Goal: Task Accomplishment & Management: Manage account settings

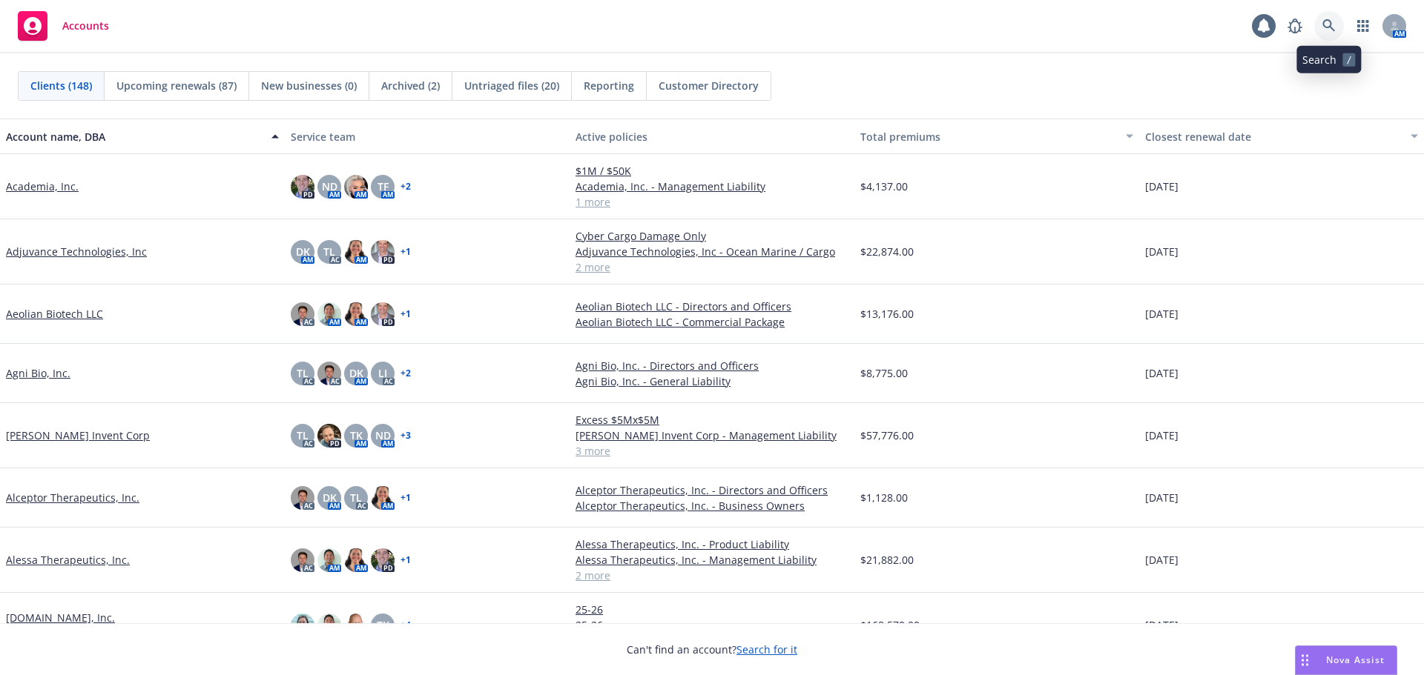
click at [1332, 18] on link at bounding box center [1329, 26] width 30 height 30
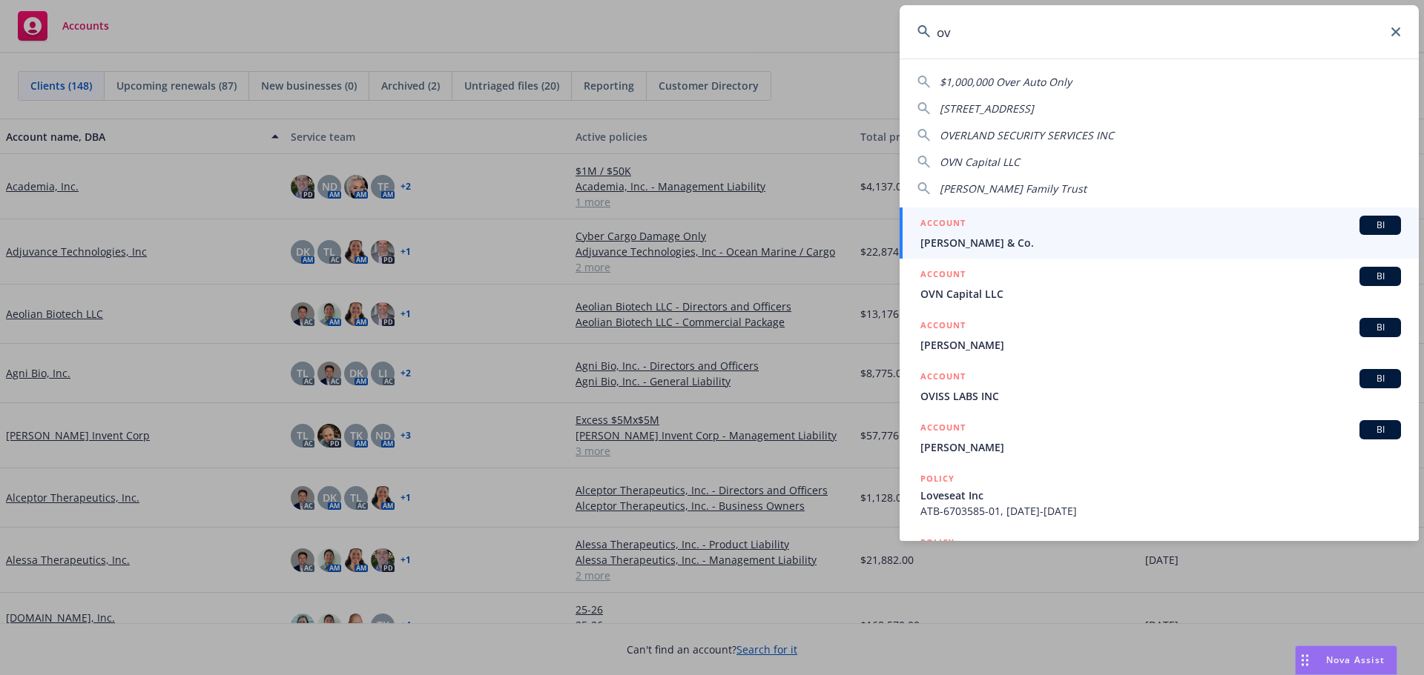
type input "o"
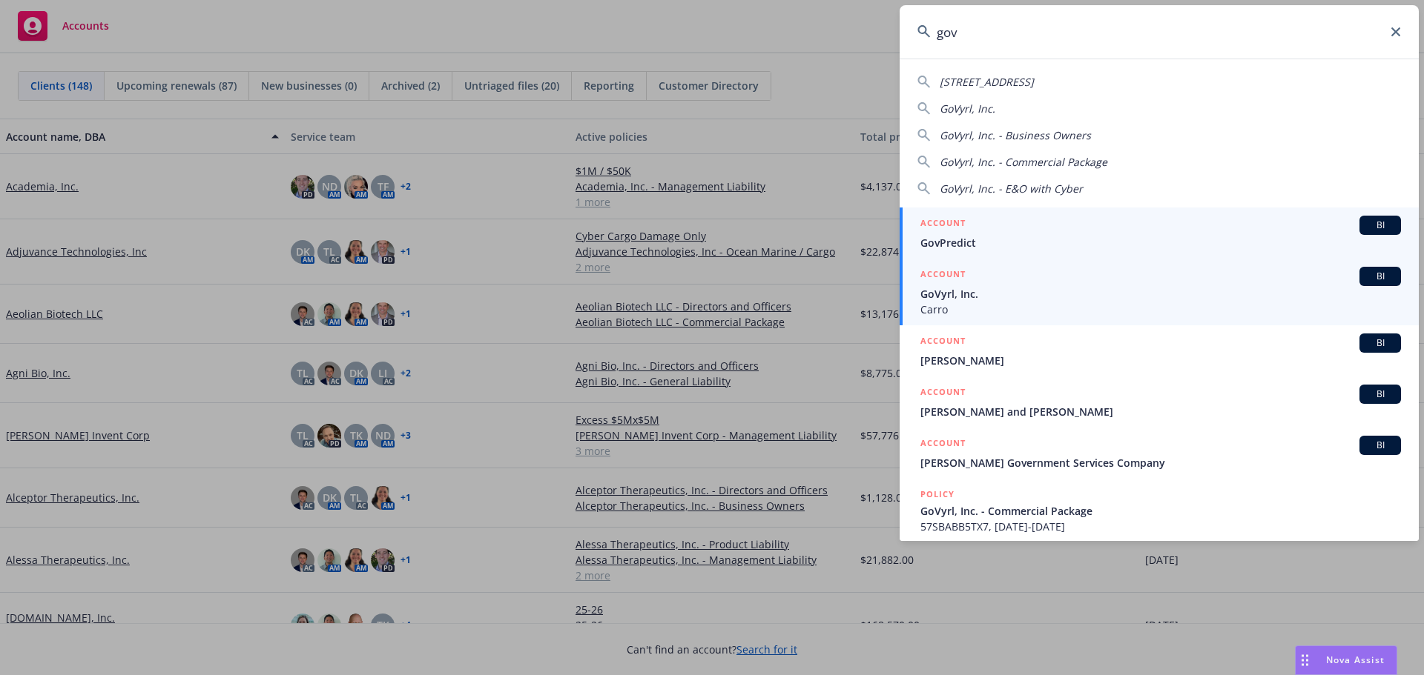
type input "gov"
click at [1067, 285] on div "ACCOUNT BI" at bounding box center [1160, 276] width 480 height 19
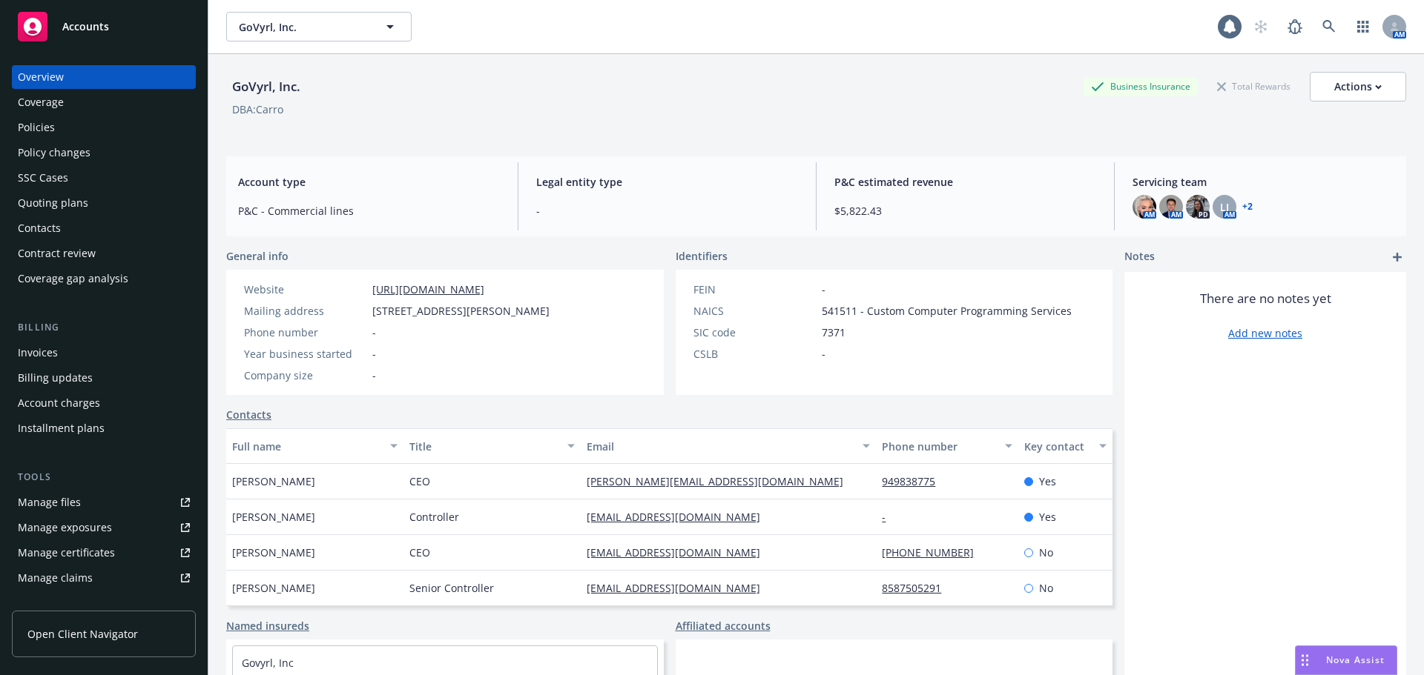
click at [139, 207] on div "Quoting plans" at bounding box center [104, 203] width 172 height 24
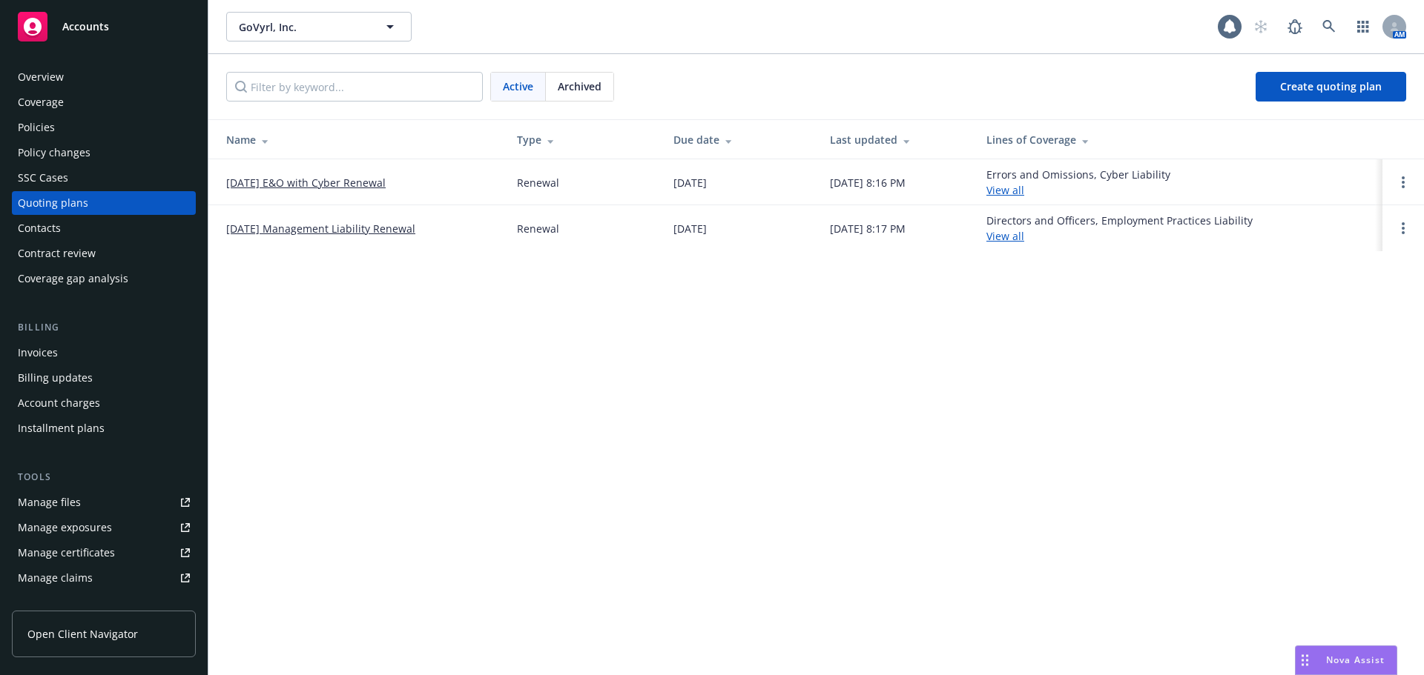
click at [363, 227] on link "[DATE] Management Liability Renewal" at bounding box center [320, 229] width 189 height 16
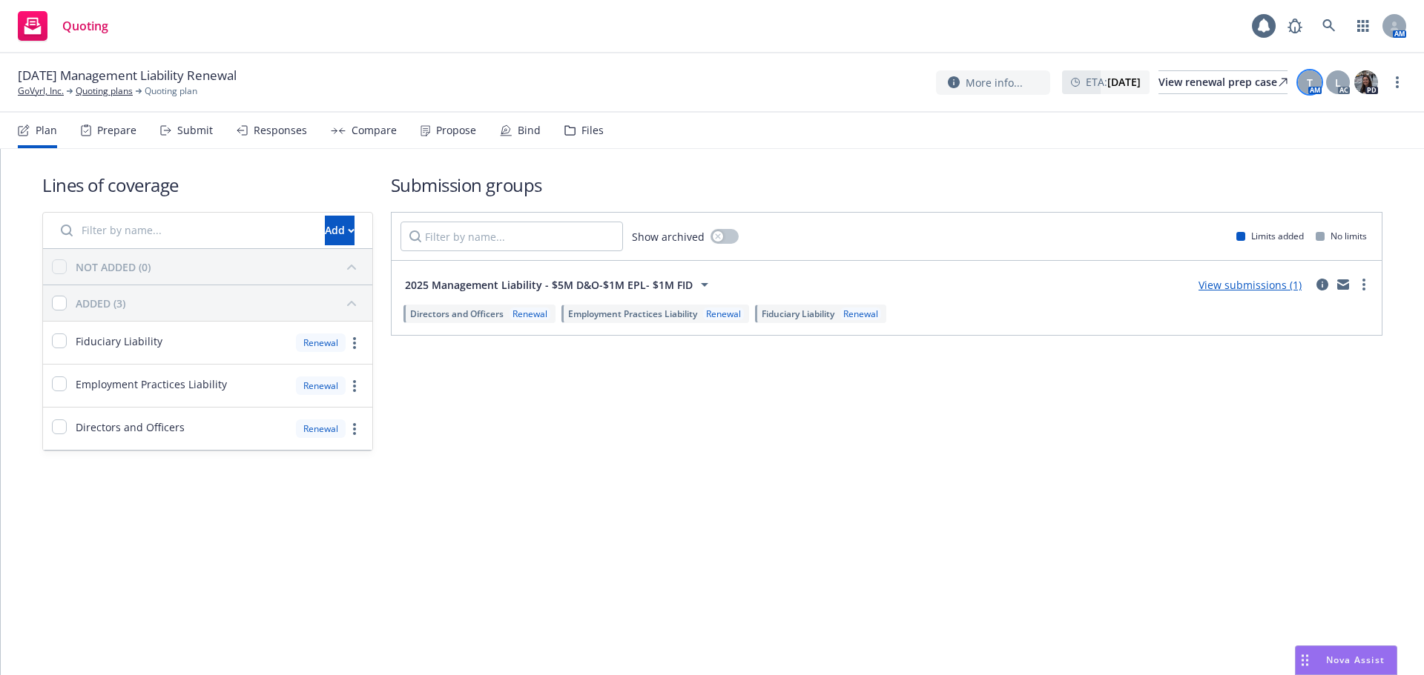
click at [1320, 78] on div "T" at bounding box center [1310, 82] width 24 height 24
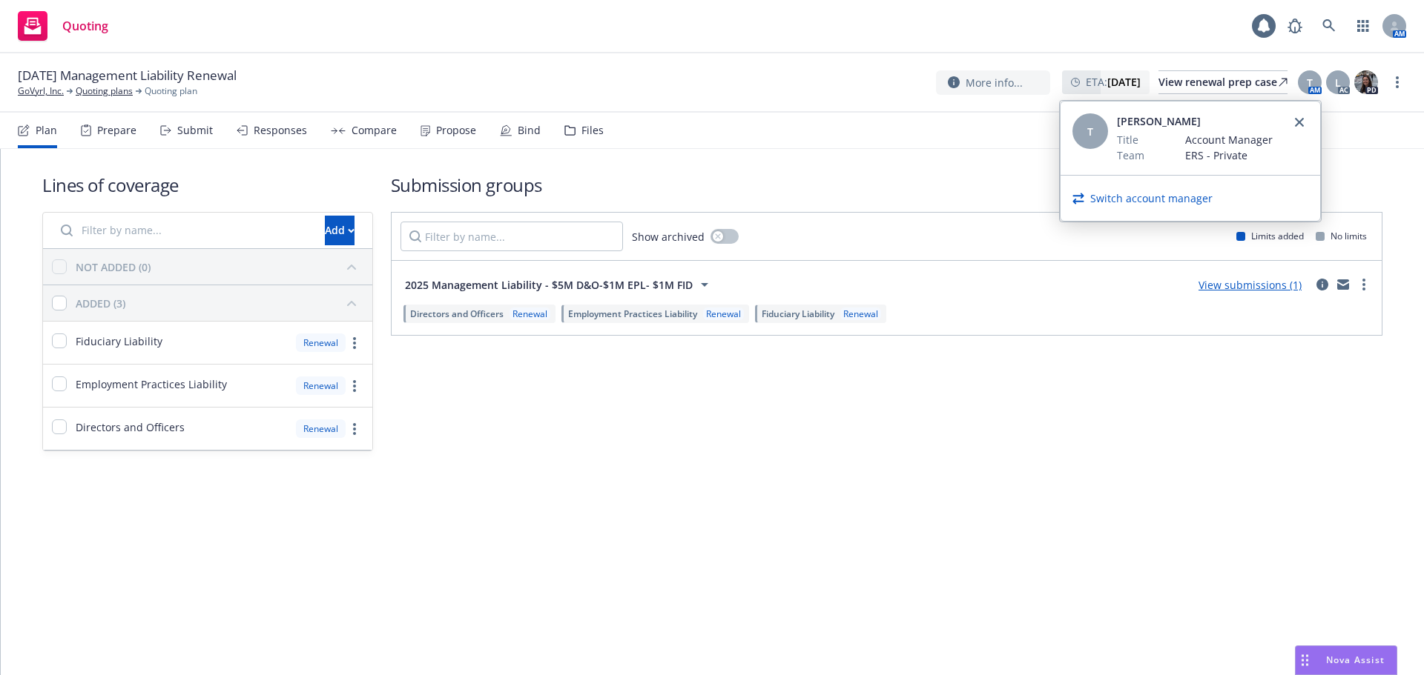
click at [1150, 202] on link "Switch account manager" at bounding box center [1151, 199] width 122 height 16
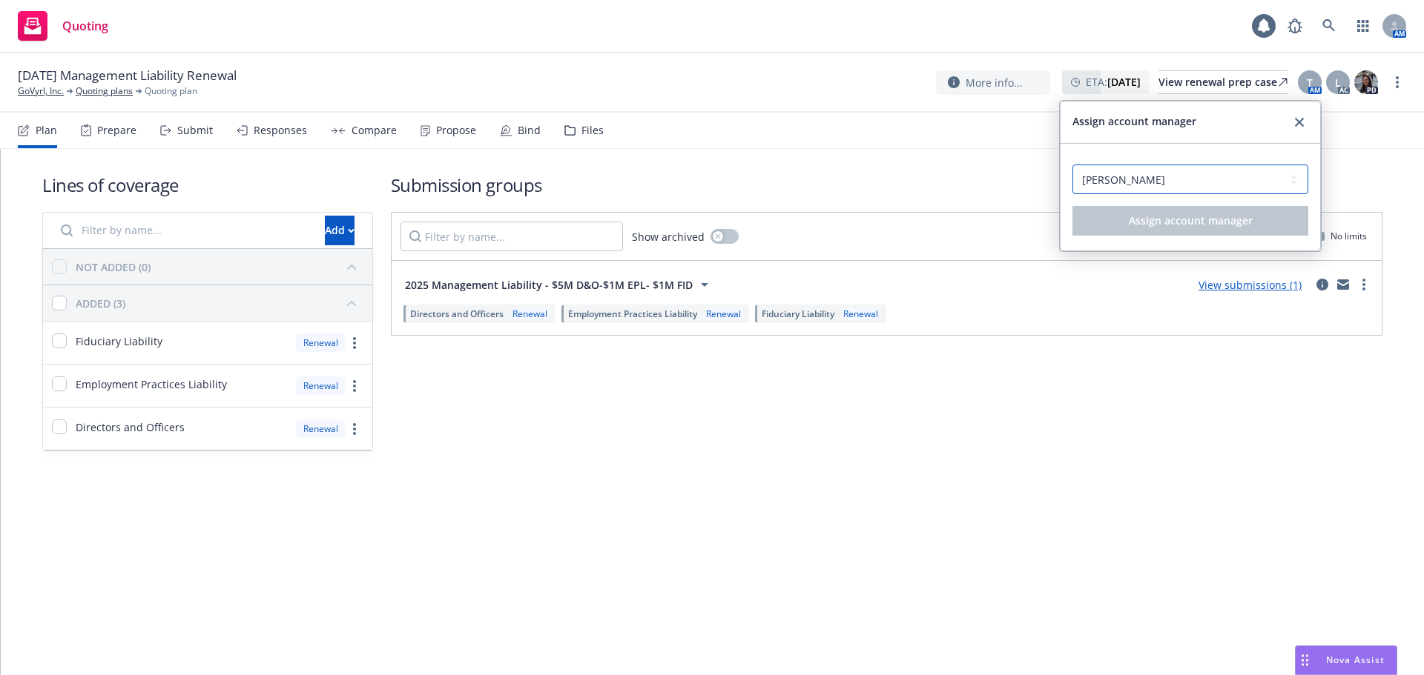
click at [1152, 184] on select "Select an account manager... [PERSON_NAME] [PERSON_NAME] [PERSON_NAME]" at bounding box center [1190, 180] width 236 height 30
select select "12c80024-0413-467a-8d2f-97ea07df2c8f"
click at [1072, 165] on select "Select an account manager... [PERSON_NAME] [PERSON_NAME] [PERSON_NAME]" at bounding box center [1190, 180] width 236 height 30
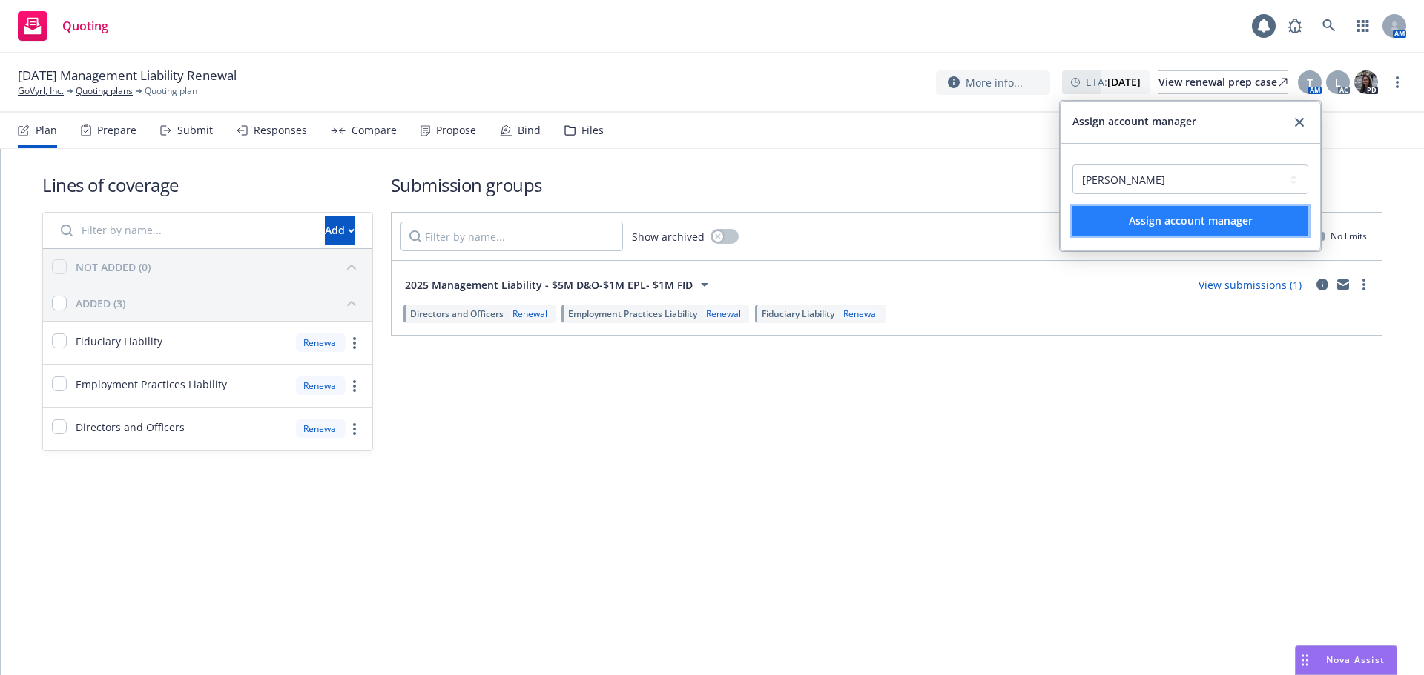
click at [1155, 232] on button "Assign account manager" at bounding box center [1190, 221] width 236 height 30
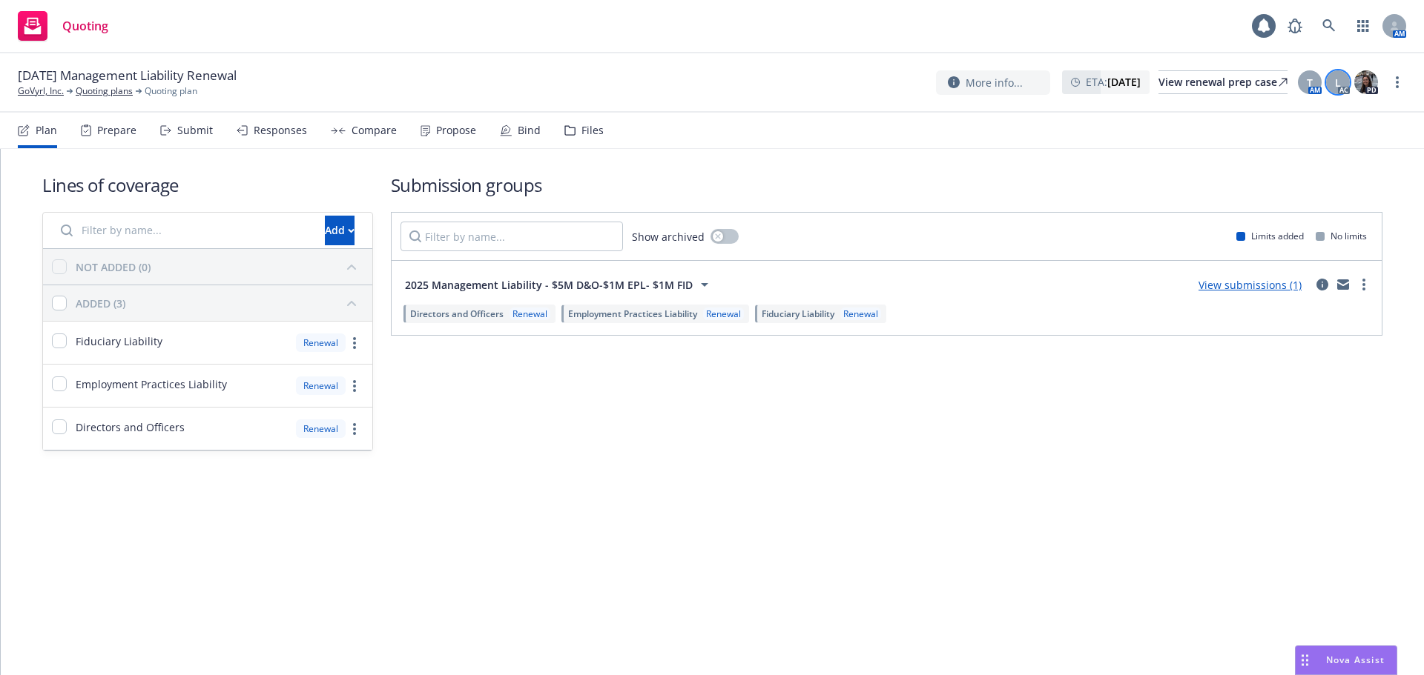
click at [1340, 84] on span "L" at bounding box center [1338, 83] width 6 height 16
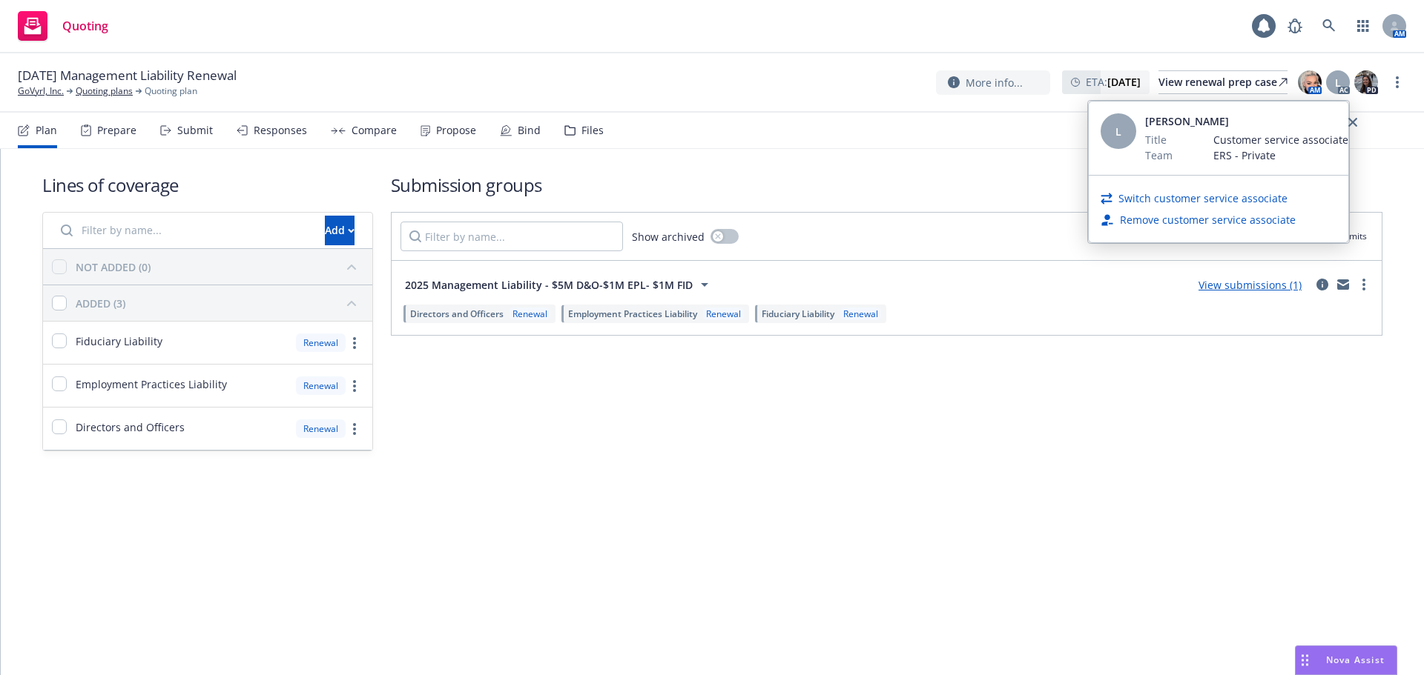
click at [1245, 192] on link "Switch customer service associate" at bounding box center [1202, 199] width 169 height 16
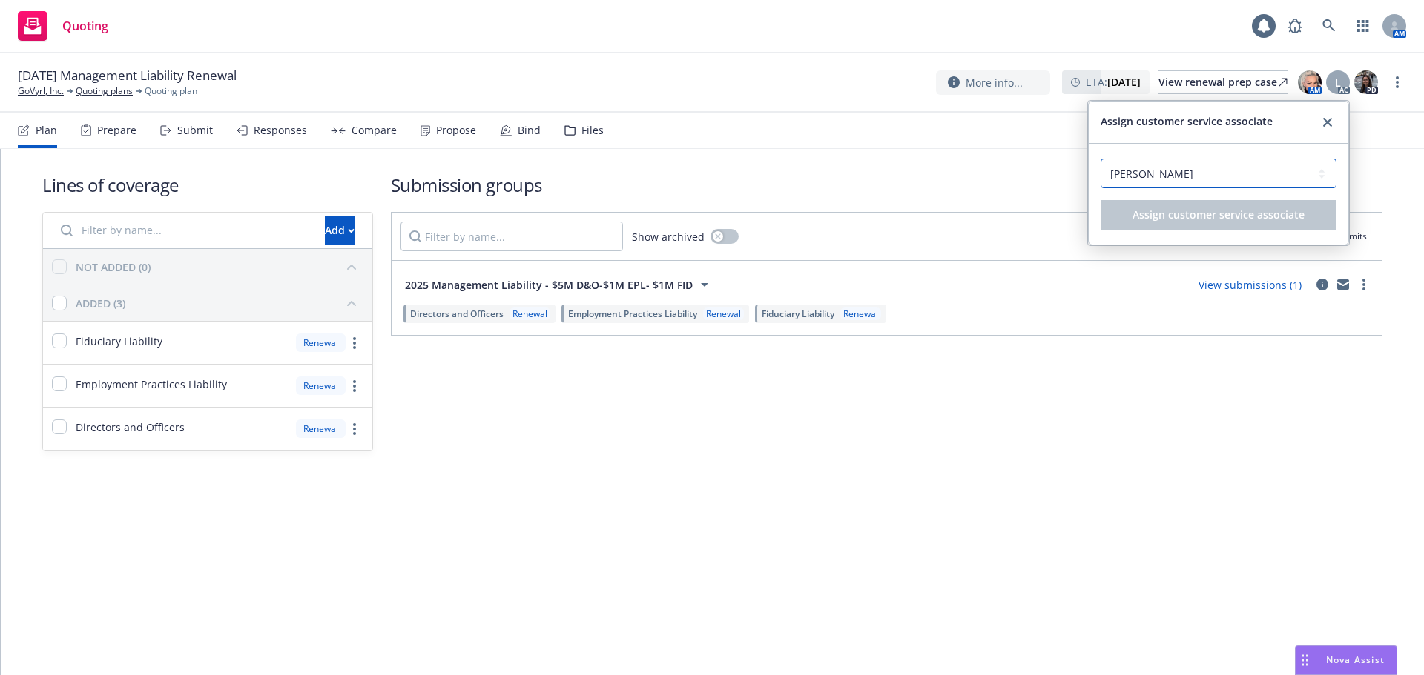
click at [1231, 176] on select "Select a customer service associate... [PERSON_NAME] [PERSON_NAME]" at bounding box center [1218, 174] width 236 height 30
select select "dec985f0-59a3-471a-b5a2-8531149436f6"
click at [1100, 159] on select "Select a customer service associate... [PERSON_NAME] [PERSON_NAME]" at bounding box center [1218, 174] width 236 height 30
click at [1216, 222] on button "Assign customer service associate" at bounding box center [1218, 215] width 236 height 30
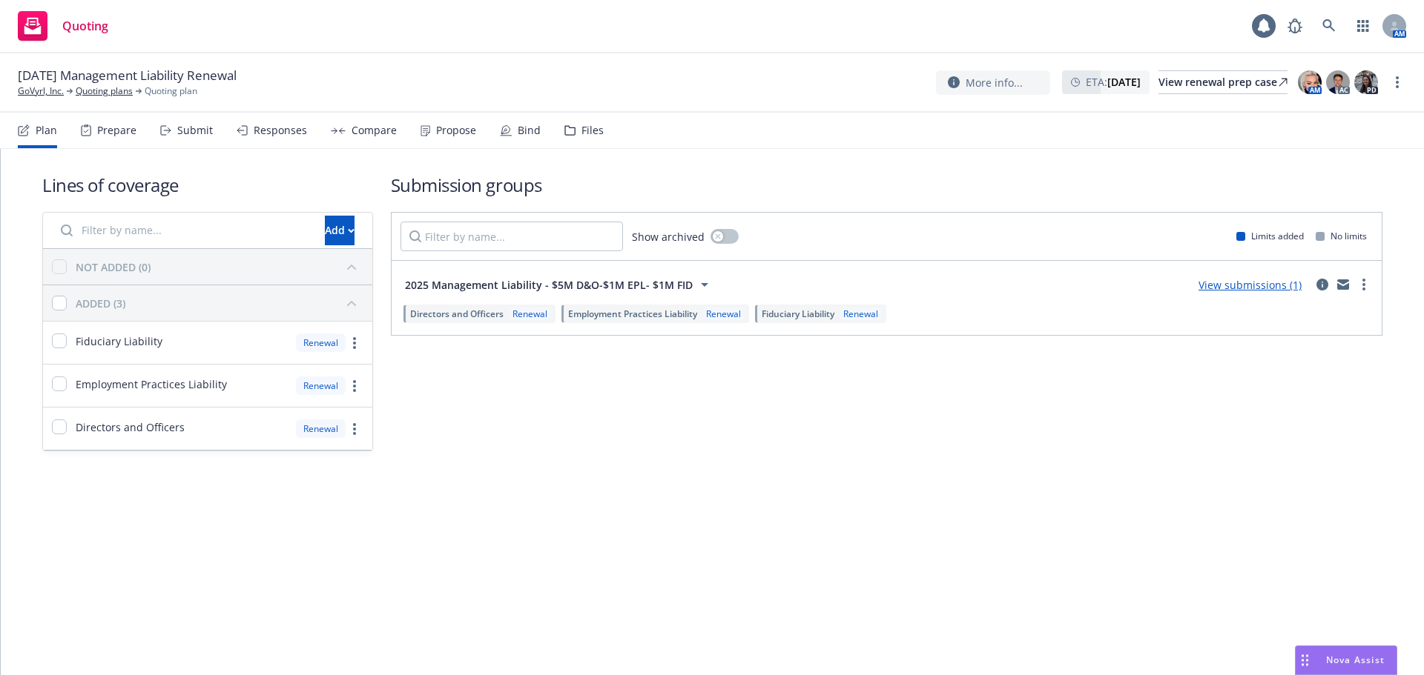
click at [596, 129] on div "Files" at bounding box center [592, 131] width 22 height 12
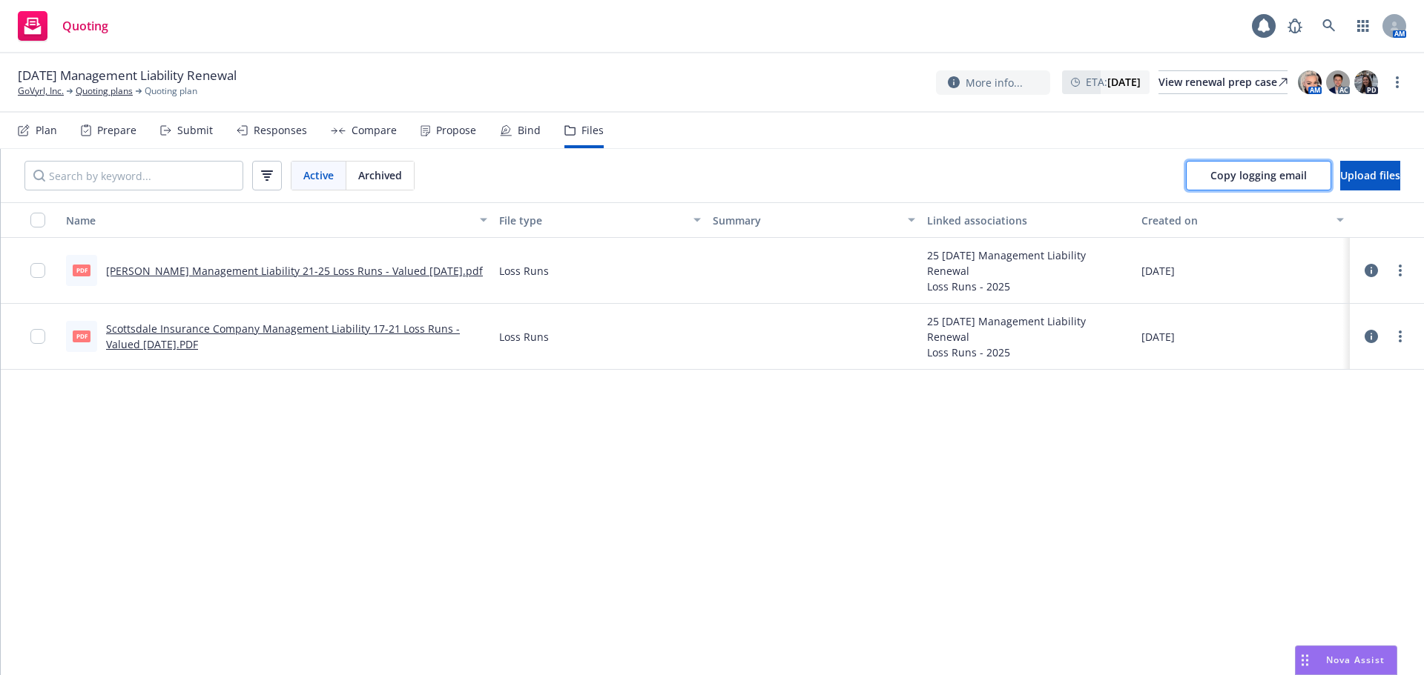
click at [1223, 167] on button "Copy logging email" at bounding box center [1258, 176] width 145 height 30
click at [1346, 177] on span "Upload files" at bounding box center [1370, 175] width 60 height 14
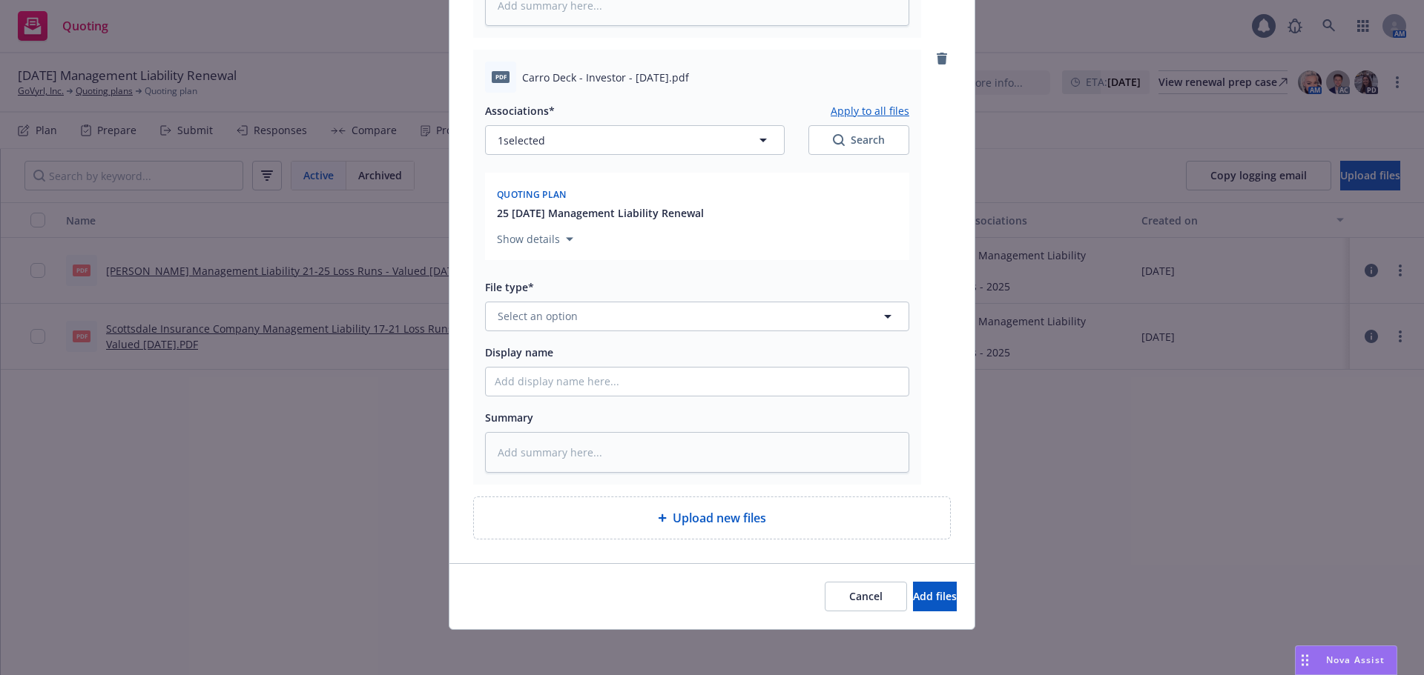
scroll to position [1020, 0]
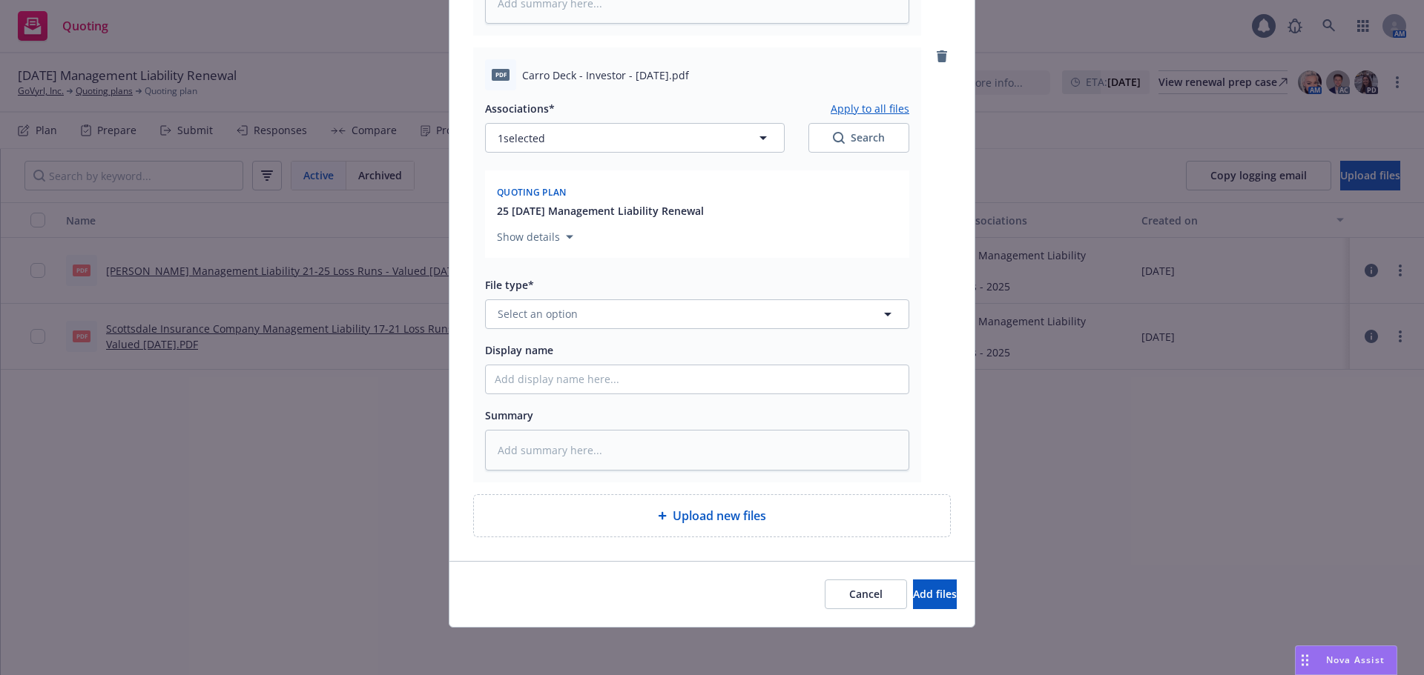
type textarea "x"
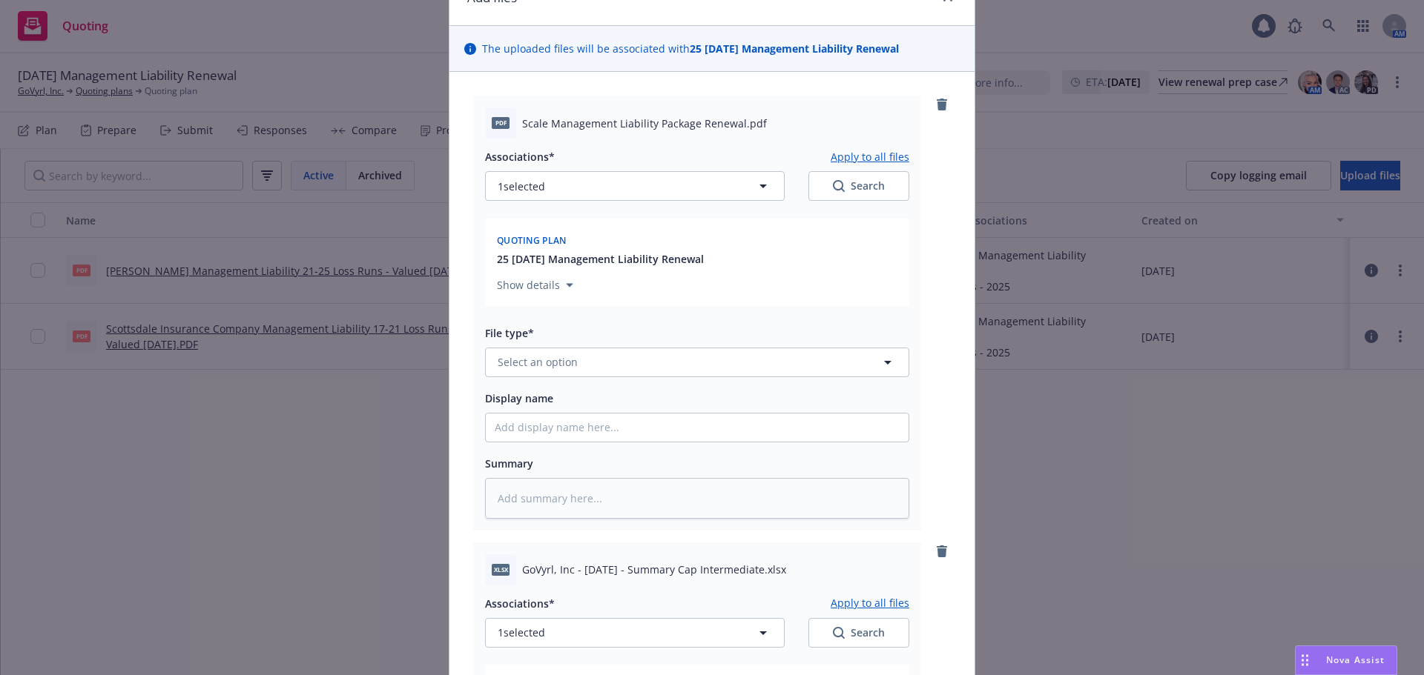
scroll to position [56, 0]
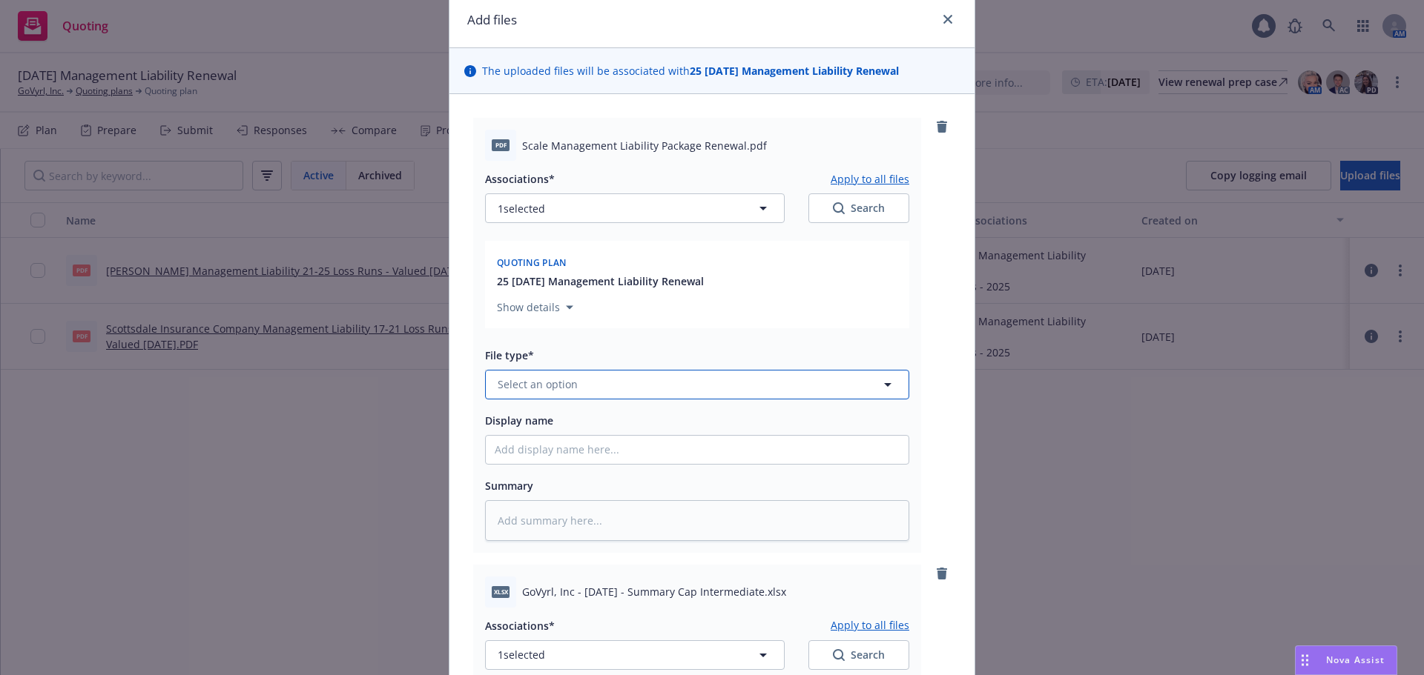
click at [775, 383] on button "Select an option" at bounding box center [697, 385] width 424 height 30
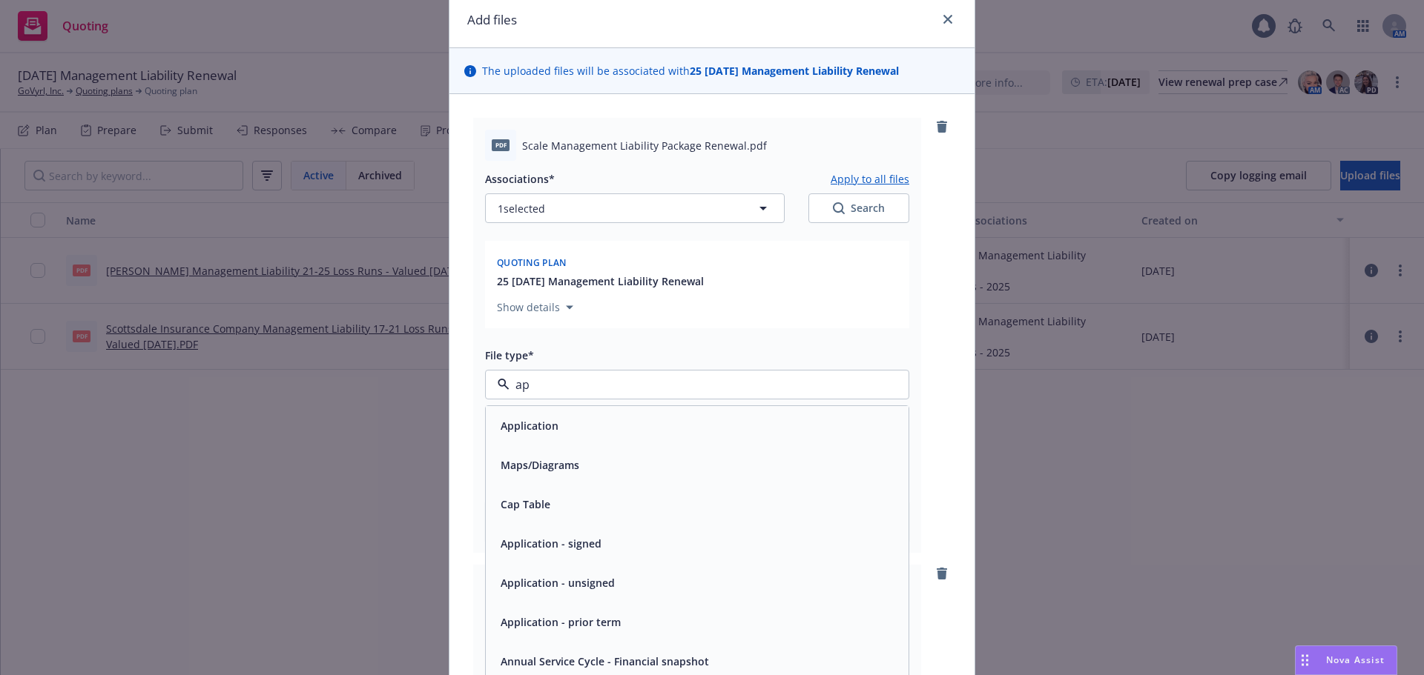
type input "app"
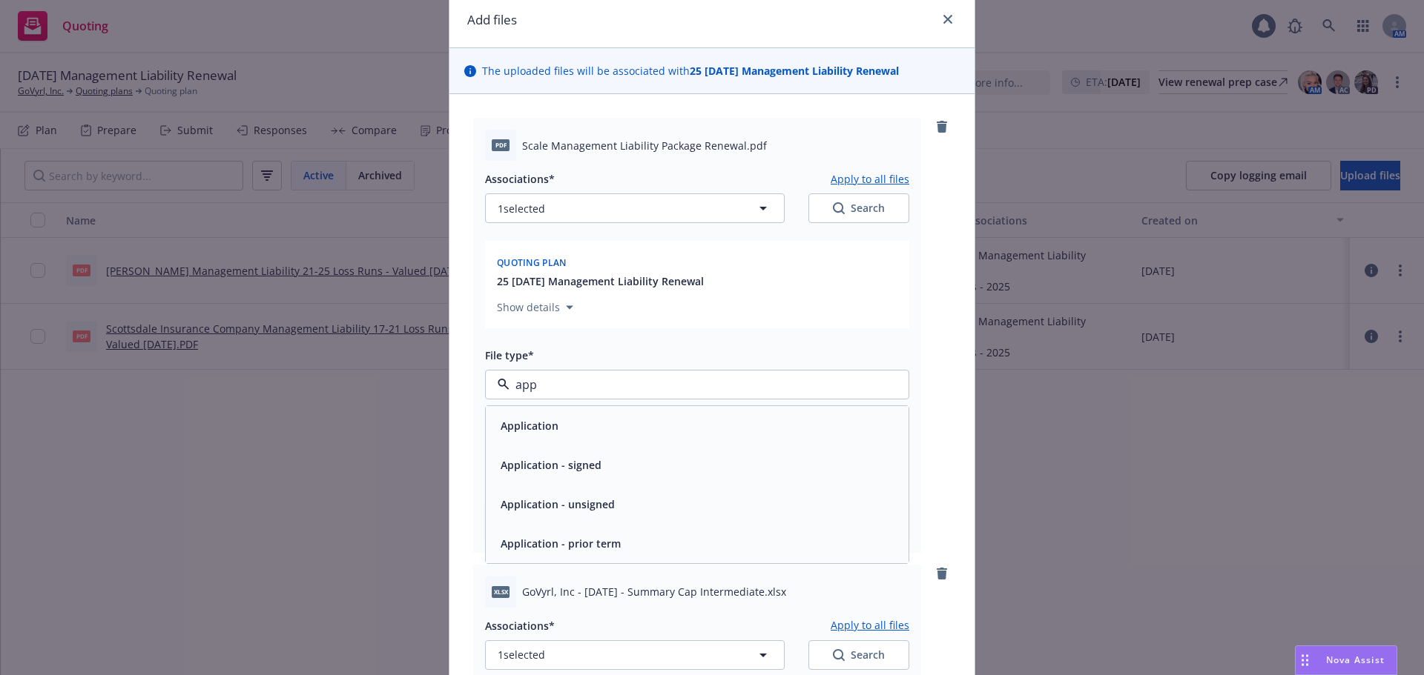
click at [691, 457] on div "Application - signed" at bounding box center [697, 466] width 405 height 22
click at [629, 443] on input "Display name" at bounding box center [697, 450] width 423 height 28
type textarea "x"
type input "2"
type textarea "x"
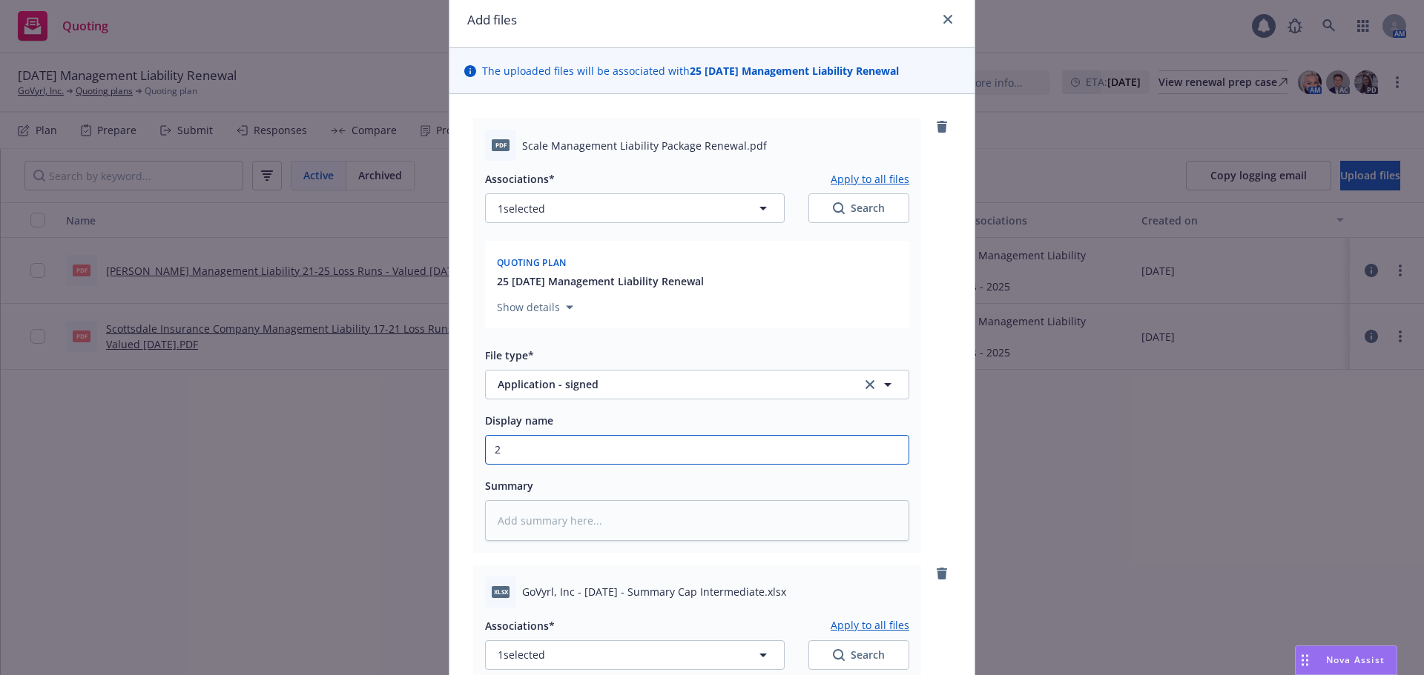
type input "25"
type textarea "x"
type input "25-"
type textarea "x"
type input "25-2"
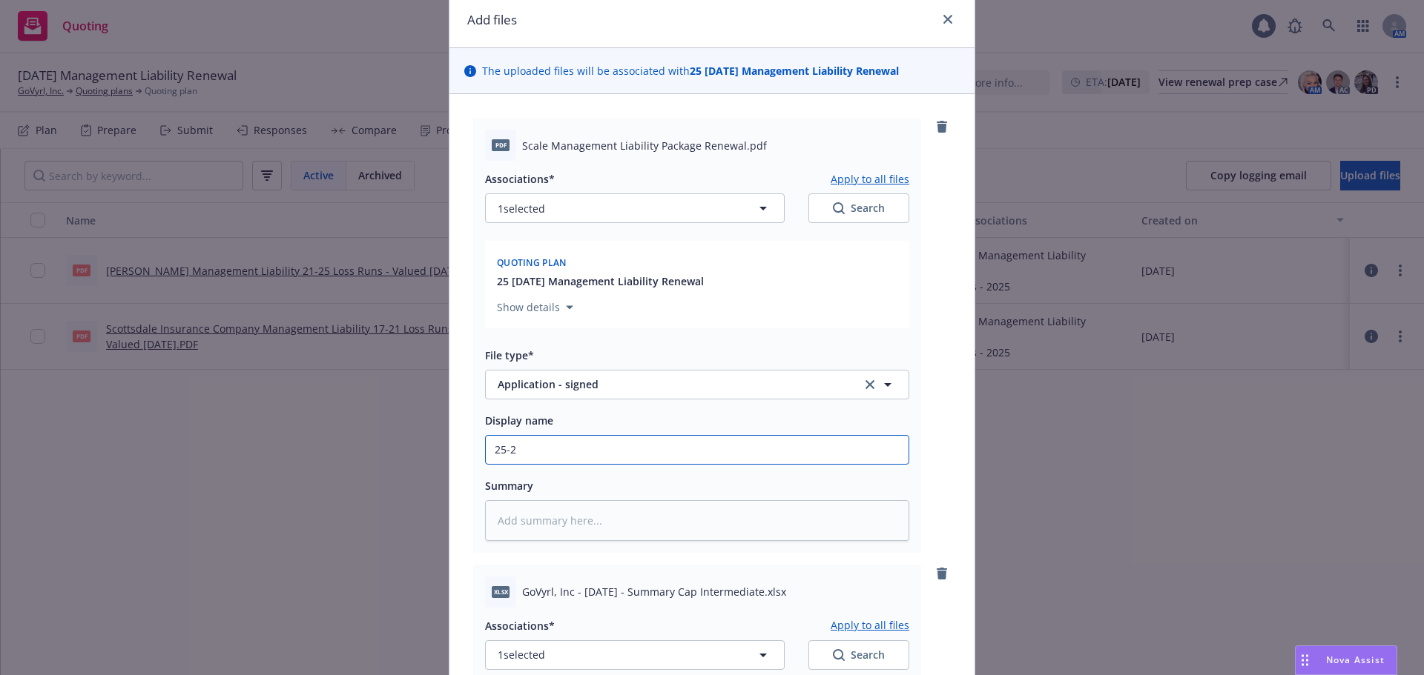
type textarea "x"
type input "25-26"
type textarea "x"
type input "25-26"
type textarea "x"
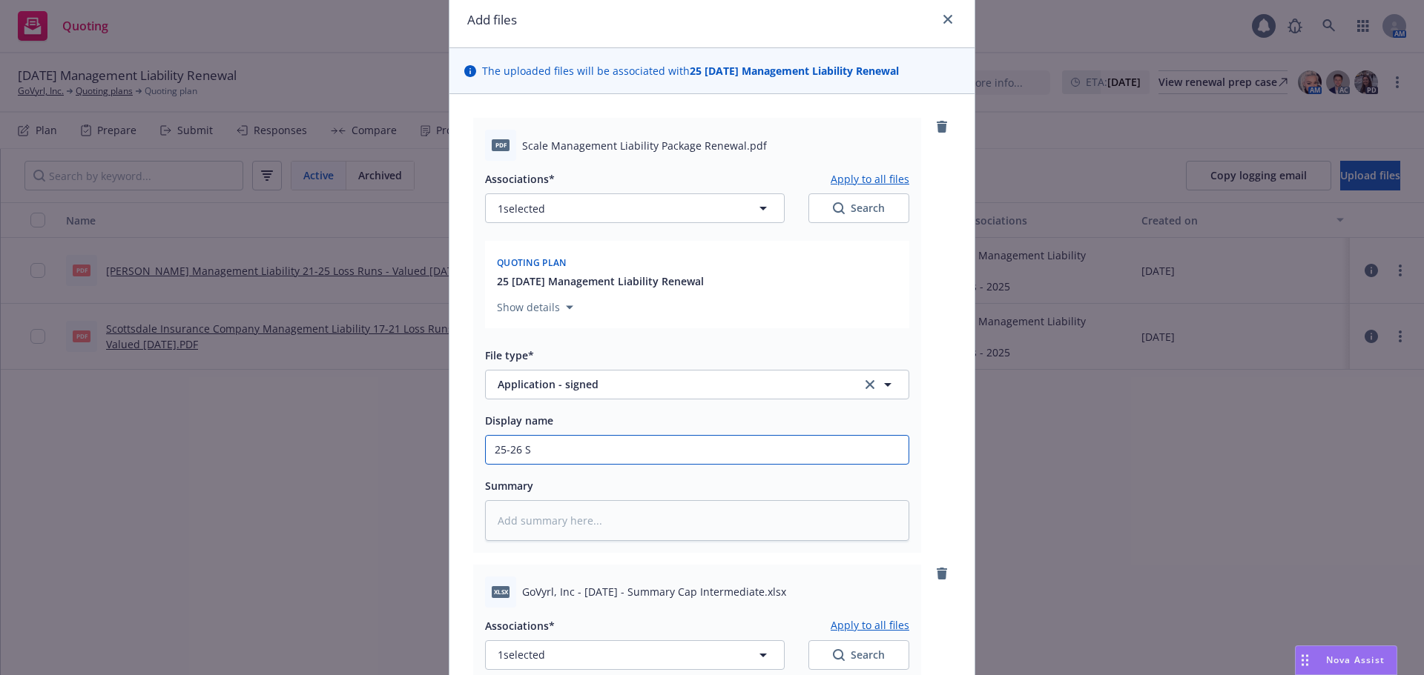
type input "25-26 Sc"
type textarea "x"
type input "25-26 Sca"
type textarea "x"
type input "25-26 Scal"
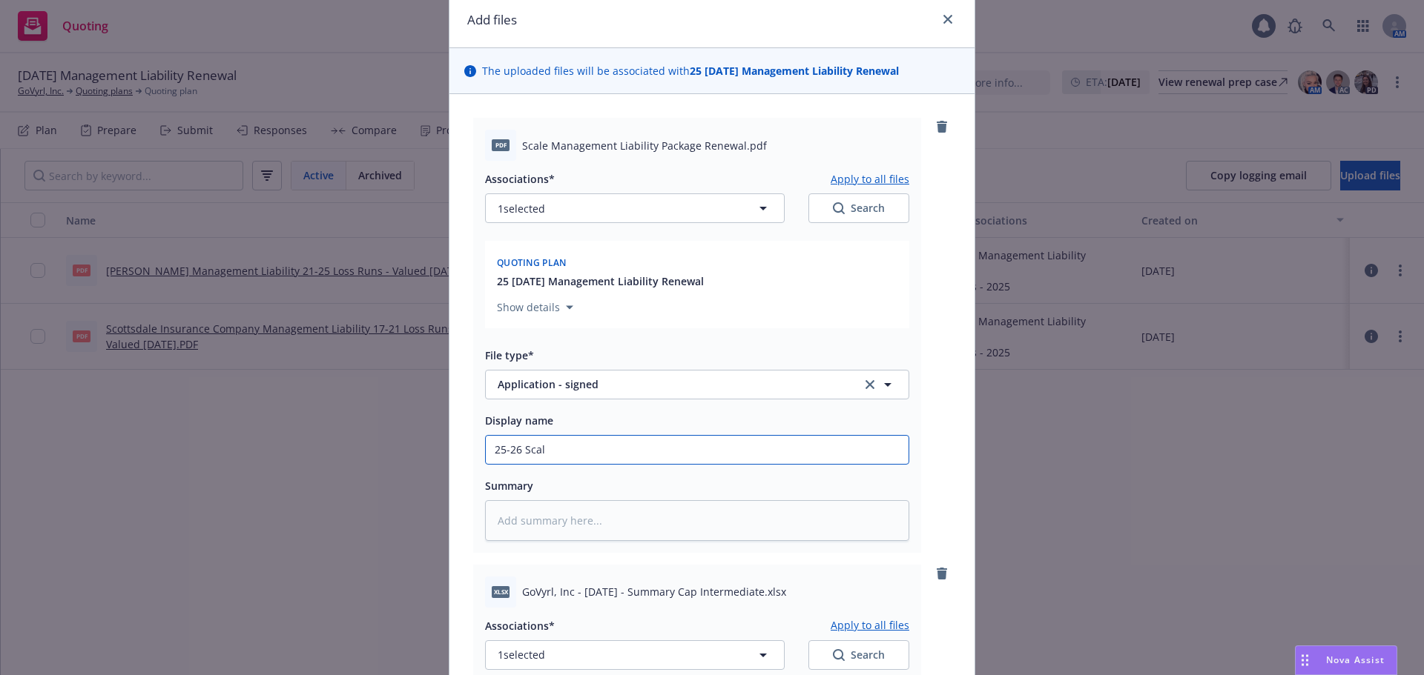
type textarea "x"
type input "25-26 Scale"
type textarea "x"
type input "25-26 Scale"
type textarea "x"
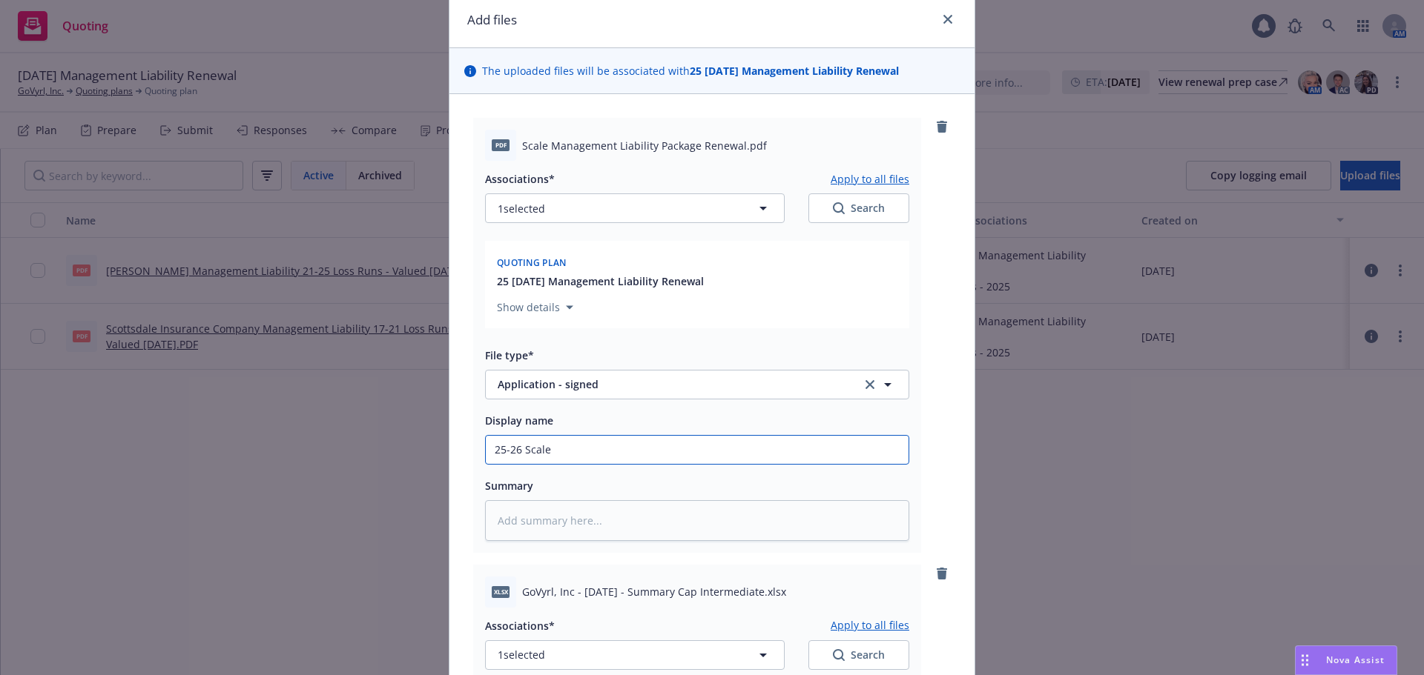
type input "25-26 Scal"
type textarea "x"
type input "25-26 Sca"
type textarea "x"
type input "25-26 Sc"
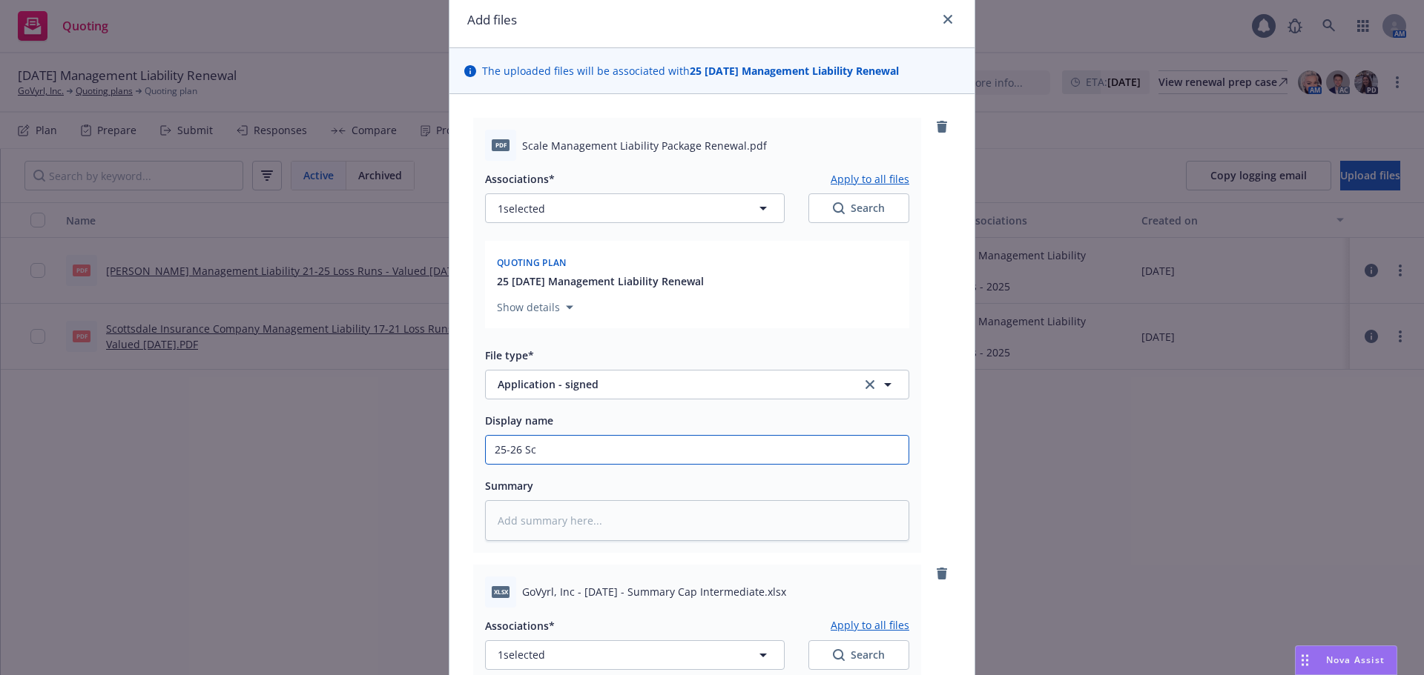
type textarea "x"
type input "25-26 S"
type textarea "x"
type input "25-26"
type textarea "x"
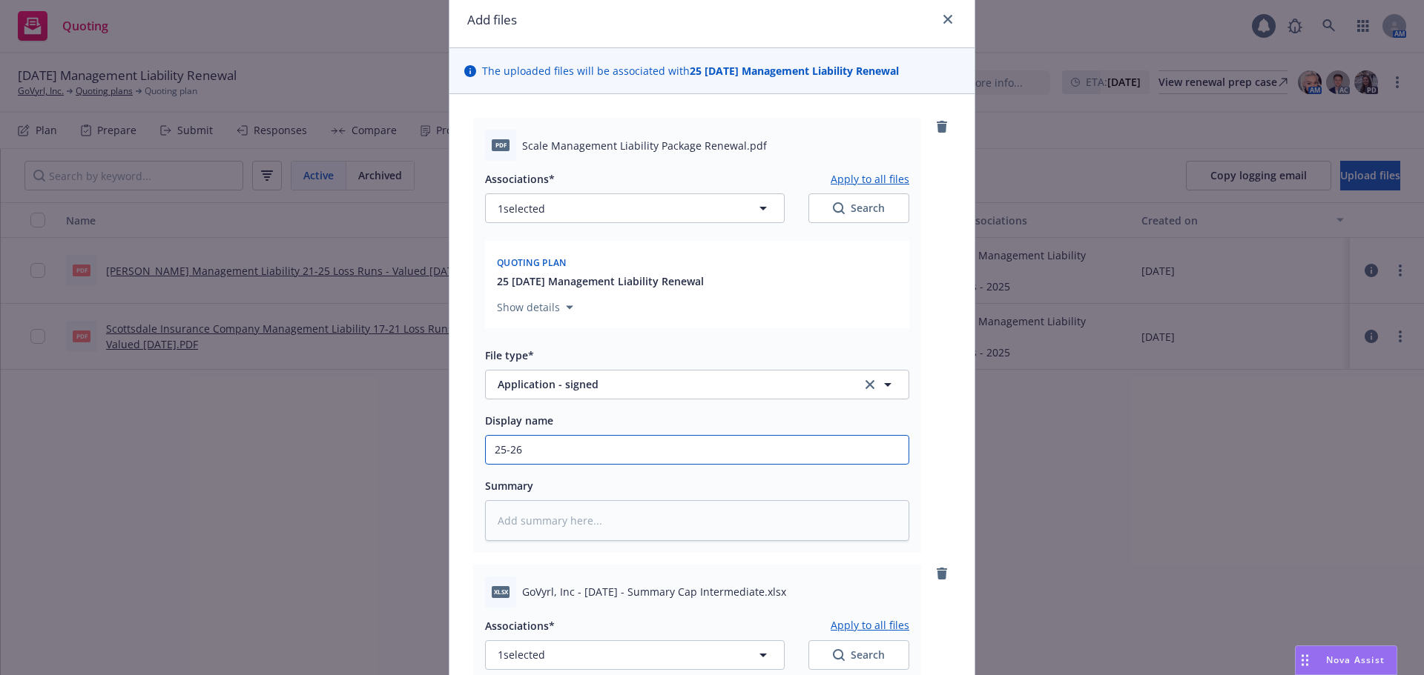
type input "25-26"
type textarea "x"
type input "25-26 G"
type textarea "x"
type input "25-26 Go"
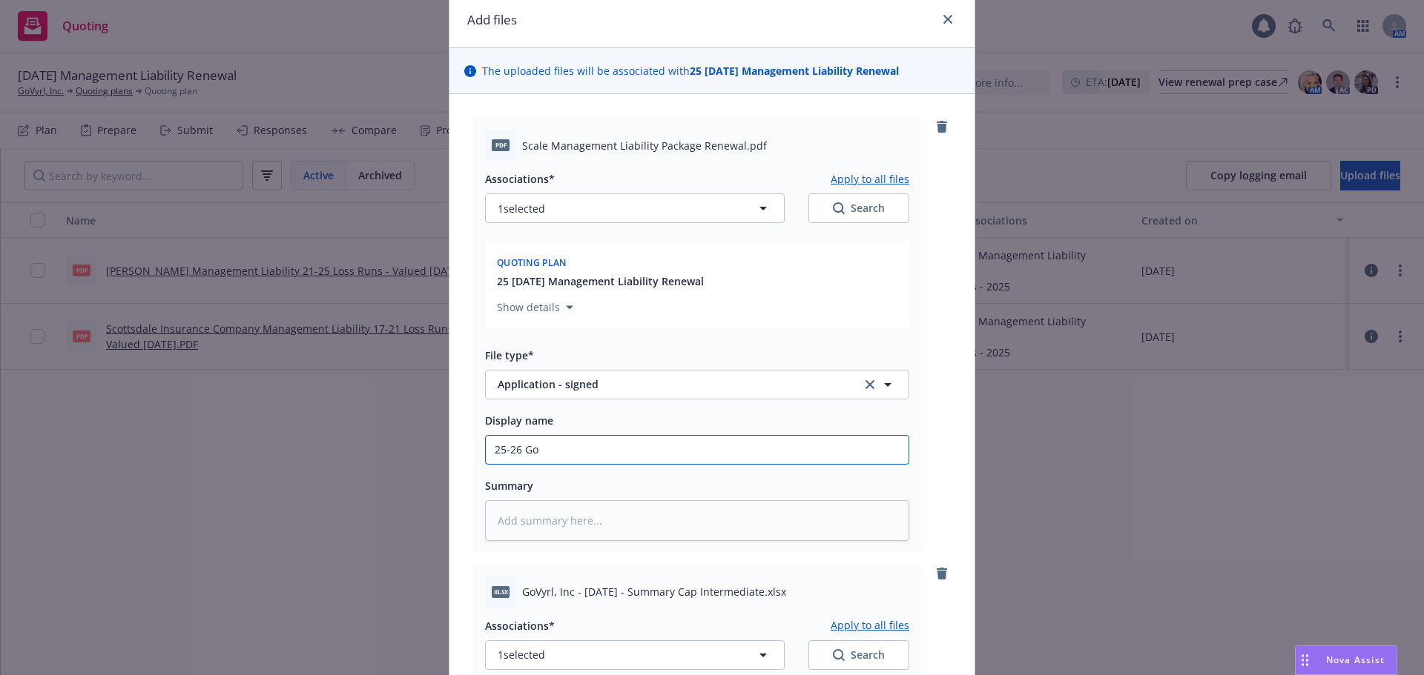
type textarea "x"
type input "25-26 GoV"
type textarea "x"
type input "25-26 GoVy"
type textarea "x"
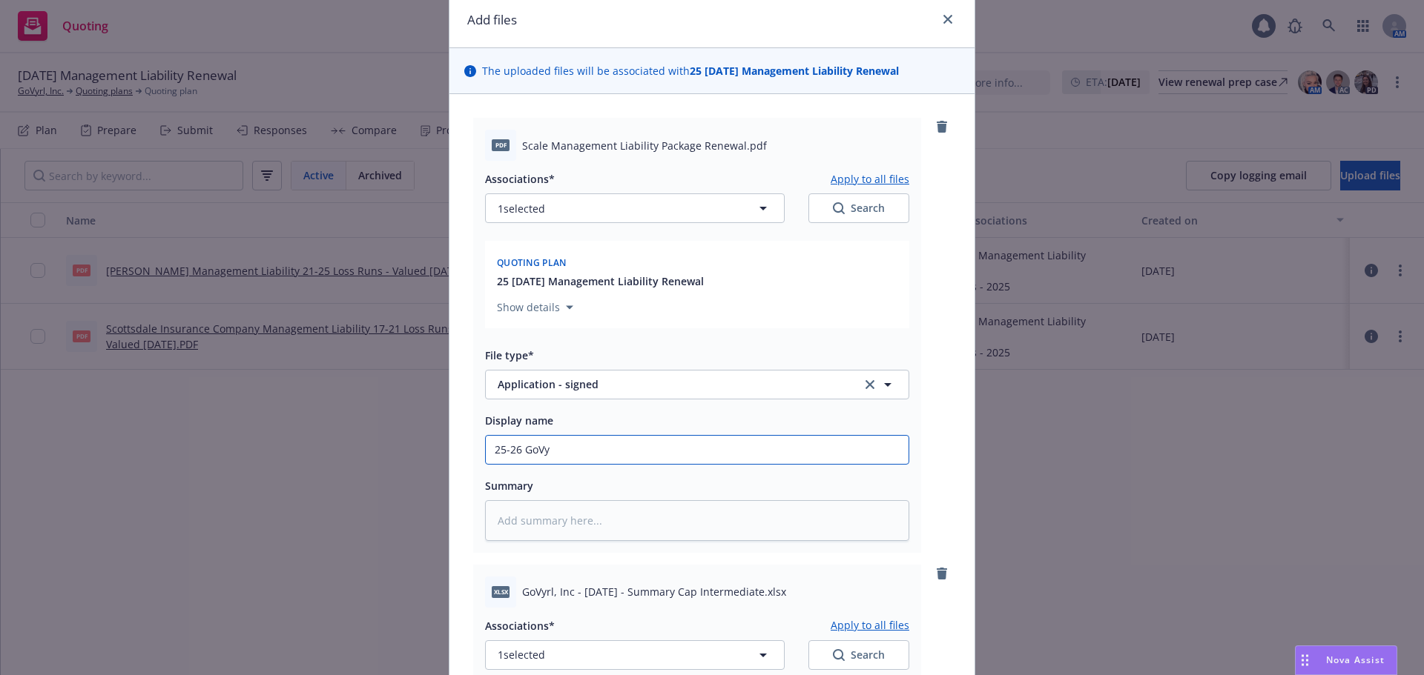
type input "25-26 GoVyr"
type textarea "x"
type input "25-26 GoVyrl"
type textarea "x"
type input "25-26 GoVyrl"
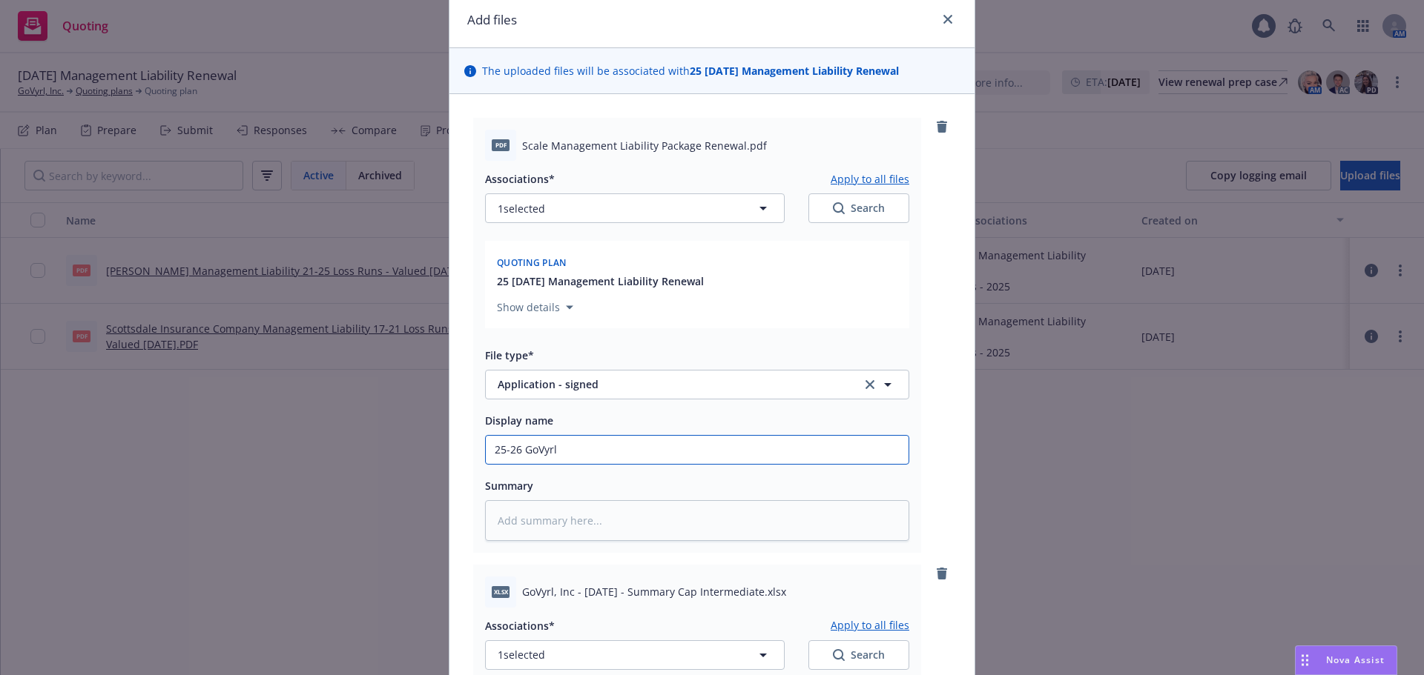
type textarea "x"
type input "25-26 GoVyrl Sc"
type textarea "x"
type input "25-26 GoVyrl Sca"
type textarea "x"
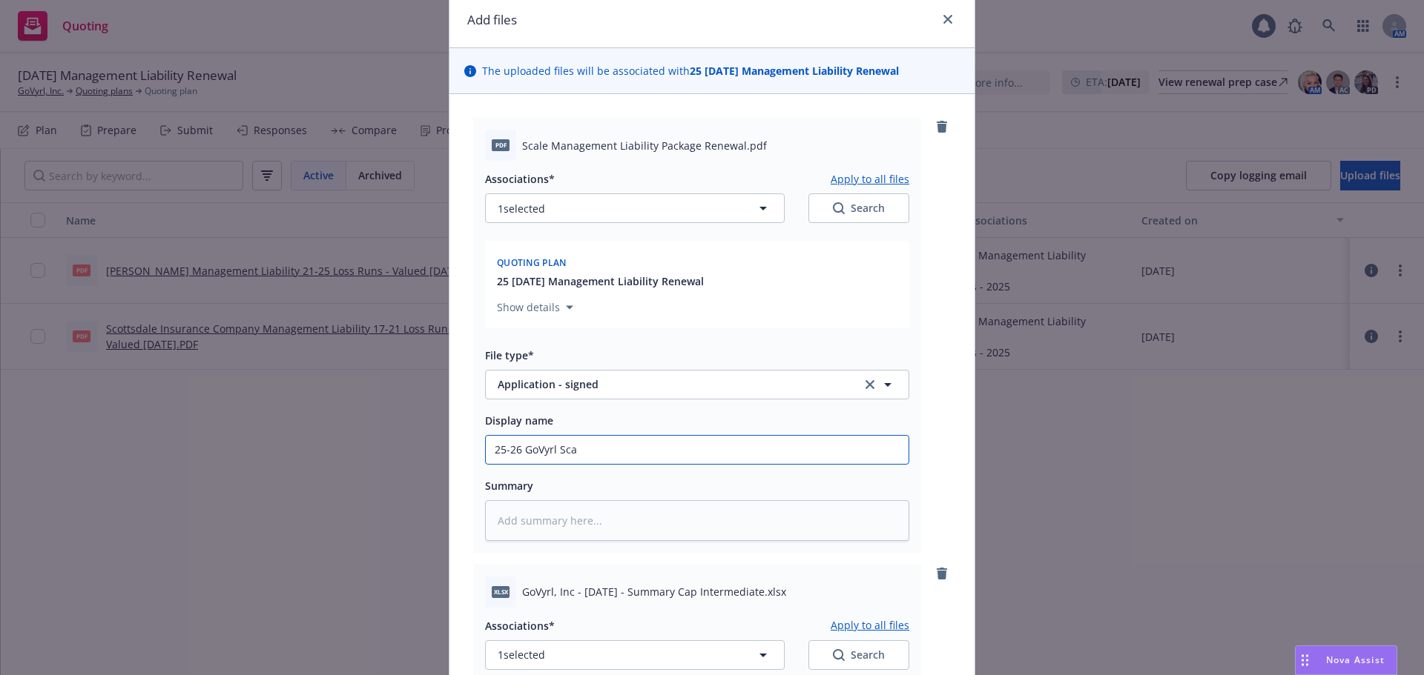
type input "25-26 GoVyrl Scal"
type textarea "x"
type input "25-26 GoVyrl Scale"
type textarea "x"
type input "25-26 GoVyrl Scale M"
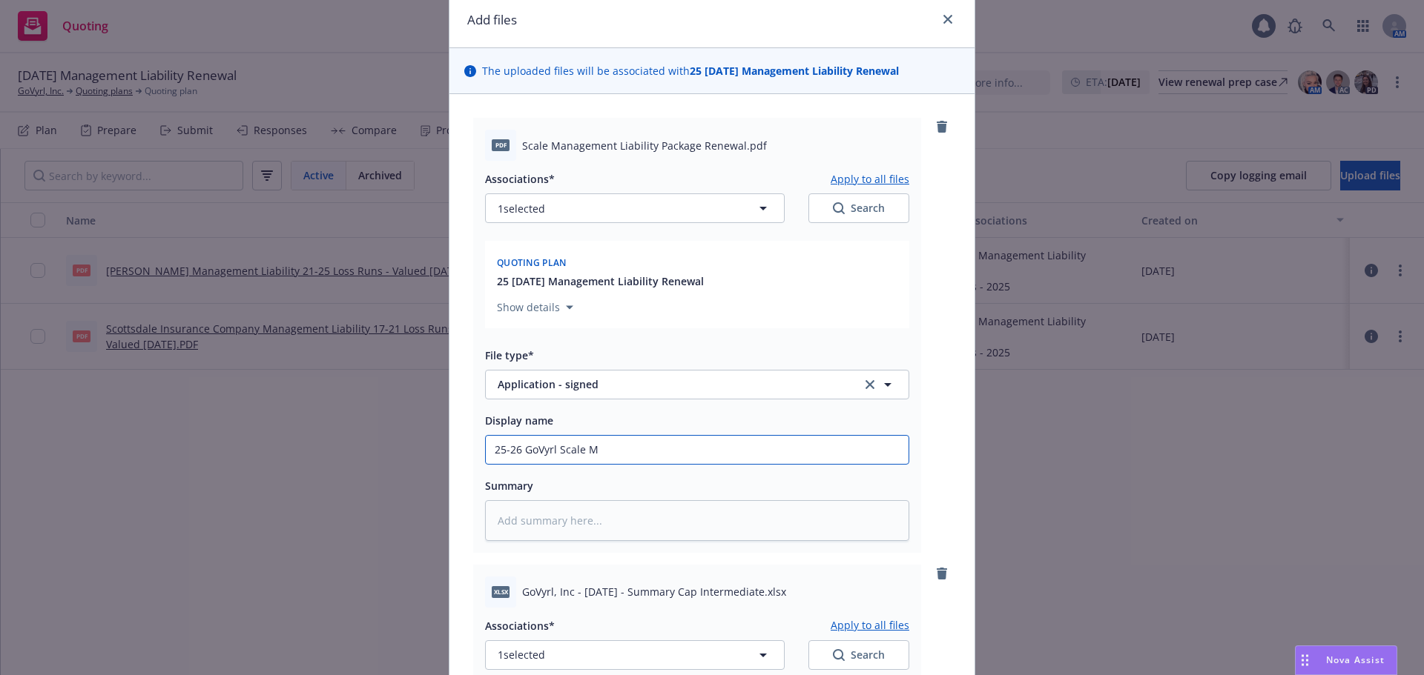
type textarea "x"
type input "25-26 GoVyrl Scale ML"
type textarea "x"
type input "25-26 GoVyrl Scale ML"
type textarea "x"
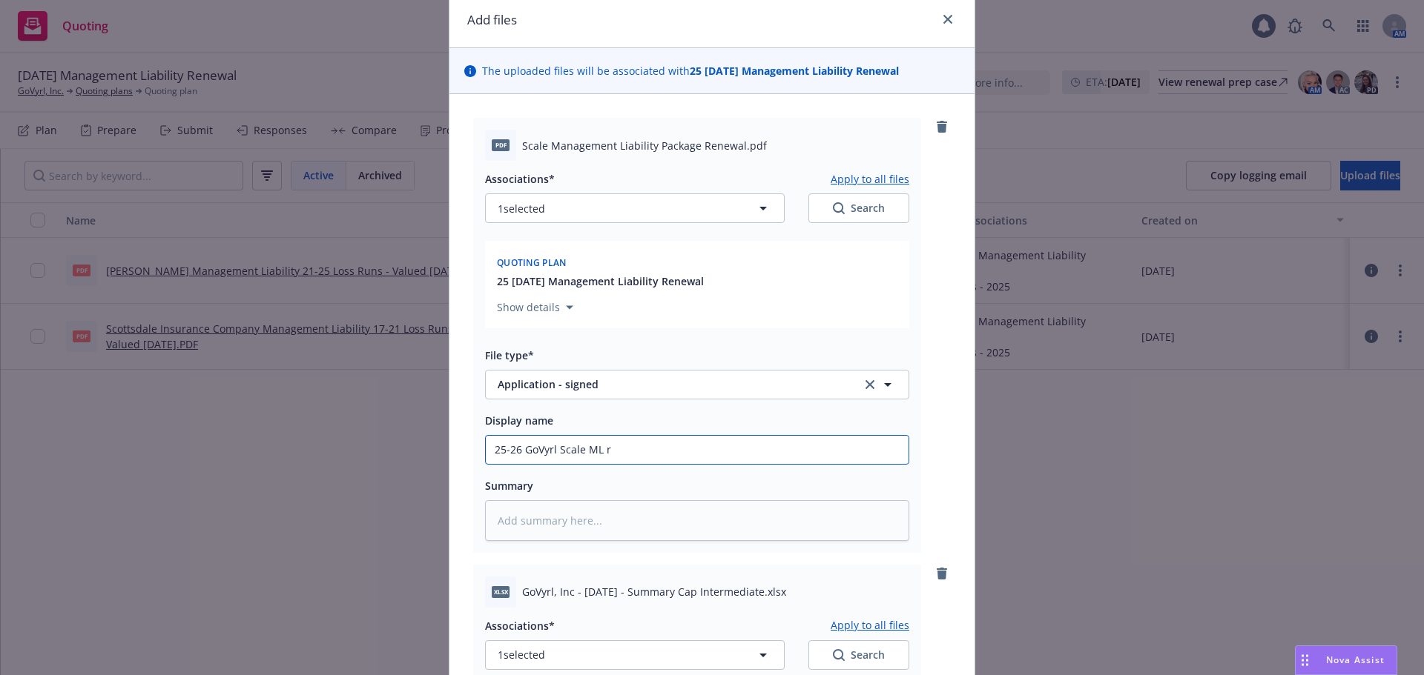
type input "25-26 GoVyrl Scale ML re"
type textarea "x"
type input "25-26 GoVyrl Scale ML rem"
type textarea "x"
type input "25-26 GoVyrl Scale ML reme"
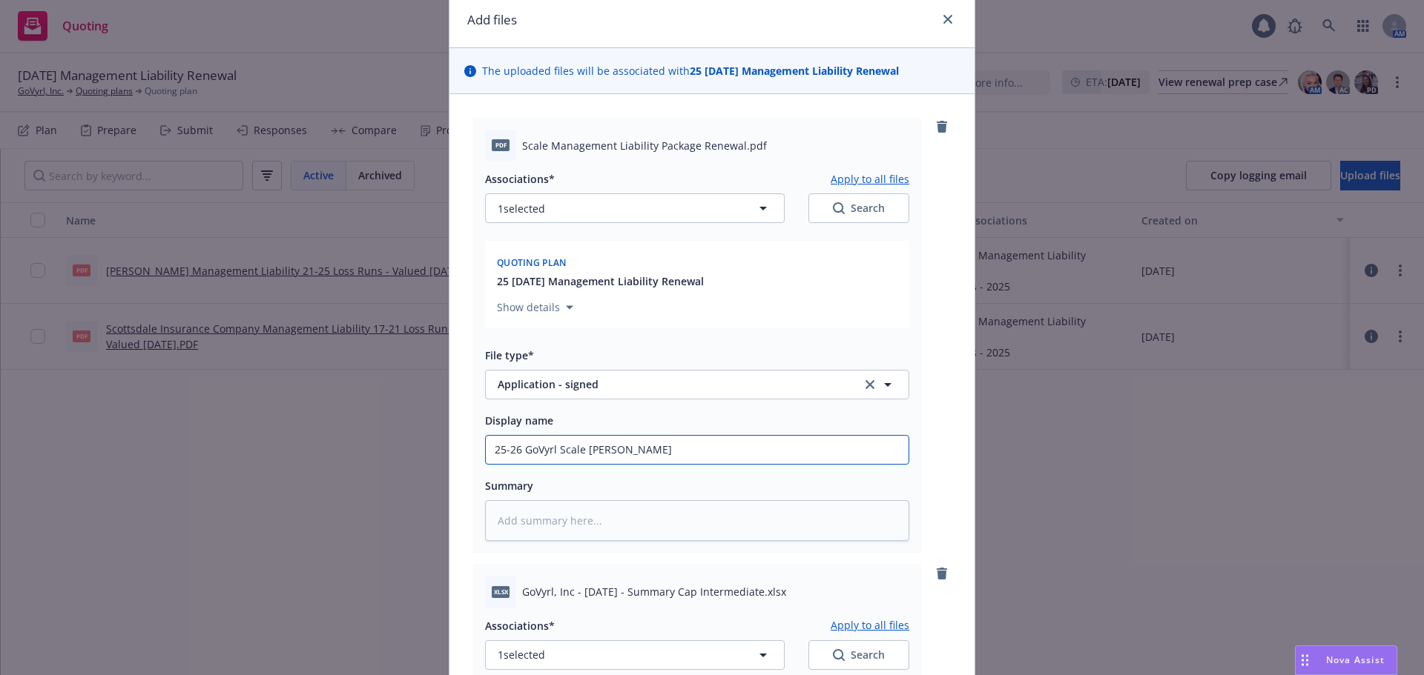
type textarea "x"
type input "25-26 GoVyrl Scale ML remewa"
type textarea "x"
type input "25-26 GoVyrl Scale ML remewal"
type textarea "x"
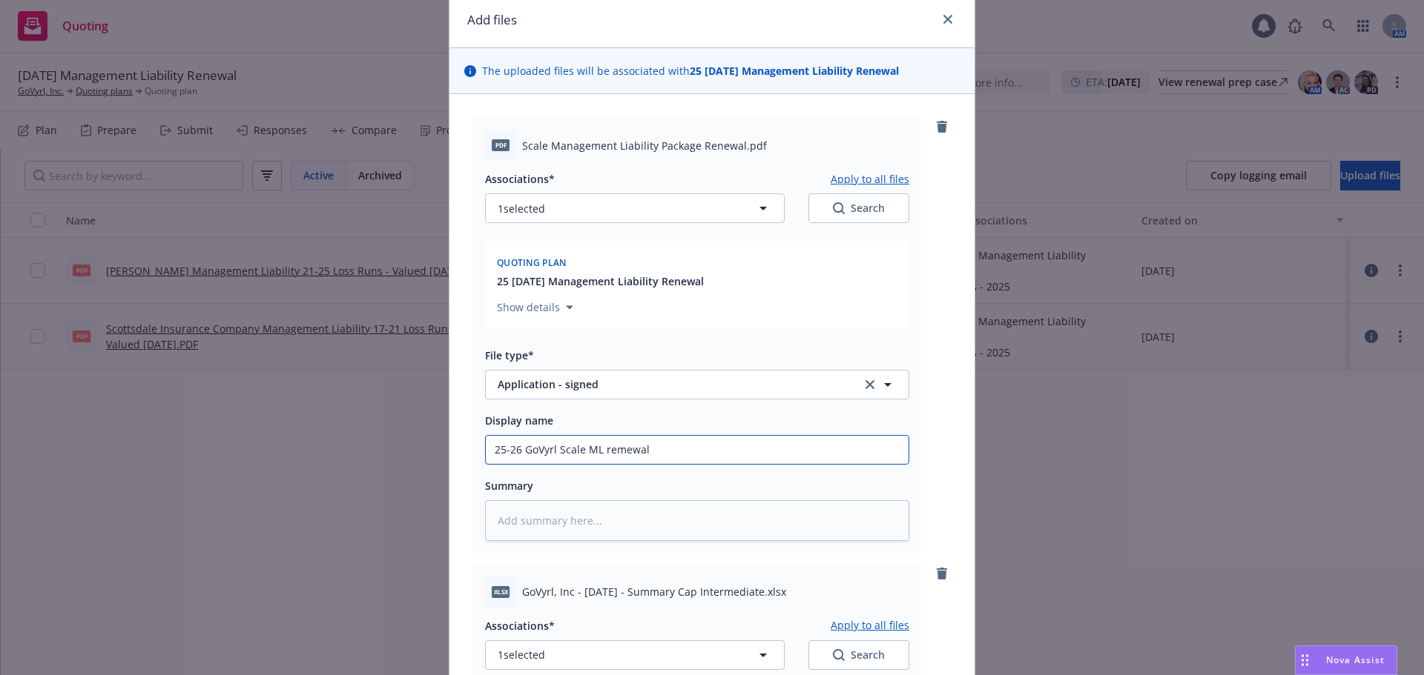
type input "25-26 GoVyrl Scale ML remewa"
type textarea "x"
type input "25-26 GoVyrl Scale ML remew"
type textarea "x"
type input "25-26 GoVyrl Scale ML reme"
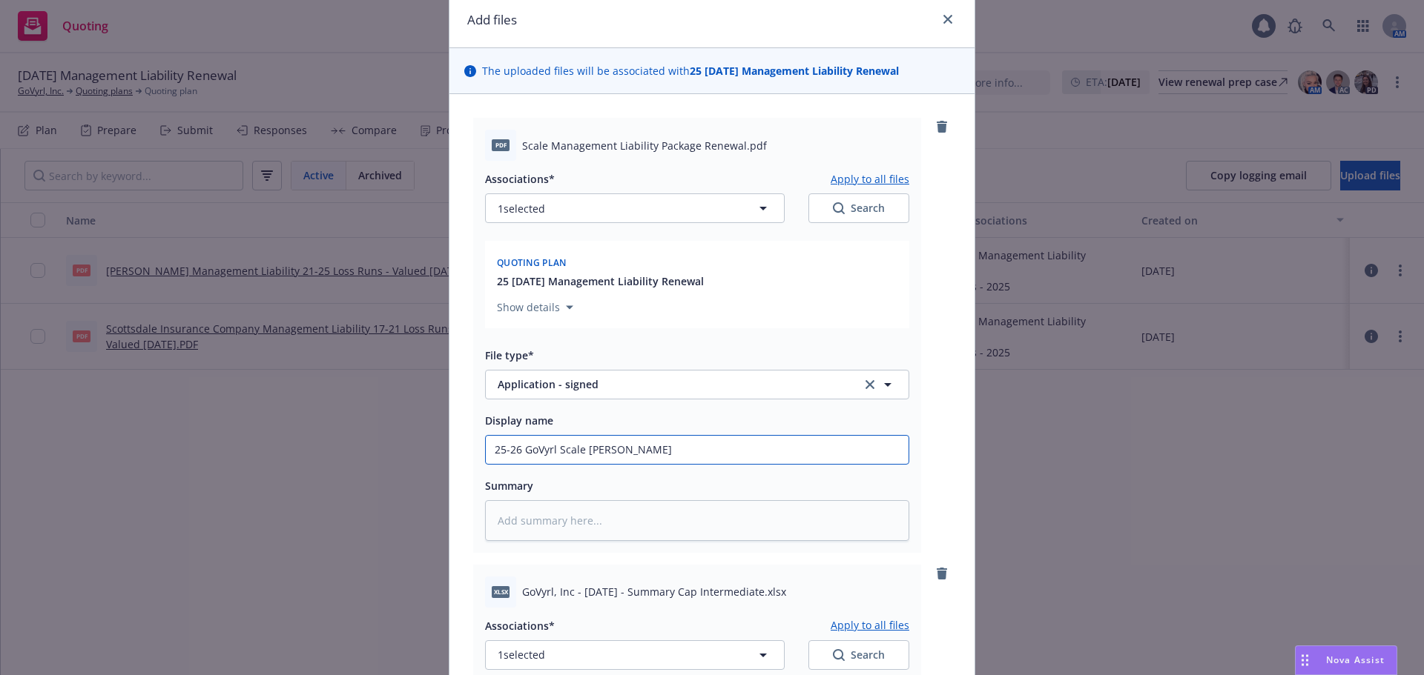
type textarea "x"
type input "25-26 GoVyrl Scale ML rem"
type textarea "x"
type input "25-26 GoVyrl Scale ML re"
type textarea "x"
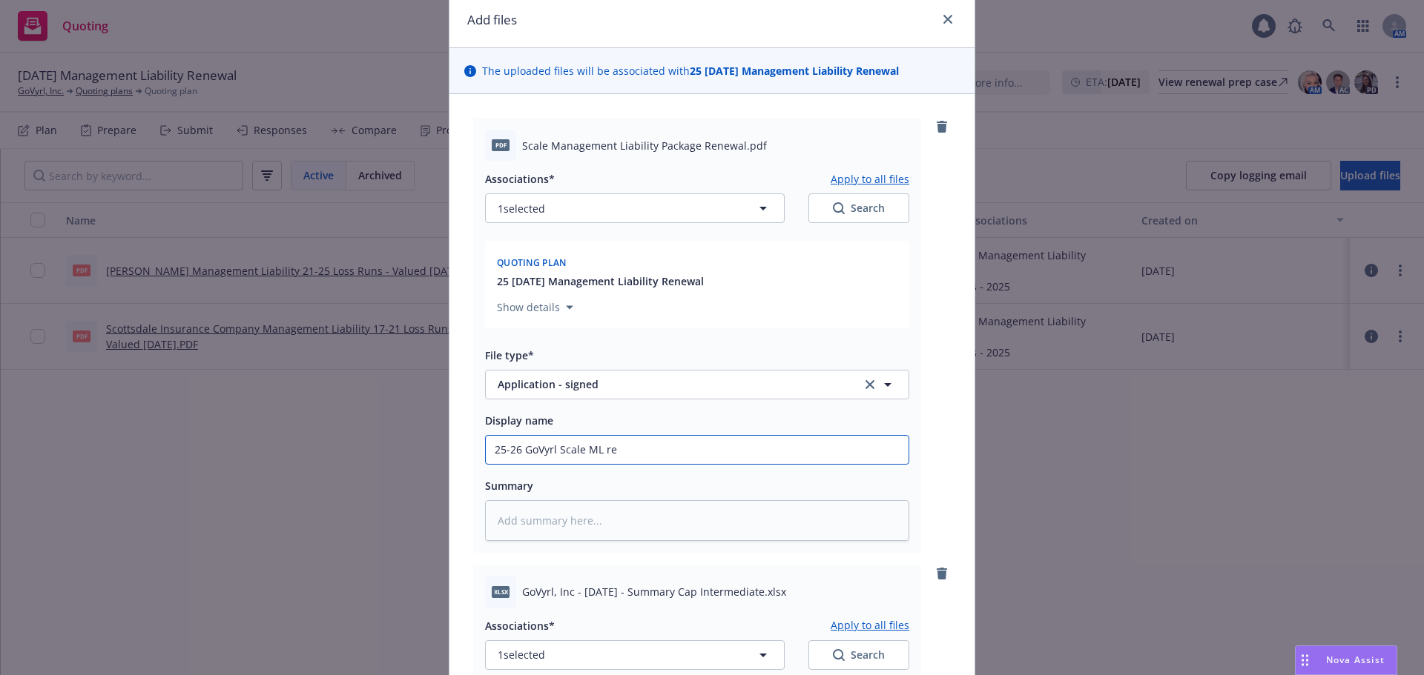
type input "25-26 GoVyrl Scale ML ren"
type textarea "x"
type input "25-26 GoVyrl Scale ML rene"
type textarea "x"
type input "25-26 GoVyrl Scale ML renew"
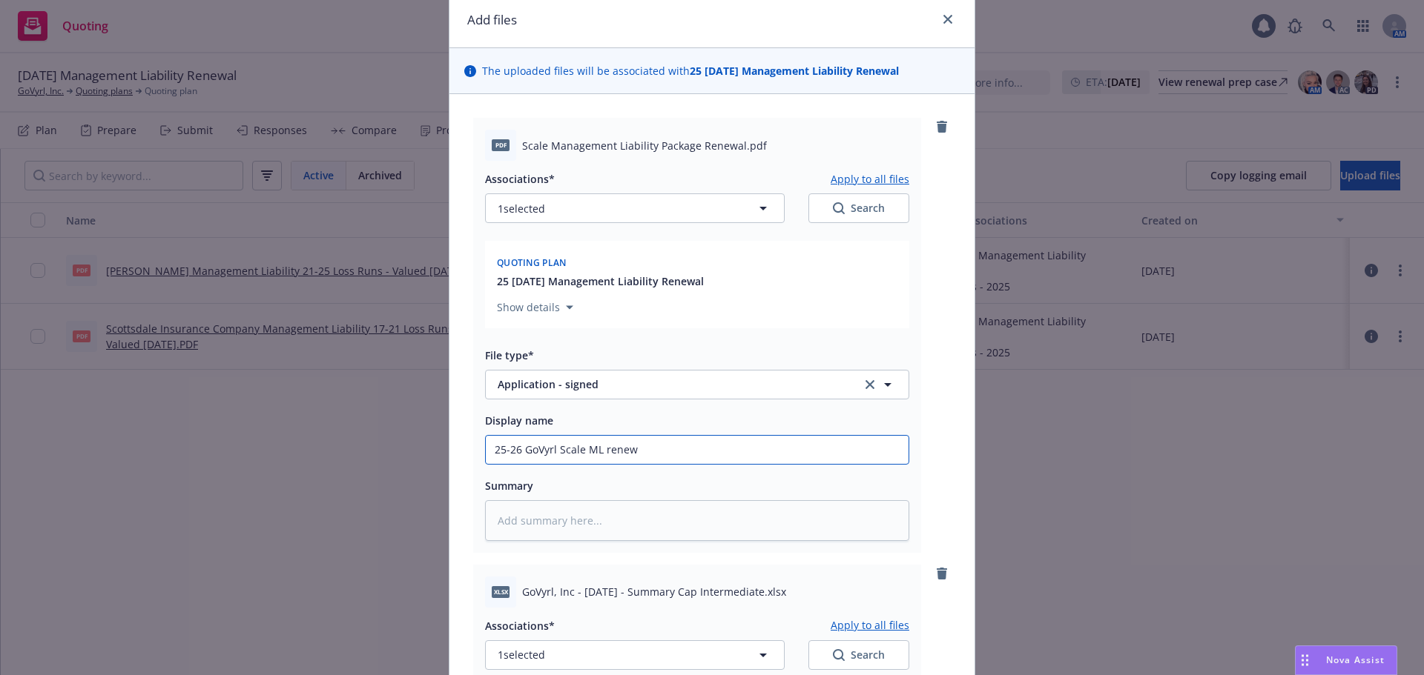
type textarea "x"
type input "25-26 GoVyrl Scale ML renewal"
type textarea "x"
type input "25-26 GoVyrl Scale ML renewal"
type textarea "x"
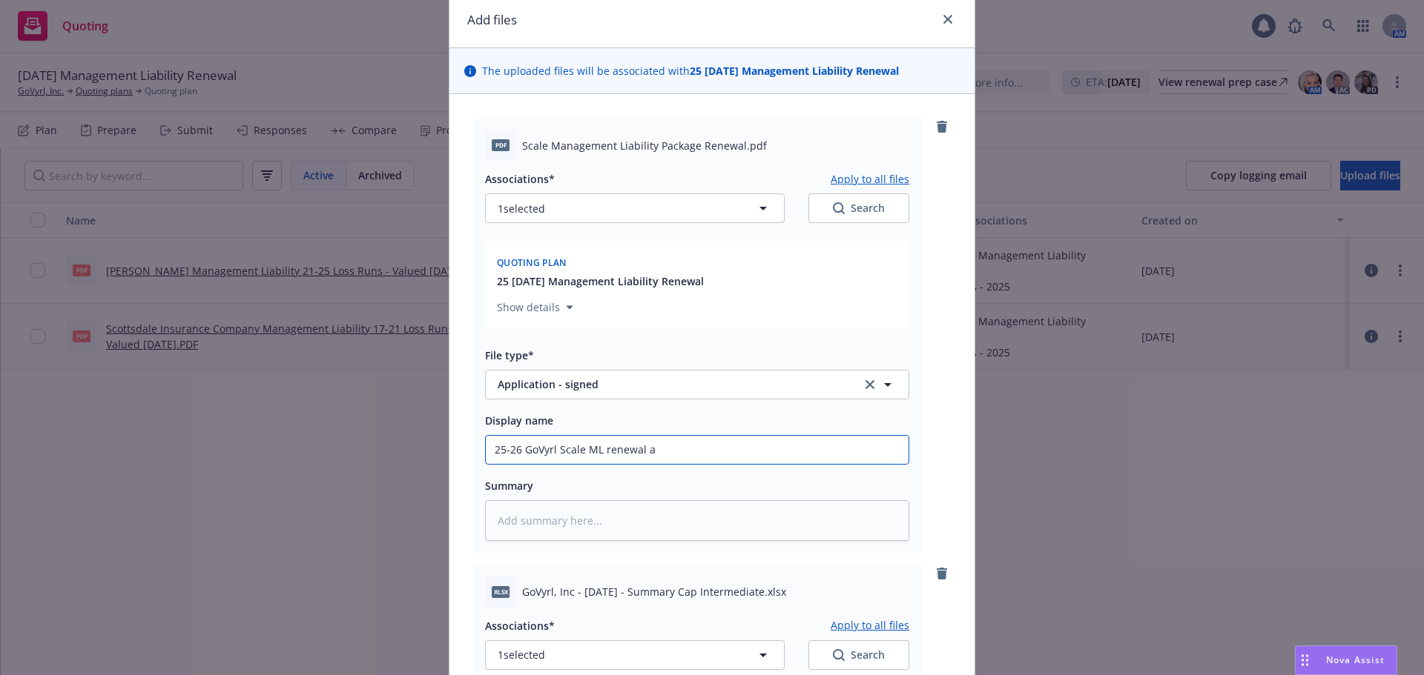
type input "25-26 GoVyrl Scale ML renewal ap"
type textarea "x"
type input "25-26 GoVyrl Scale ML renewal app"
type textarea "x"
type input "25-26 GoVyrl Scale ML renewal appl"
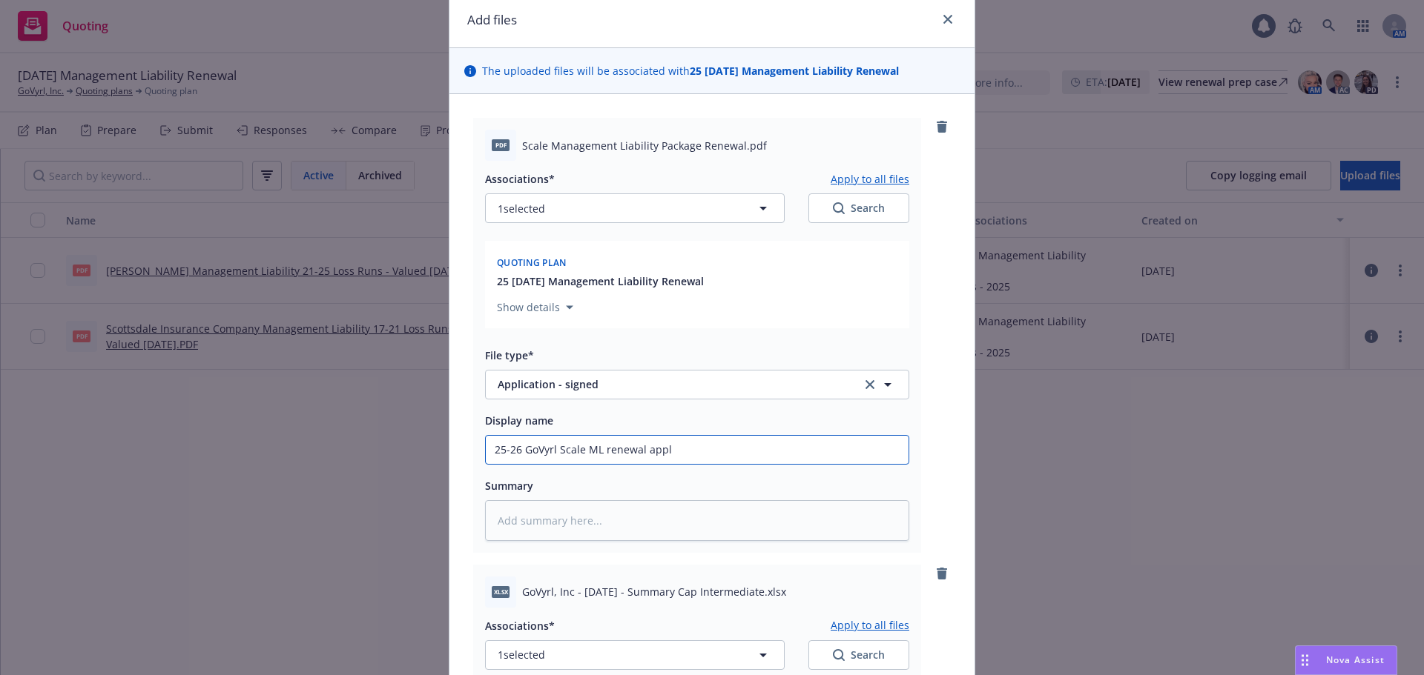
type textarea "x"
type input "25-26 GoVyrl Scale ML renewal appli"
type textarea "x"
type input "25-26 GoVyrl Scale ML renewal applic"
type textarea "x"
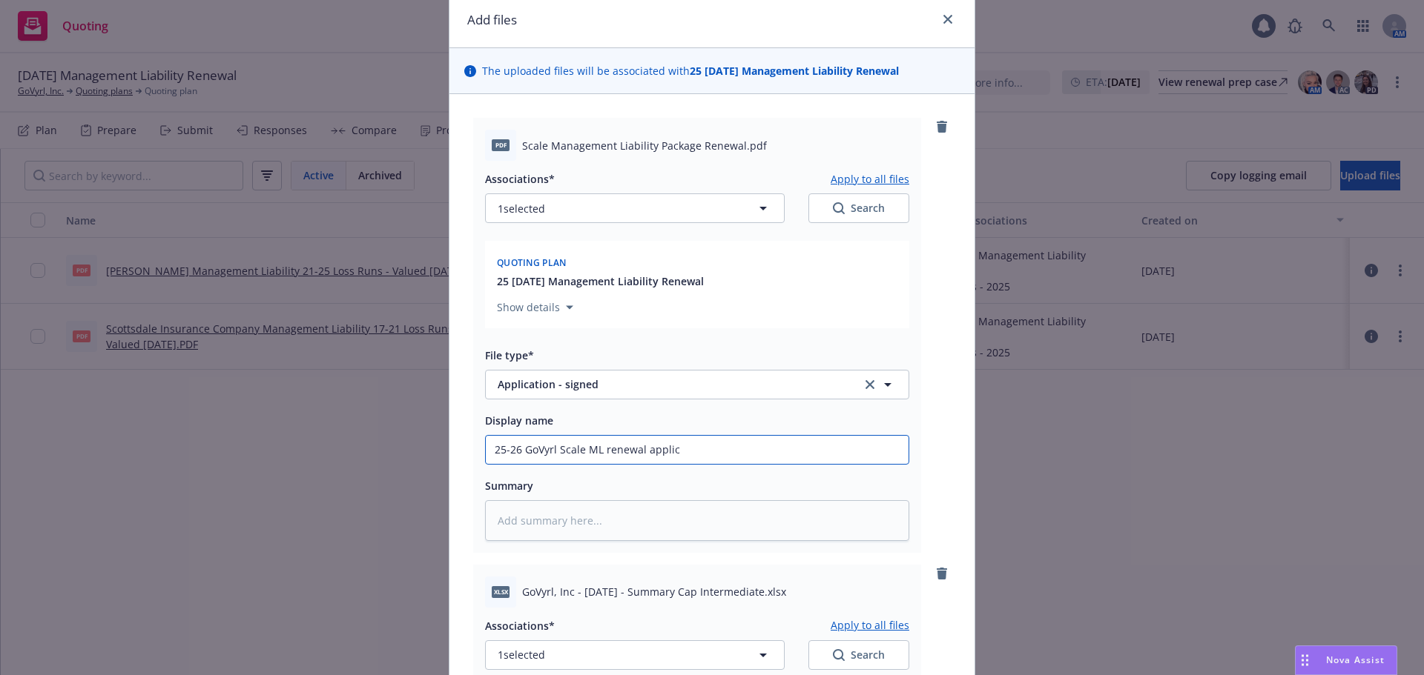
type input "25-26 GoVyrl Scale ML renewal applica"
type textarea "x"
type input "25-26 GoVyrl Scale ML renewal applicat"
type textarea "x"
type input "25-26 GoVyrl Scale ML renewal applicatio"
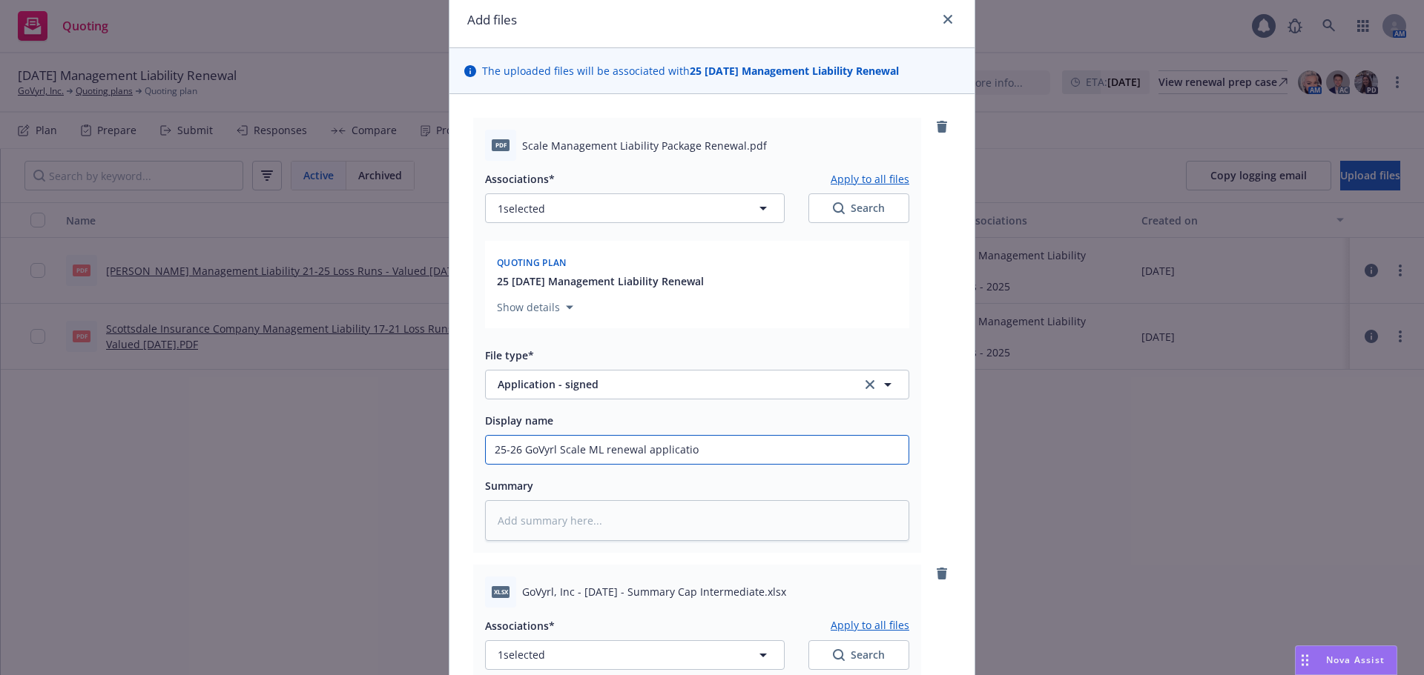
type textarea "x"
type input "25-26 GoVyrl Scale ML renewal application"
type textarea "x"
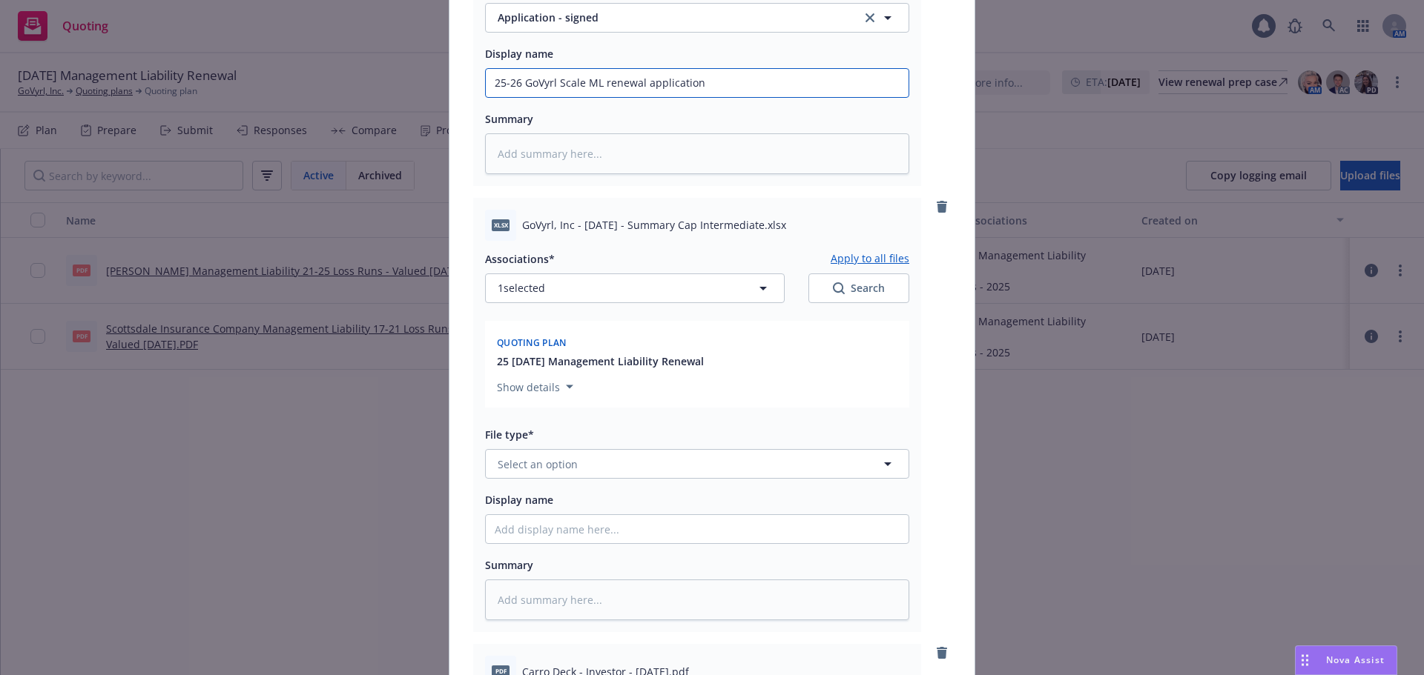
scroll to position [426, 0]
type input "25-26 GoVyrl Scale ML renewal application"
click at [578, 455] on button "Select an option" at bounding box center [697, 461] width 424 height 30
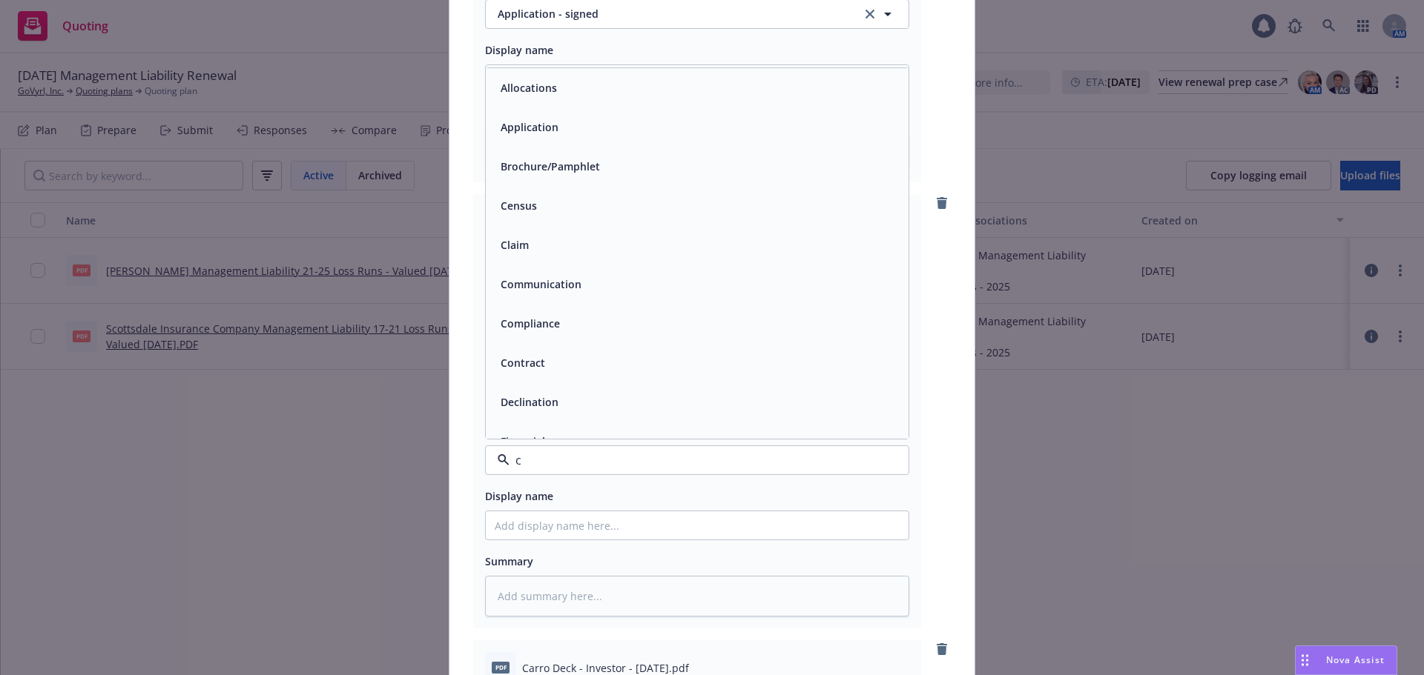
type input "ca"
click at [730, 247] on div "Cap Table" at bounding box center [697, 245] width 405 height 22
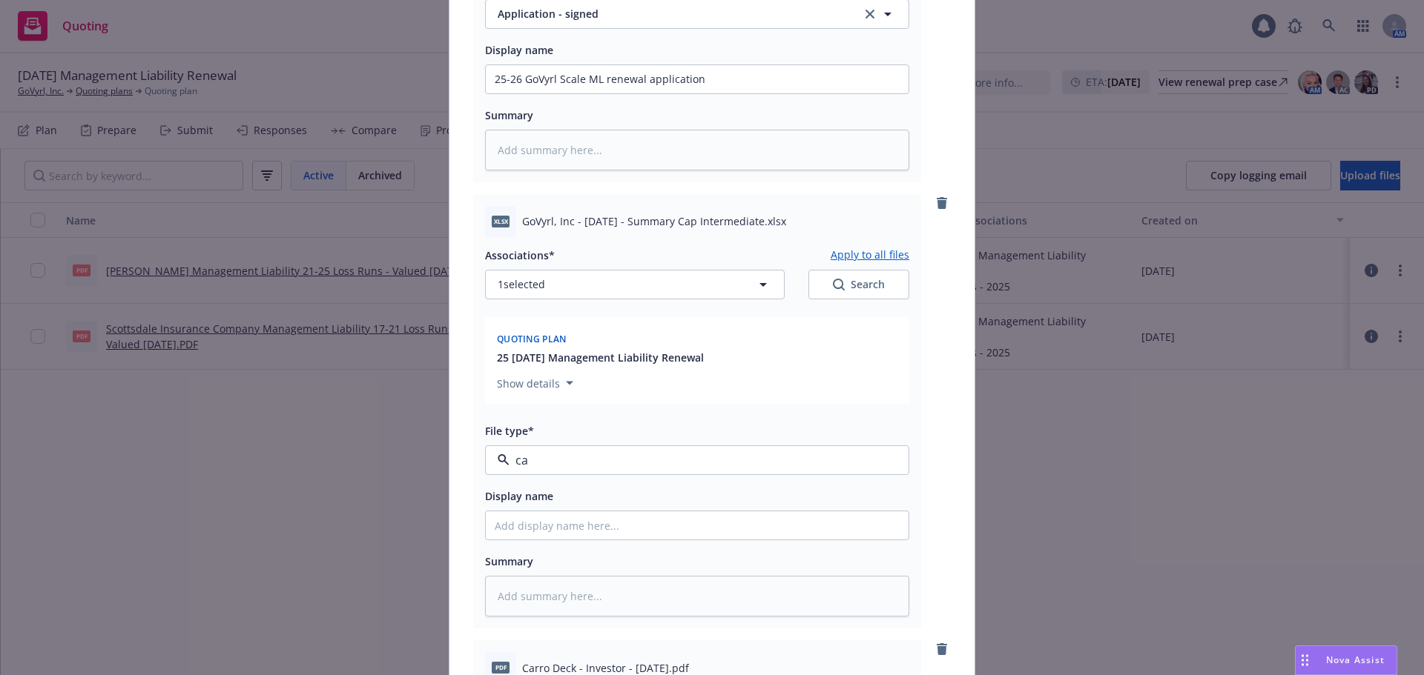
type textarea "x"
click at [615, 460] on span "Cap Table" at bounding box center [669, 461] width 343 height 16
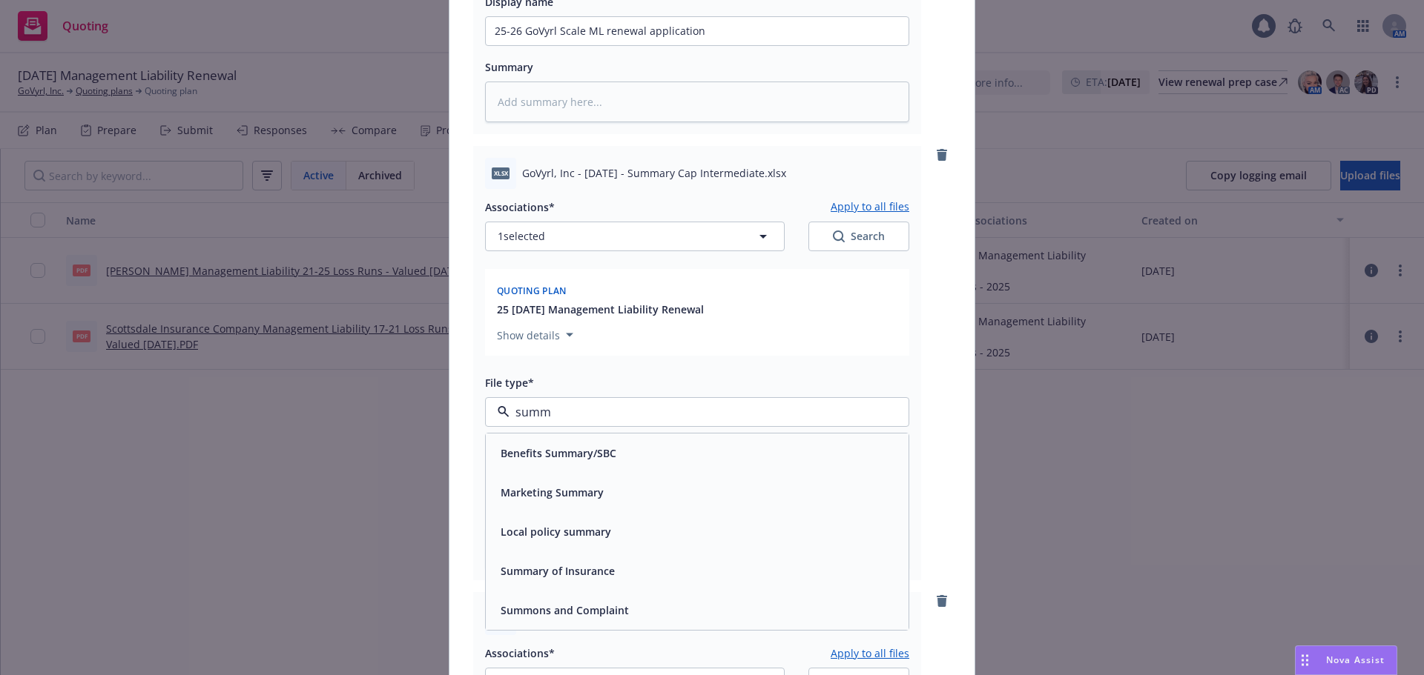
scroll to position [500, 0]
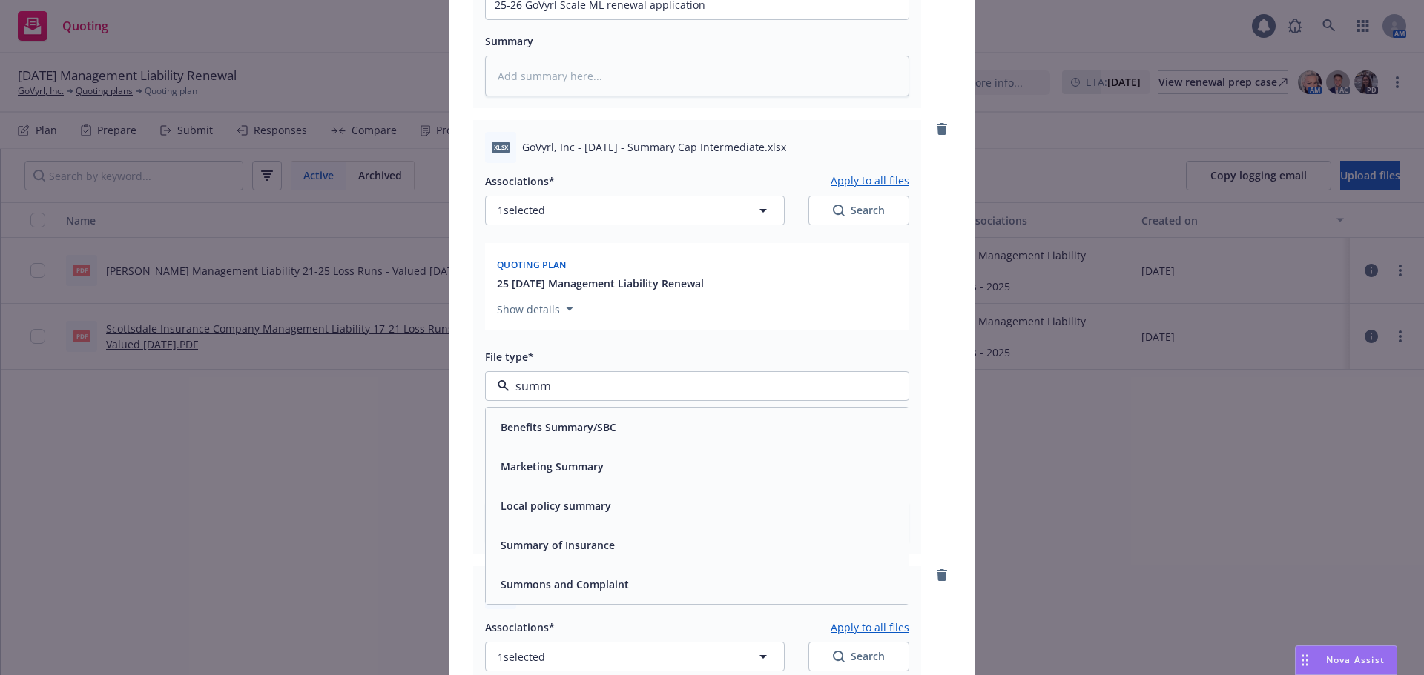
type input "summ"
click at [653, 353] on div "File type*" at bounding box center [697, 357] width 424 height 18
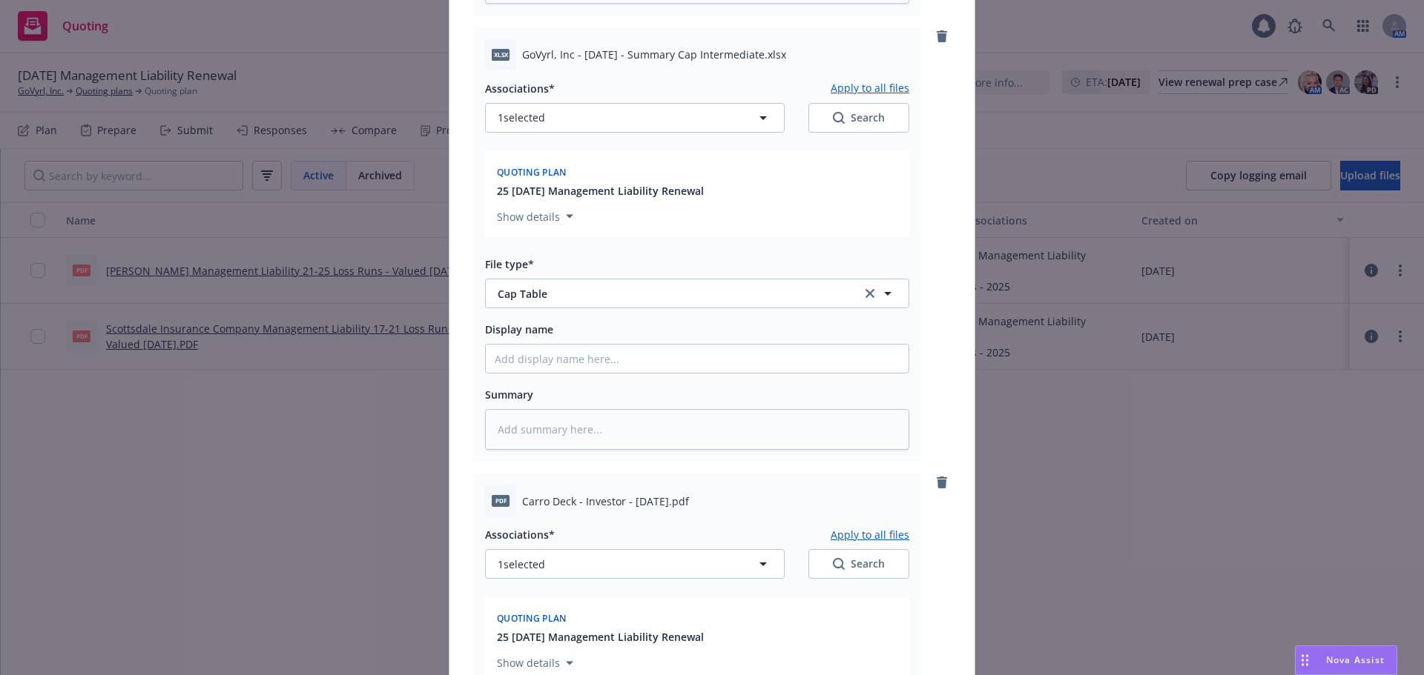
scroll to position [575, 0]
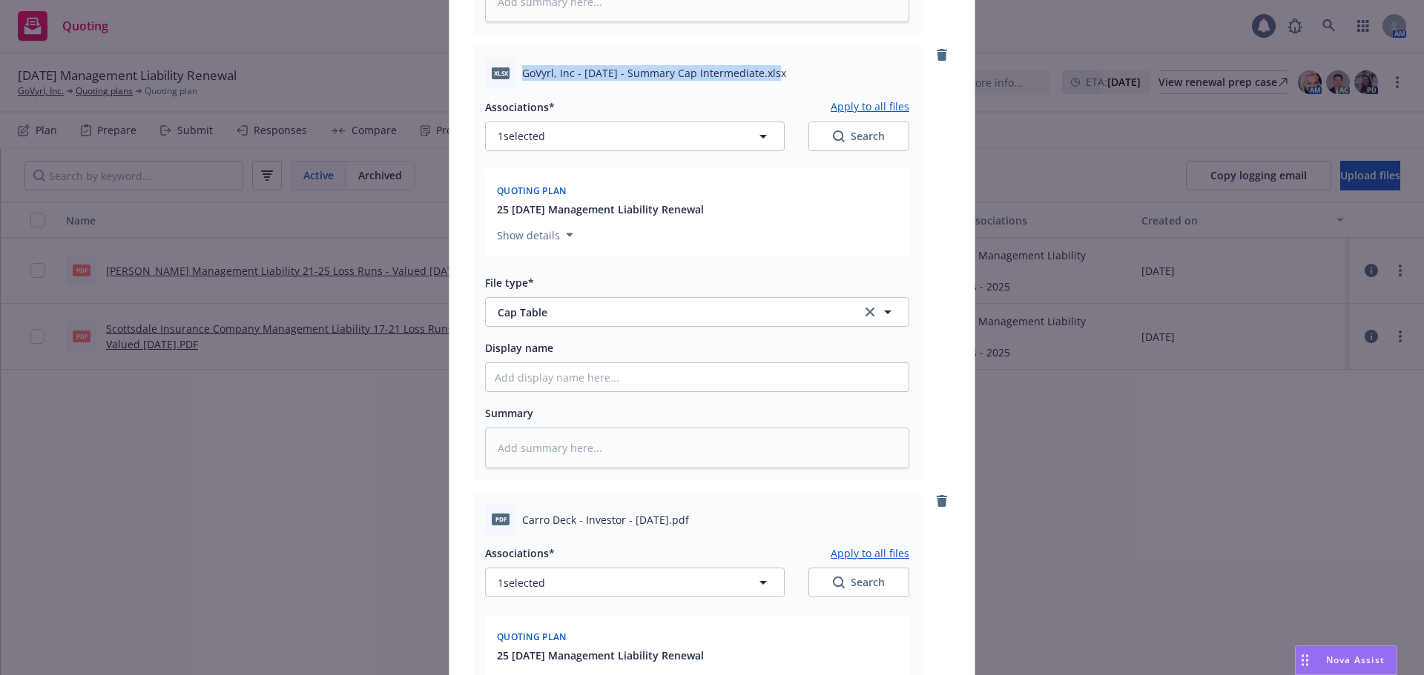
drag, startPoint x: 772, startPoint y: 70, endPoint x: 514, endPoint y: 68, distance: 258.0
click at [514, 68] on div "xlsx GoVyrl, Inc - 2025-06-23 - Summary Cap Intermediate.xlsx" at bounding box center [697, 73] width 424 height 31
type textarea "x"
type input "2"
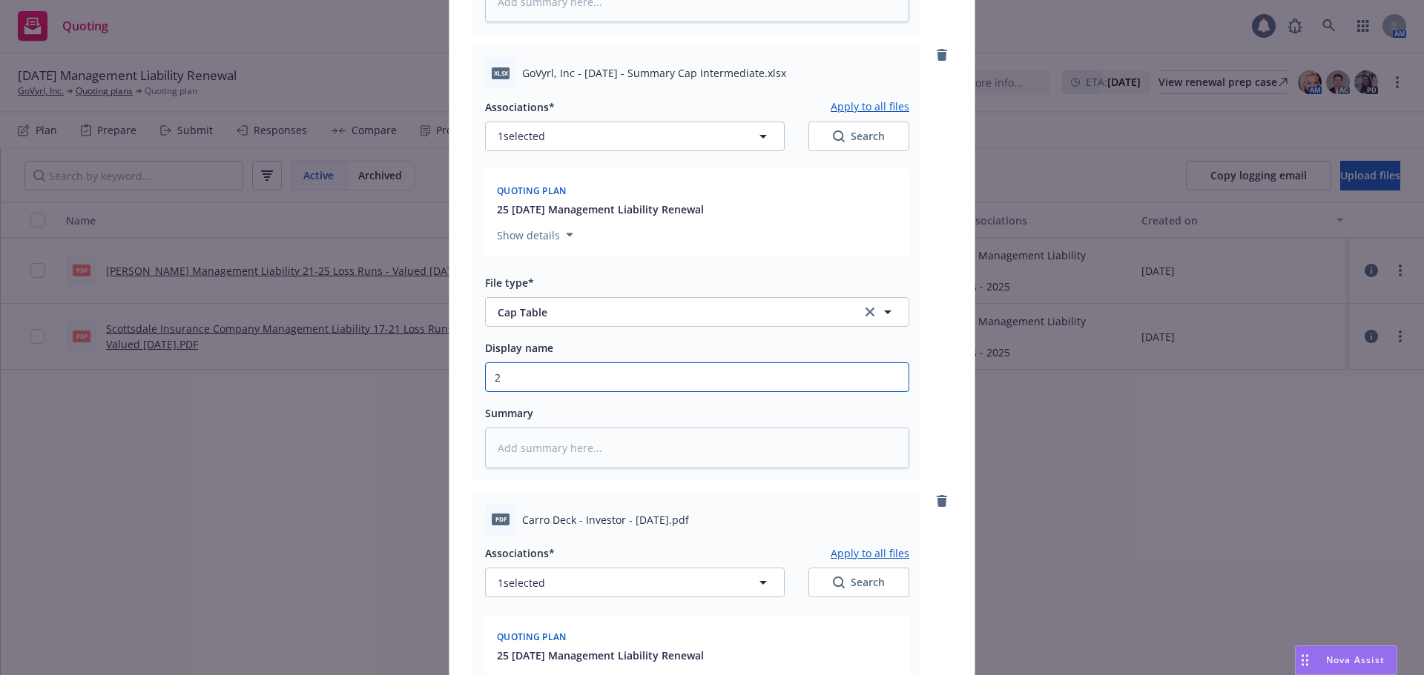
type textarea "x"
type input "25"
type textarea "x"
type input "25-"
type textarea "x"
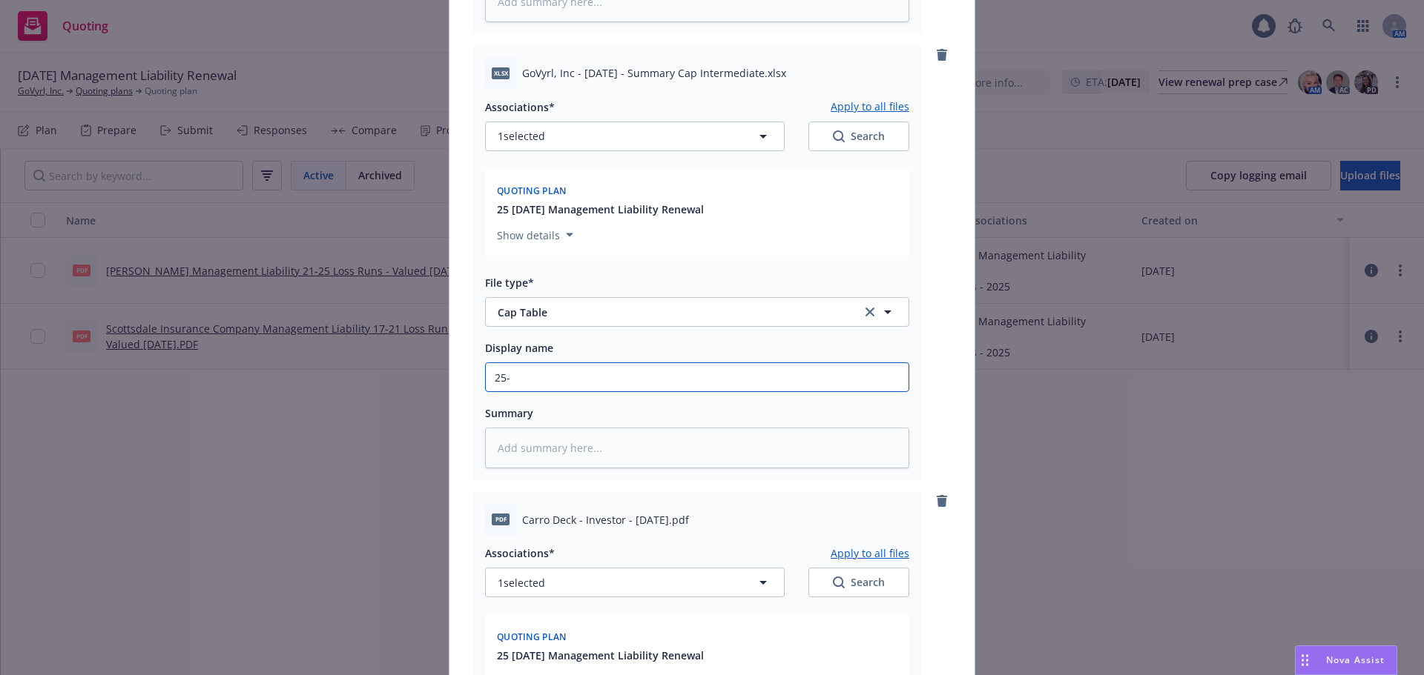
type input "25-2"
type textarea "x"
type input "25-26"
type textarea "x"
type input "25-26"
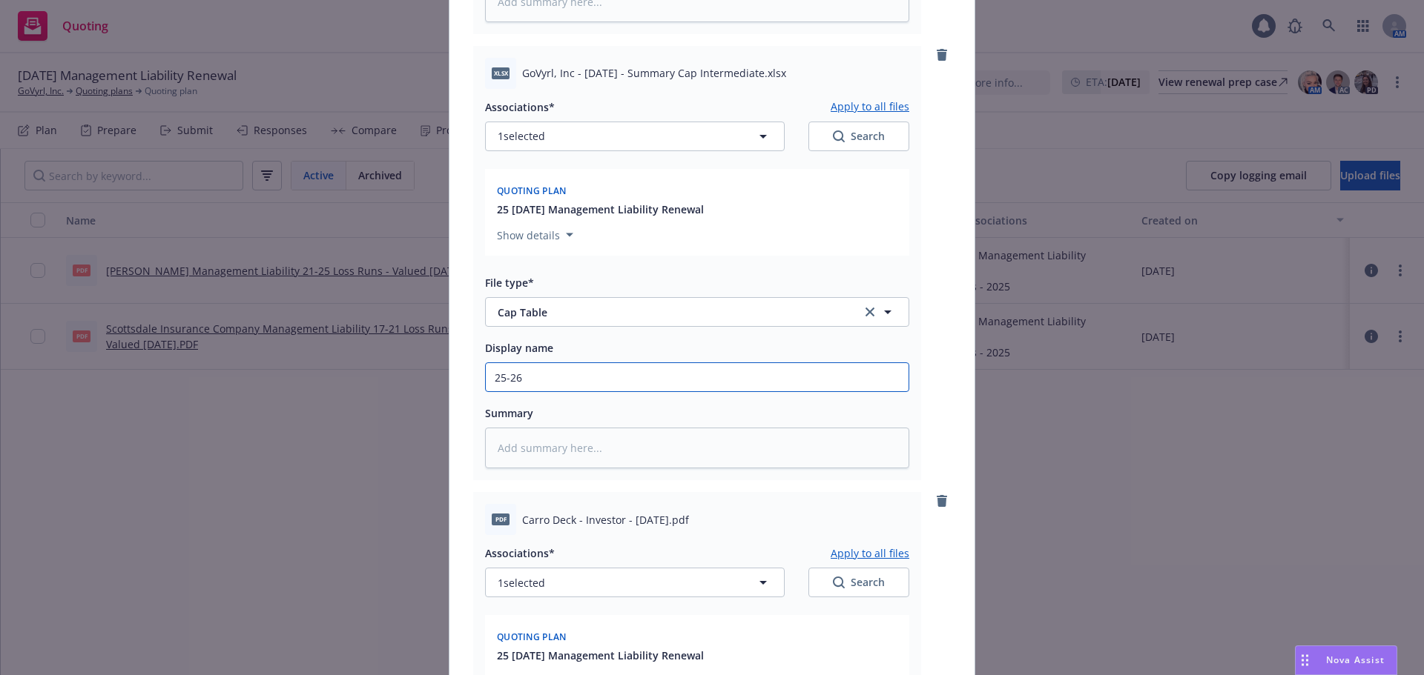
type textarea "x"
type input "25-26 G"
type textarea "x"
type input "25-26 Go"
type textarea "x"
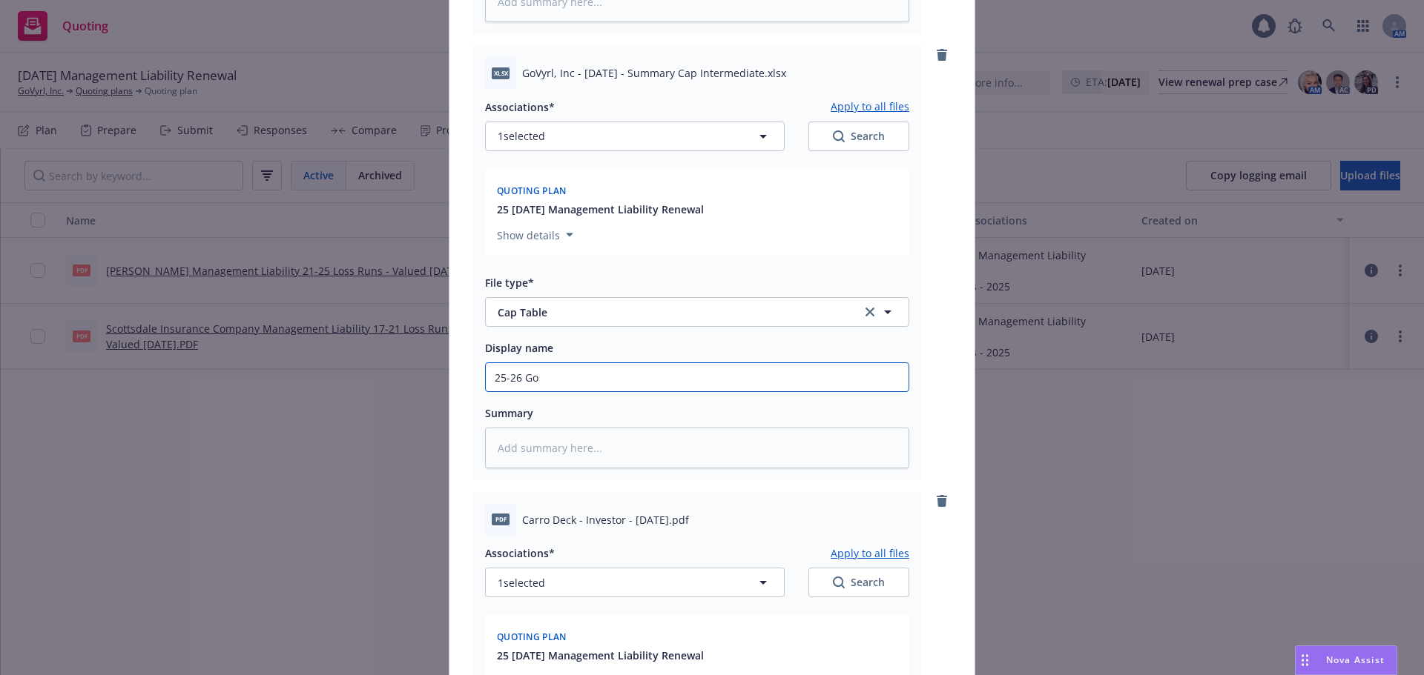
type input "25-26 GoV"
type textarea "x"
type input "25-26 GoVr"
type textarea "x"
type input "25-26 GoVry"
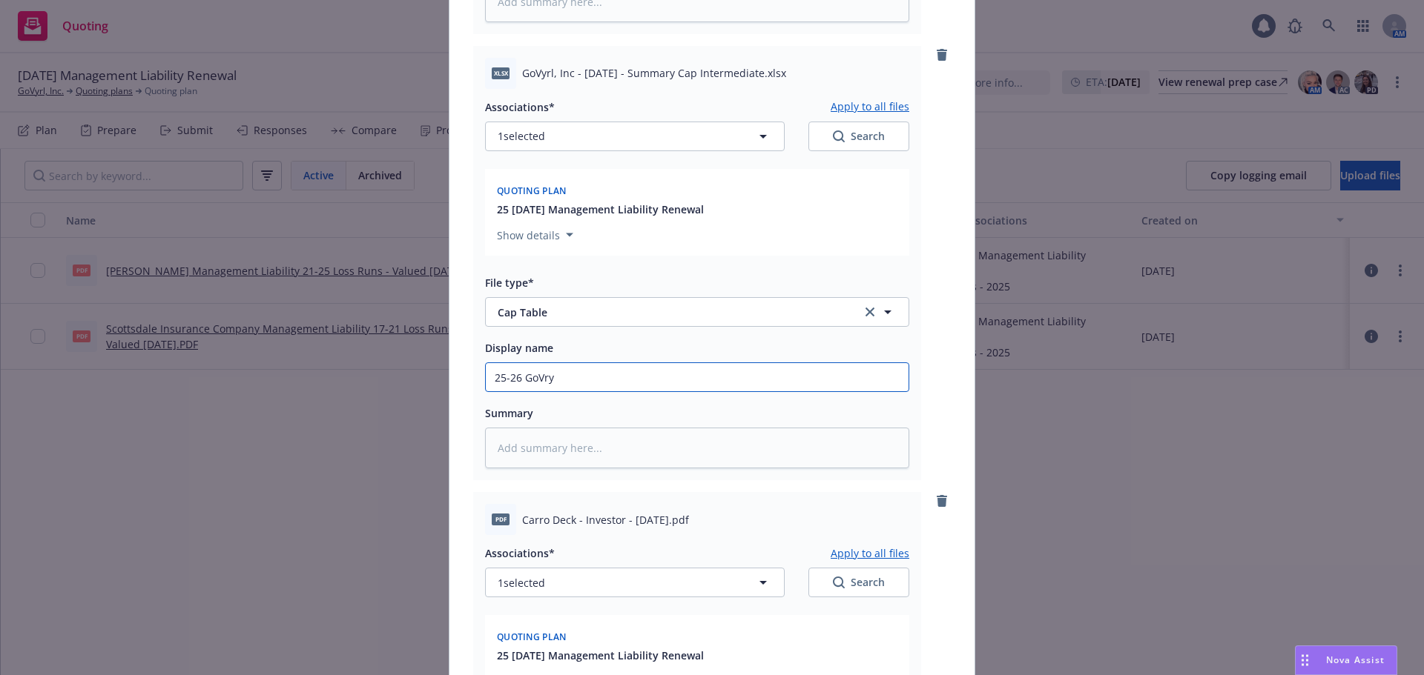
type textarea "x"
type input "25-26 GoVry;"
type textarea "x"
type input "25-26 GoVry"
type textarea "x"
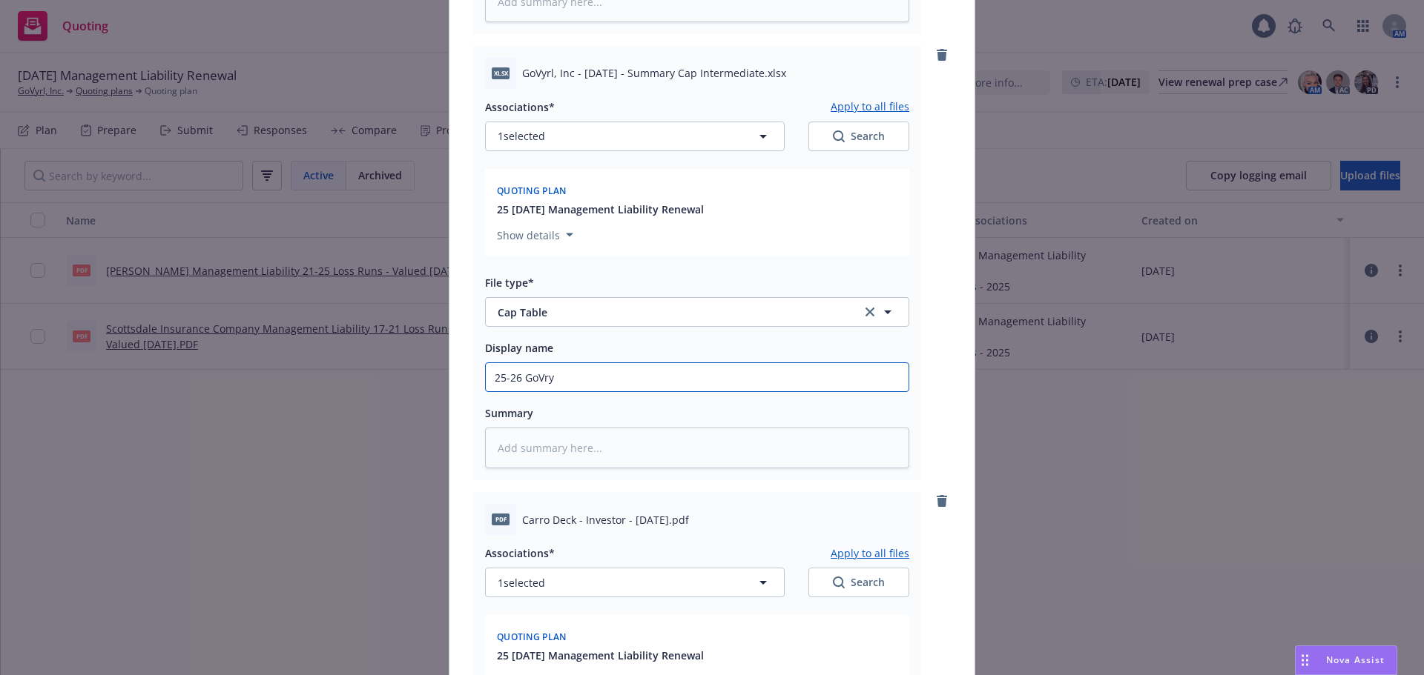
type input "25-26 GoVryl"
type textarea "x"
type input "25-26 GoVryl"
type textarea "x"
type input "25-26 GoVryl S"
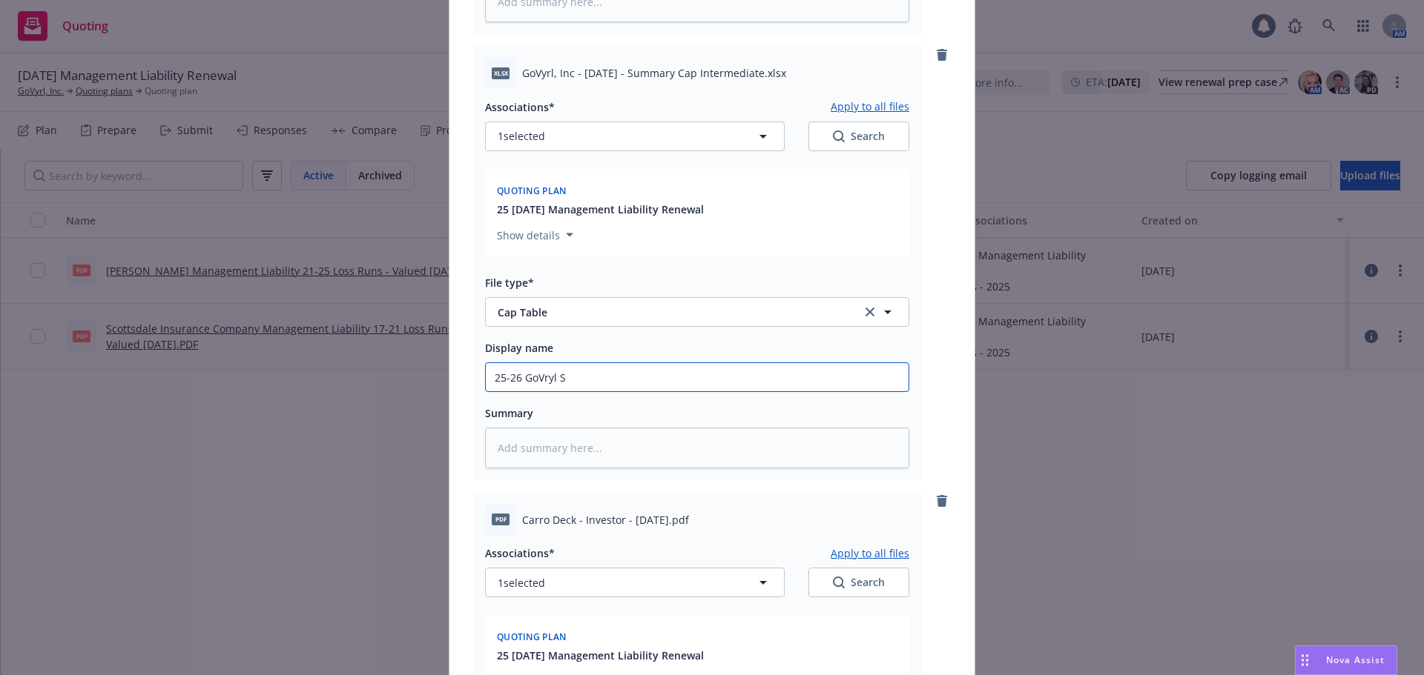
type textarea "x"
type input "25-26 GoVryl"
type textarea "x"
type input "25-26 GoVryl C"
type textarea "x"
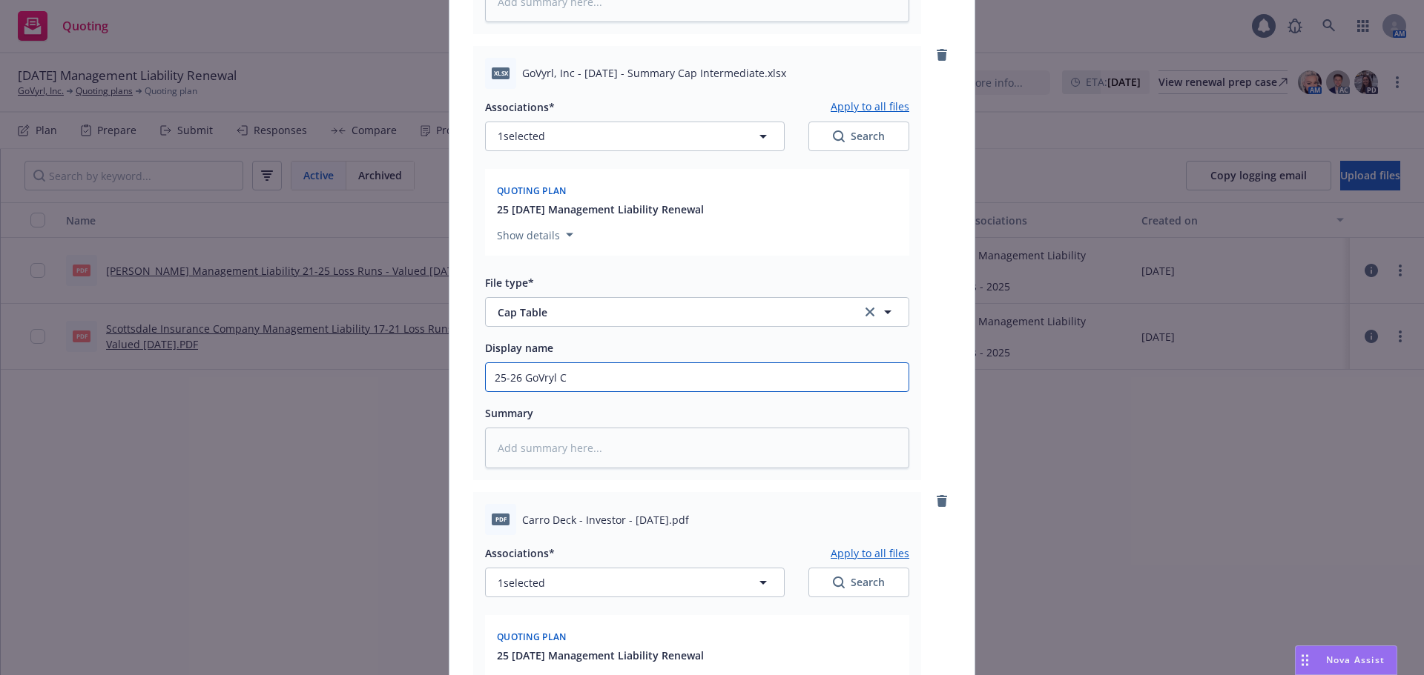
type input "25-26 GoVryl CA"
type textarea "x"
type input "25-26 GoVryl CAp"
type textarea "x"
type input "25-26 GoVryl CAp"
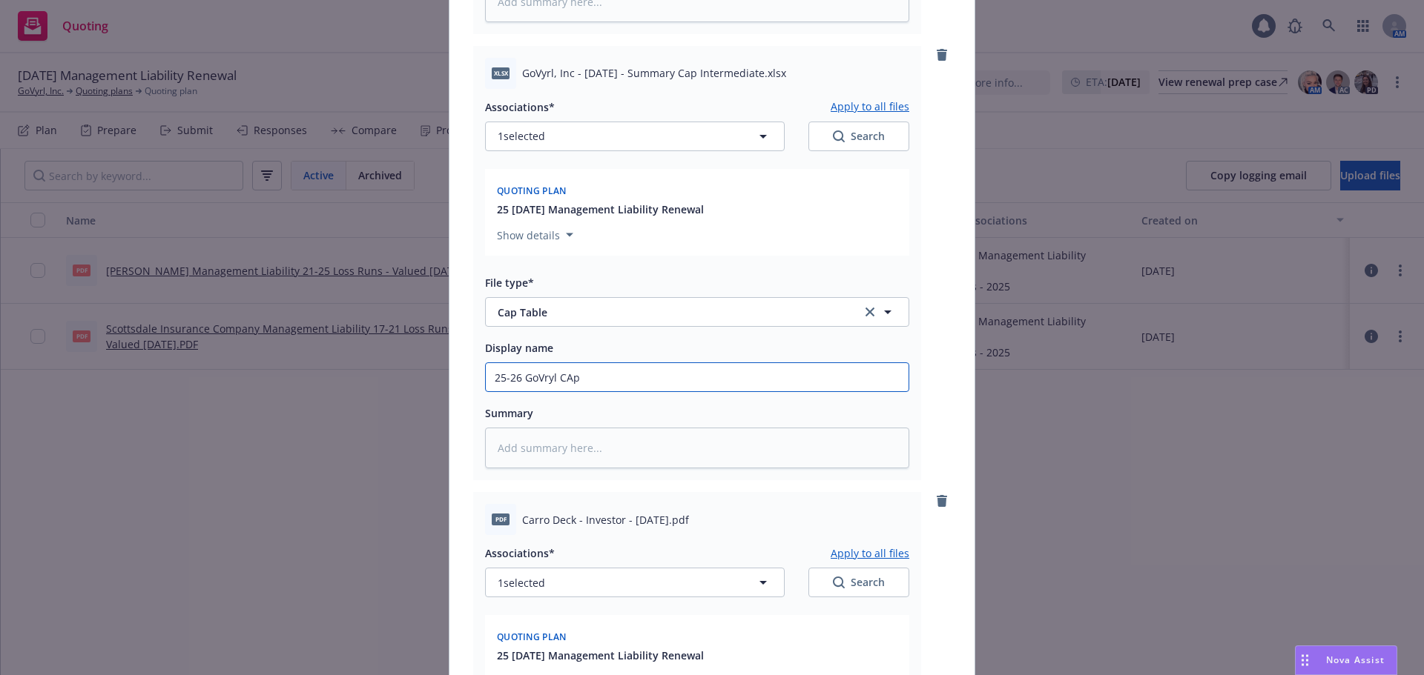
type textarea "x"
type input "25-26 GoVryl CAp t"
type textarea "x"
type input "25-26 GoVryl CAp ta"
type textarea "x"
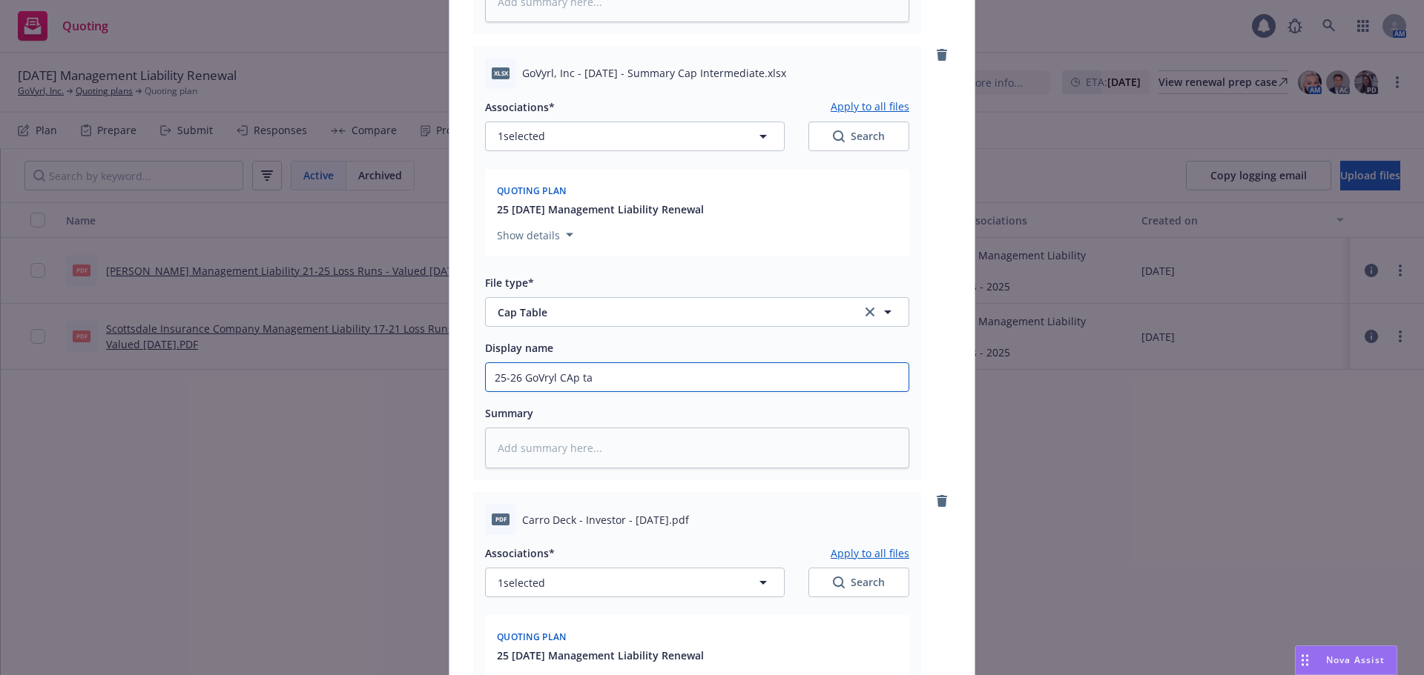
type input "25-26 GoVryl CAp tab"
type textarea "x"
type input "25-26 GoVryl CAp tabl"
type textarea "x"
type input "25-26 GoVryl CAp tab"
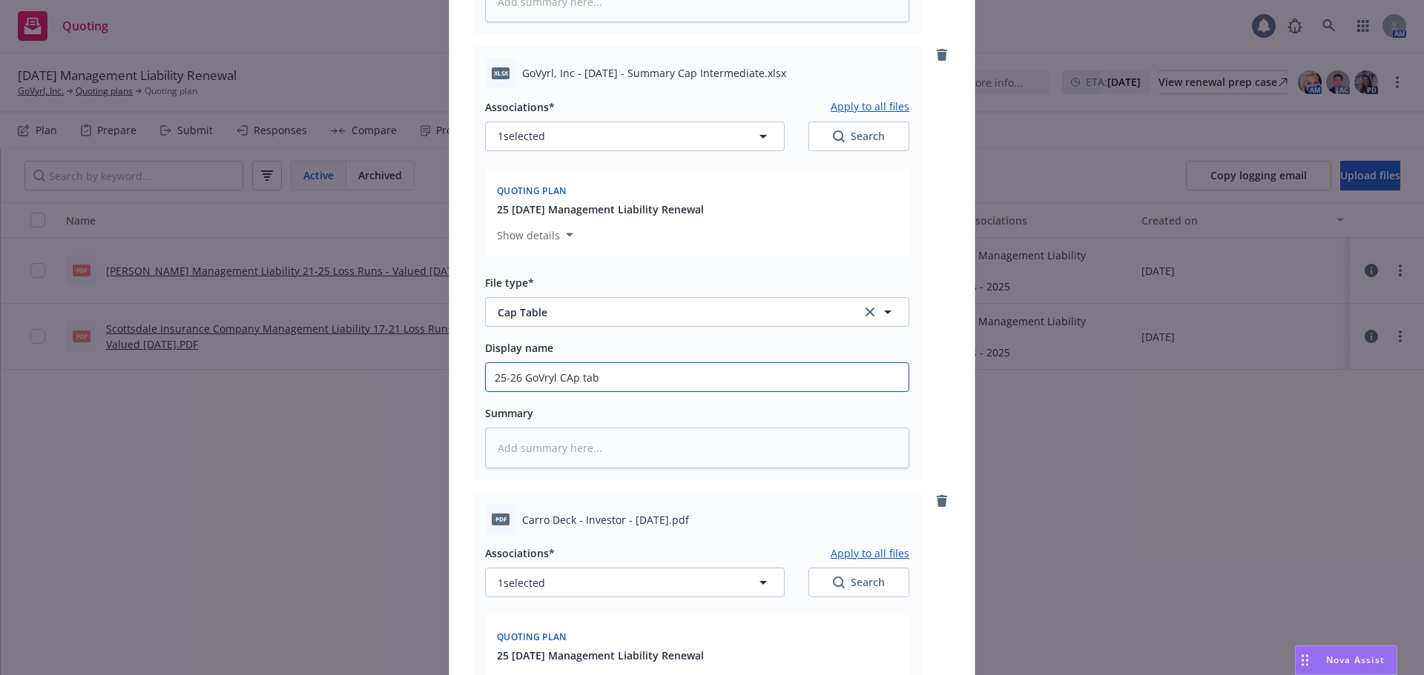
type textarea "x"
type input "25-26 GoVryl CAp ta"
type textarea "x"
type input "25-26 GoVryl CAp t"
type textarea "x"
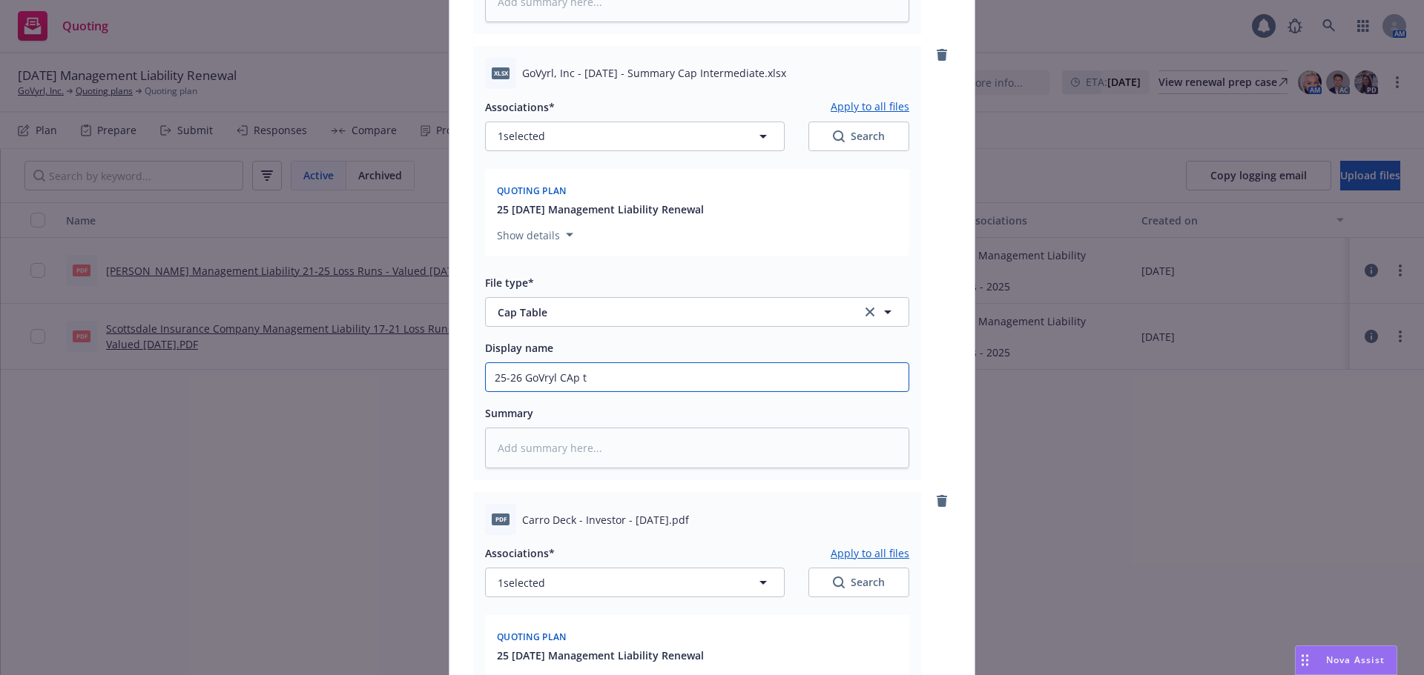
type input "25-26 GoVryl CAp"
type textarea "x"
type input "25-26 GoVryl CAp"
type textarea "x"
type input "25-26 GoVryl CA"
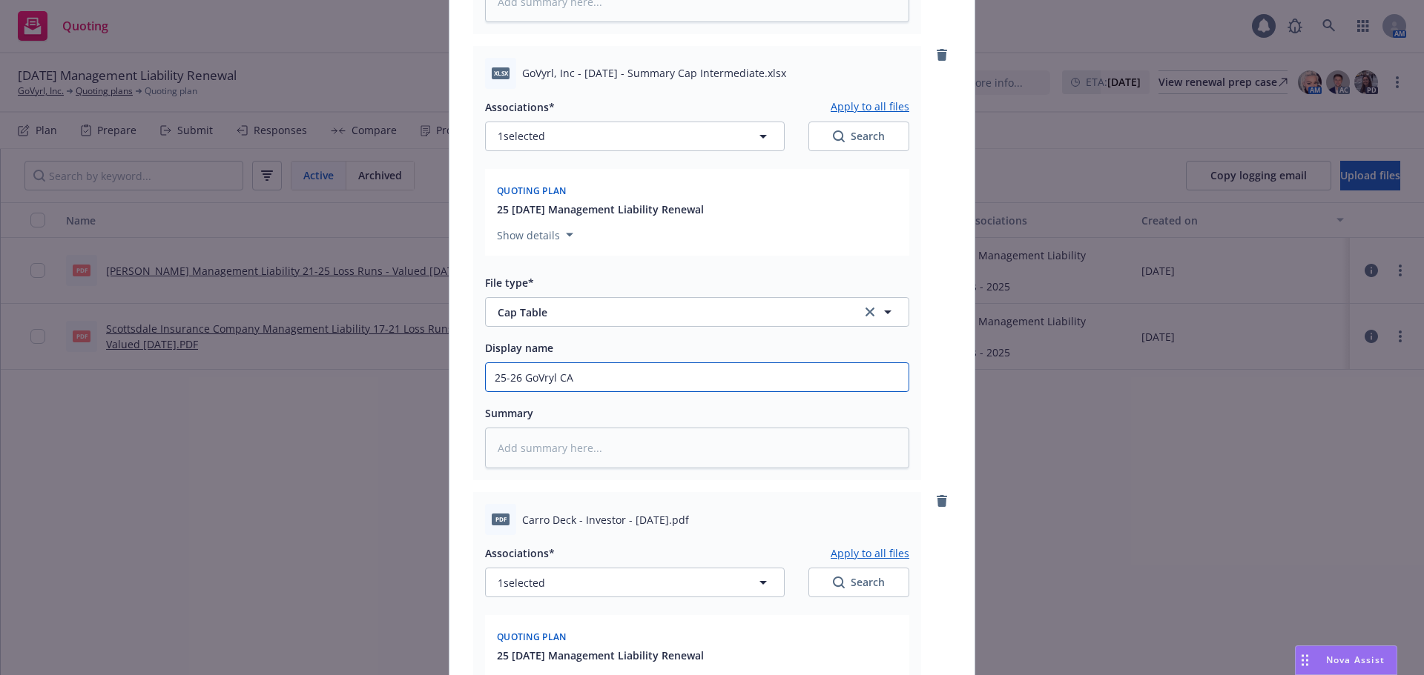
type textarea "x"
type input "25-26 GoVryl C"
type textarea "x"
type input "25-26 GoVryl Cap"
type textarea "x"
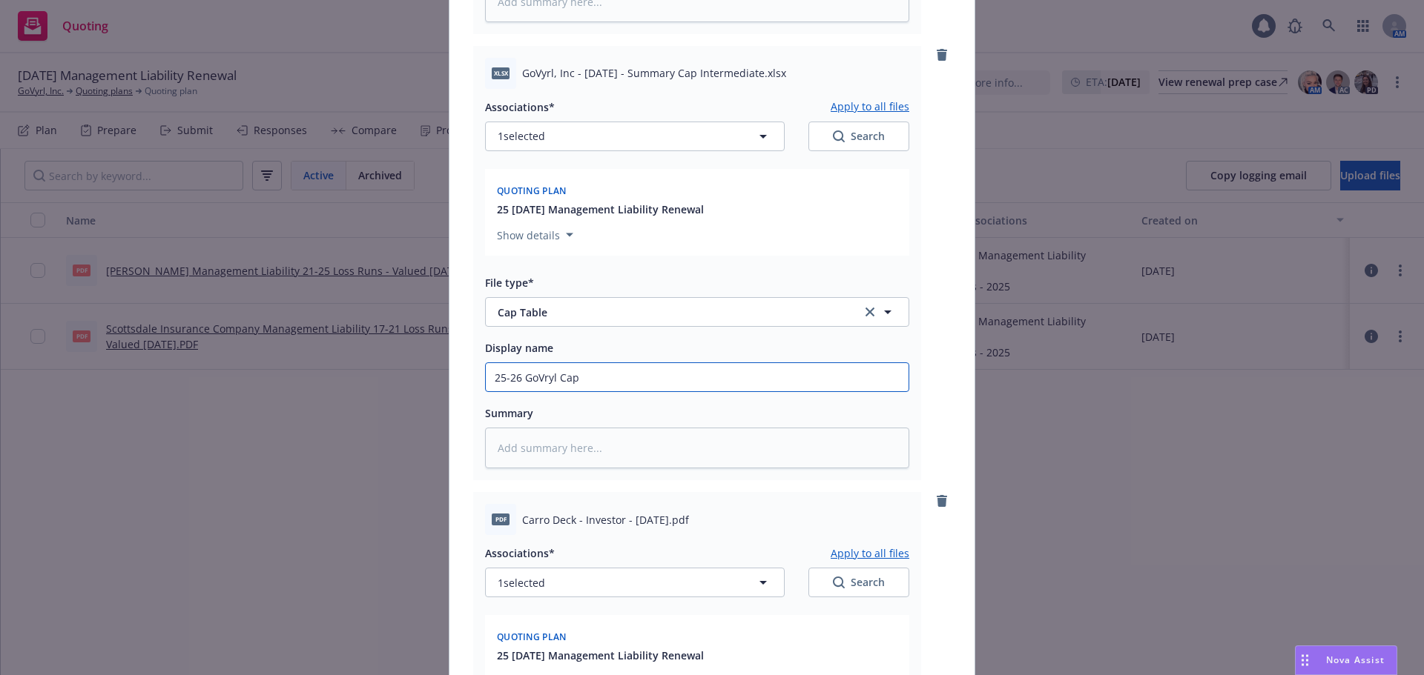
type input "25-26 GoVryl Cap"
drag, startPoint x: 571, startPoint y: 386, endPoint x: 638, endPoint y: 374, distance: 68.6
type textarea "x"
type input "25-26 GoVryl Capt"
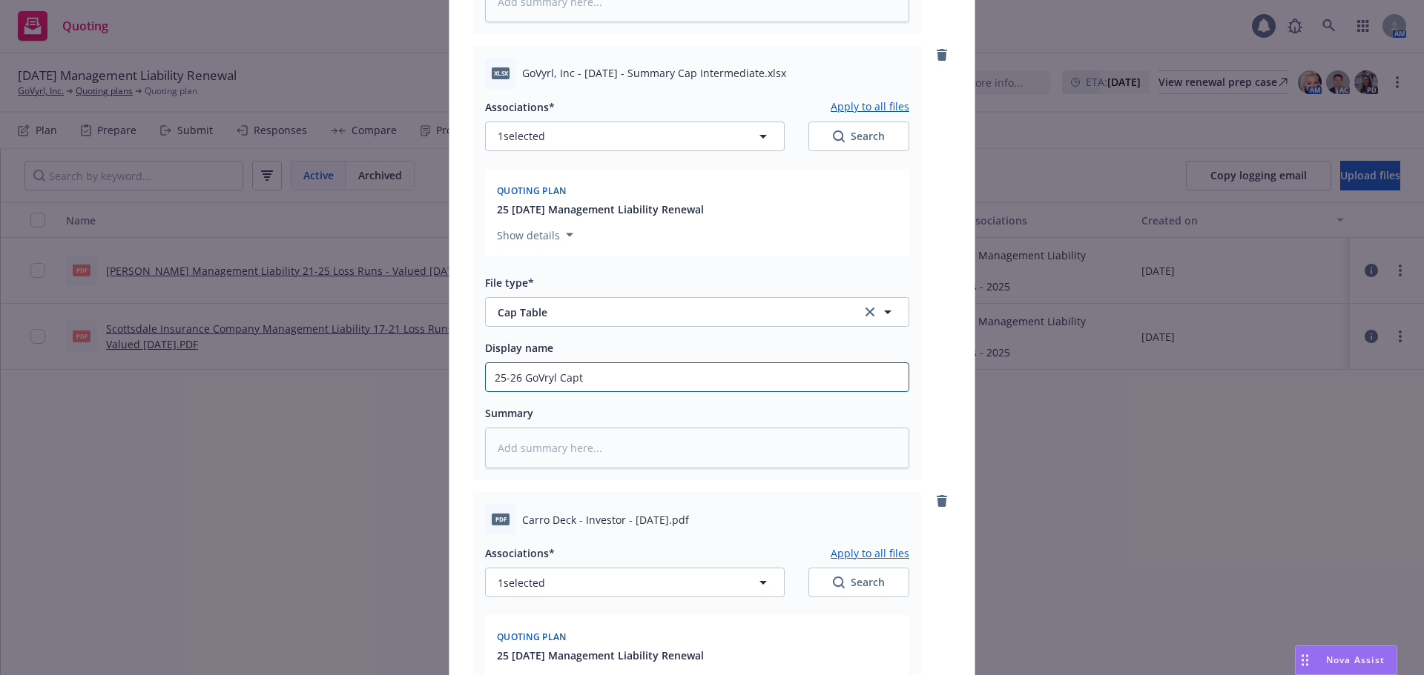
type textarea "x"
type input "25-26 GoVryl Capta"
type textarea "x"
type input "25-26 GoVryl Captab"
type textarea "x"
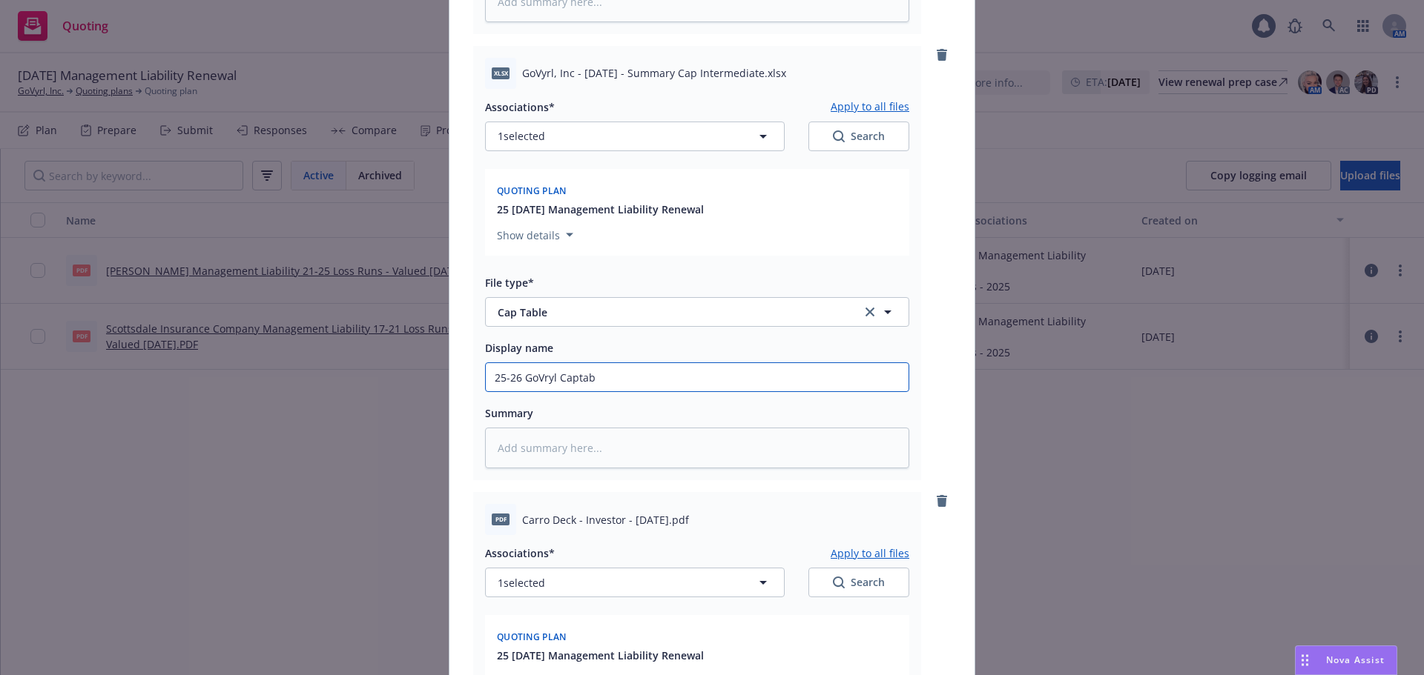
type input "25-26 GoVryl Captabl"
type textarea "x"
type input "25-26 GoVryl Captable"
type textarea "x"
type input "25-26 GoVryl Captabl"
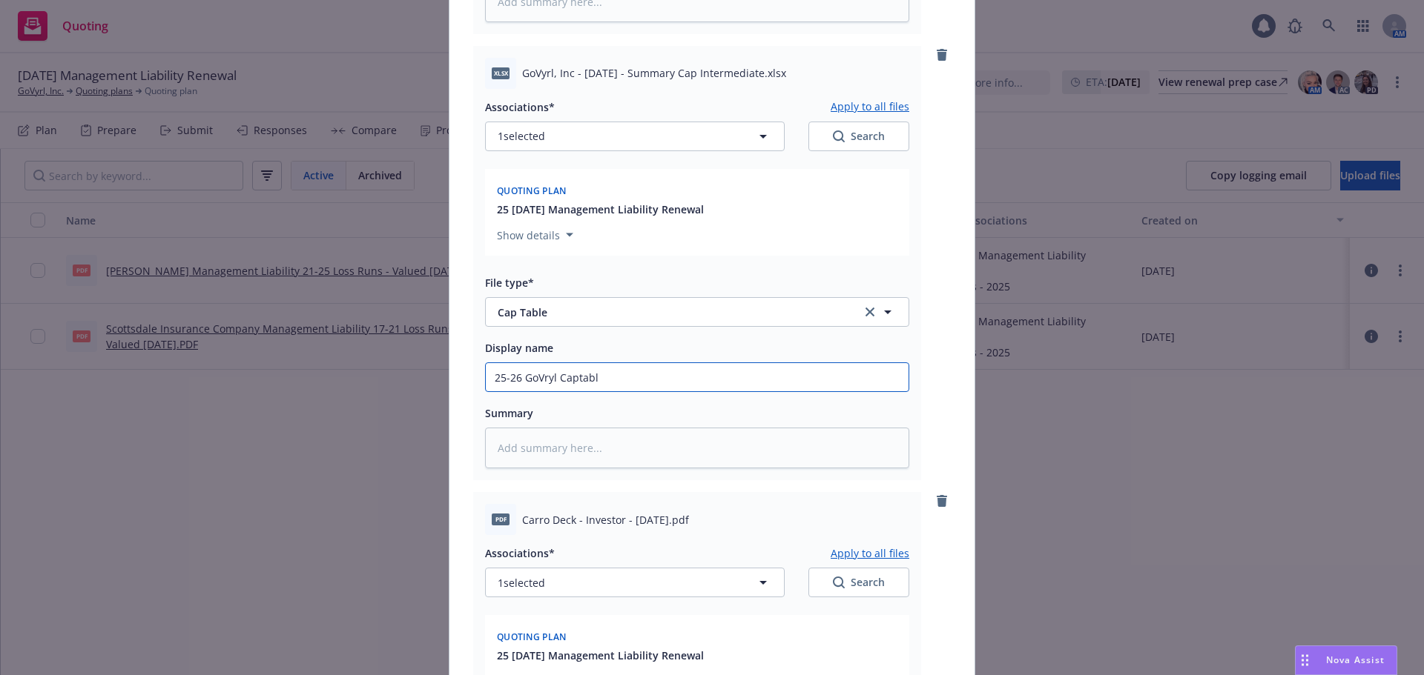
type textarea "x"
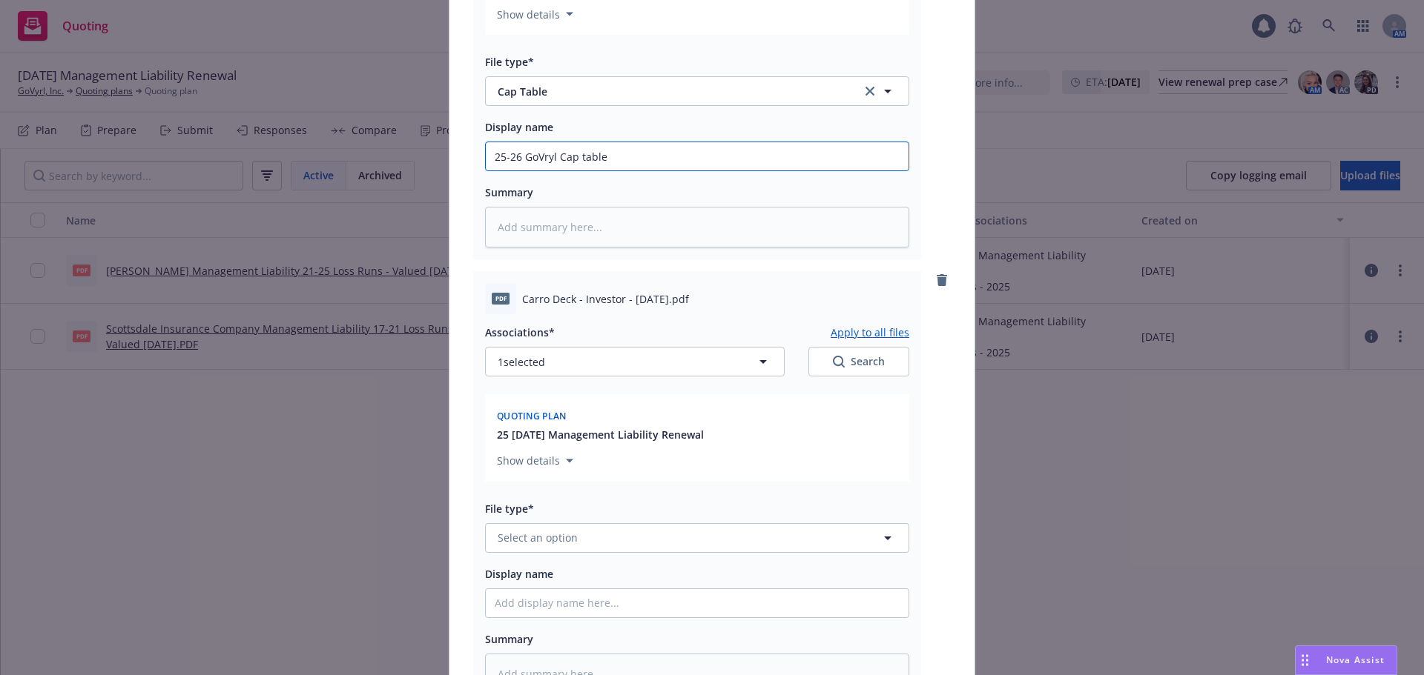
scroll to position [945, 0]
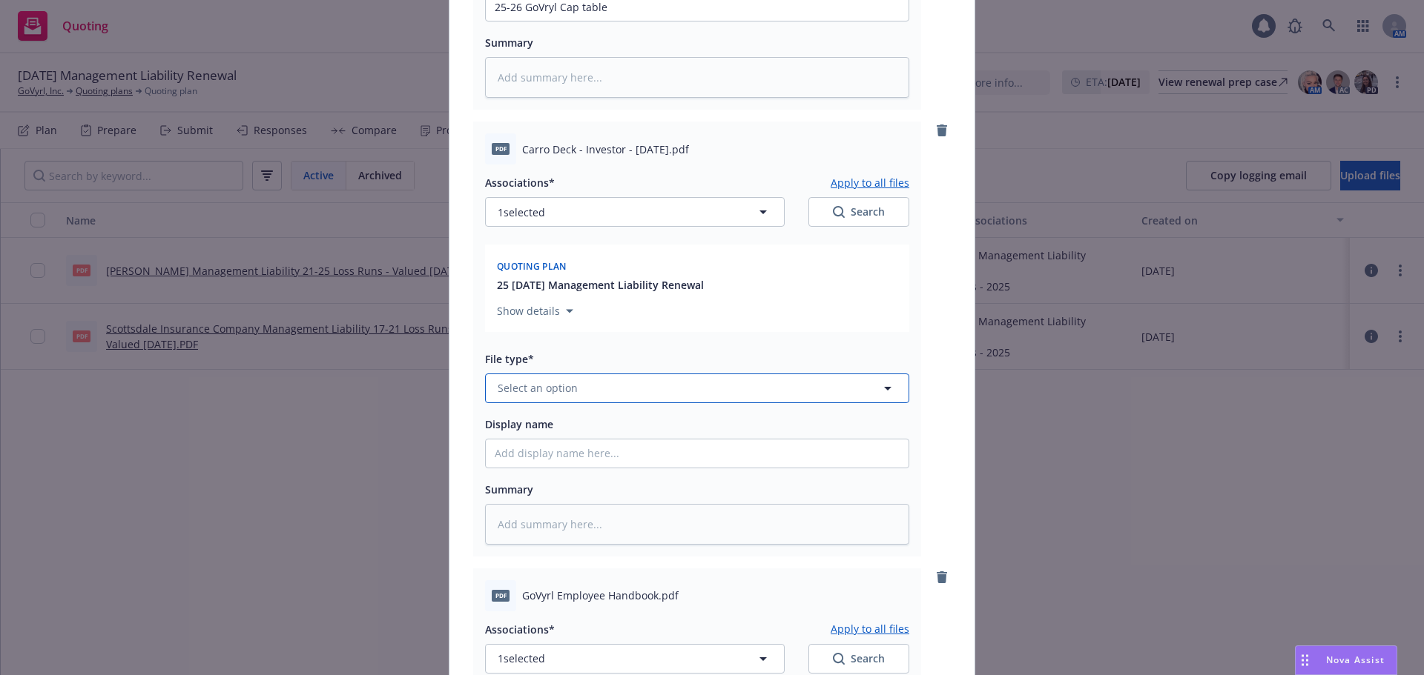
click at [549, 387] on span "Select an option" at bounding box center [538, 388] width 80 height 16
click at [571, 419] on div "Other" at bounding box center [697, 430] width 405 height 22
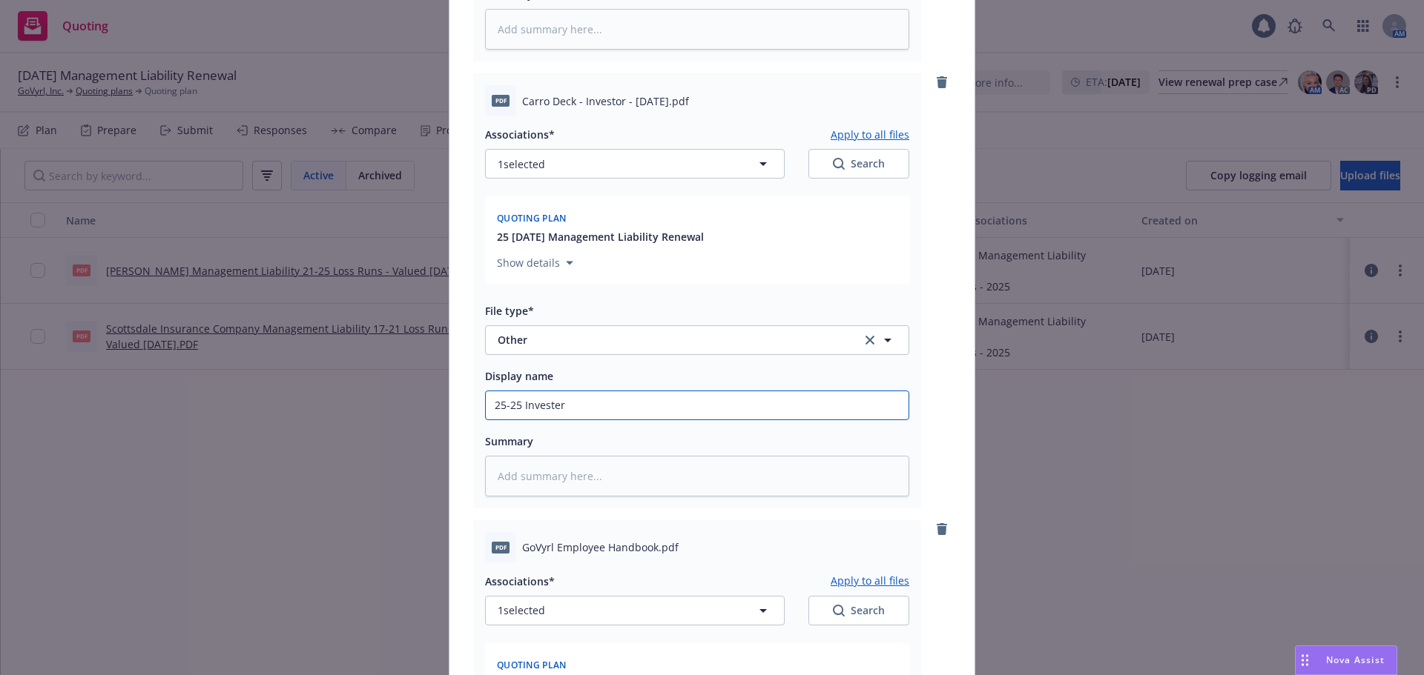
scroll to position [1020, 0]
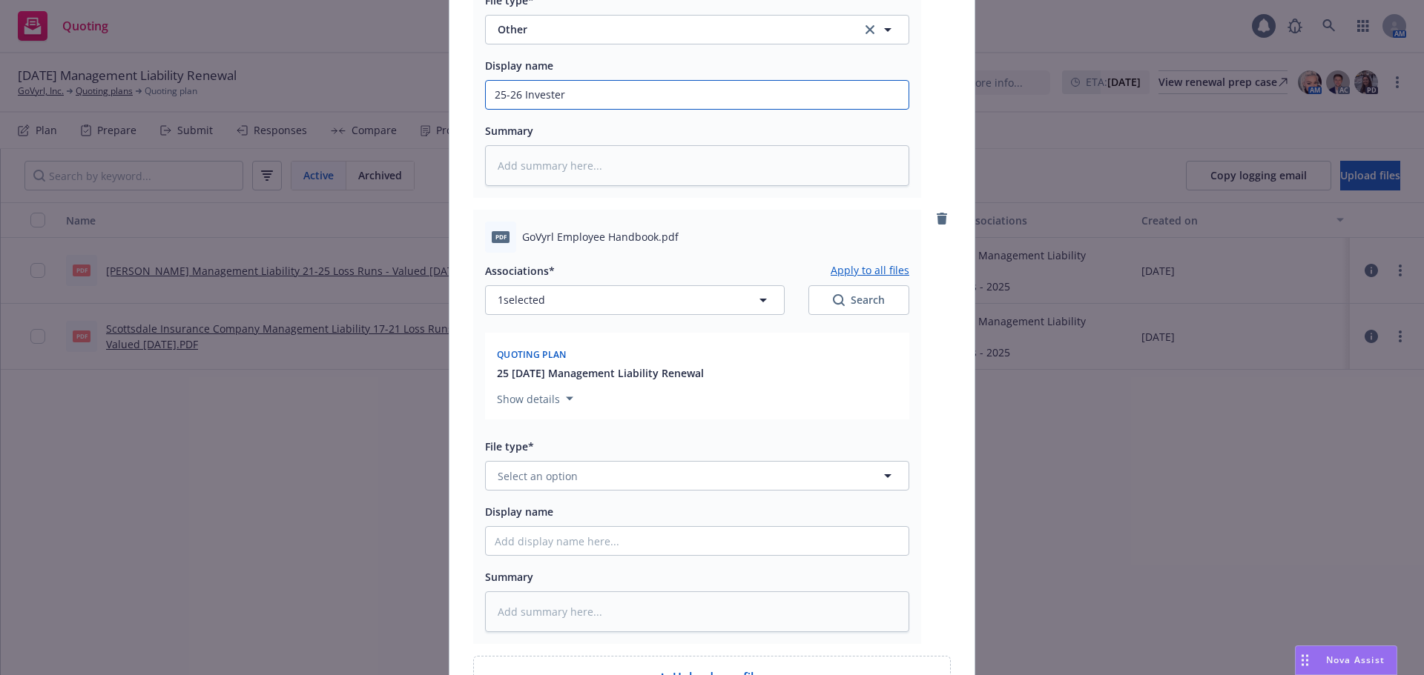
scroll to position [1316, 0]
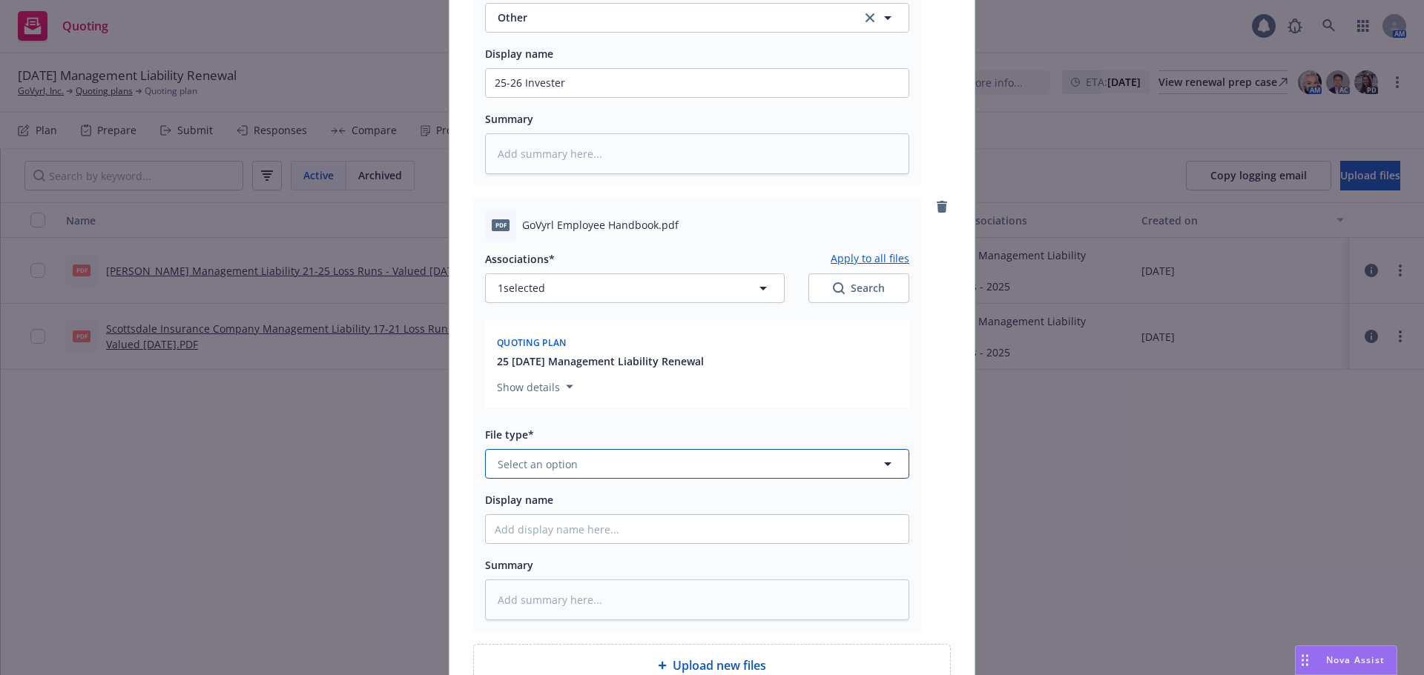
click at [584, 458] on button "Select an option" at bounding box center [697, 464] width 424 height 30
click at [606, 420] on div "Employee Handbook" at bounding box center [697, 423] width 405 height 22
drag, startPoint x: 651, startPoint y: 225, endPoint x: 515, endPoint y: 222, distance: 135.7
click at [515, 222] on div "pdf GoVyrl Employee Handbook.pdf" at bounding box center [697, 225] width 424 height 31
copy span "GoVyrl Employee Handbook"
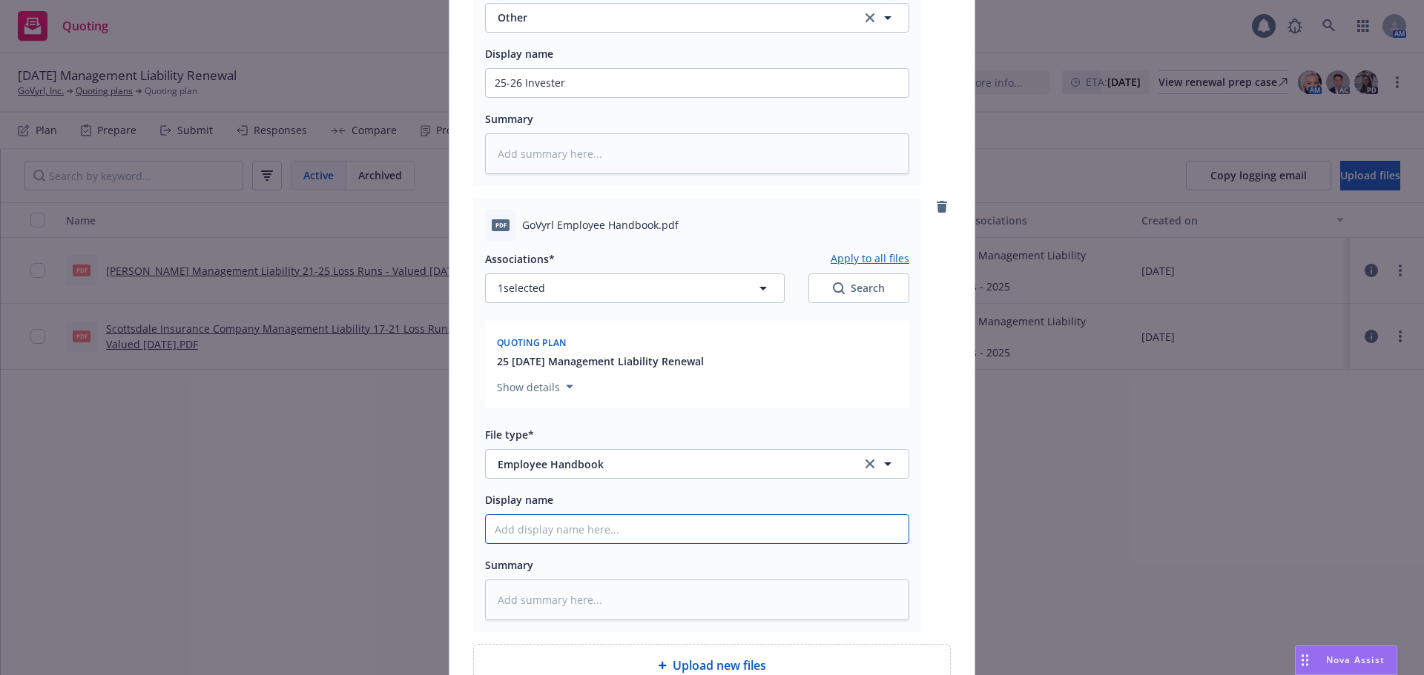
paste input "GoVyrl Employee Handbook"
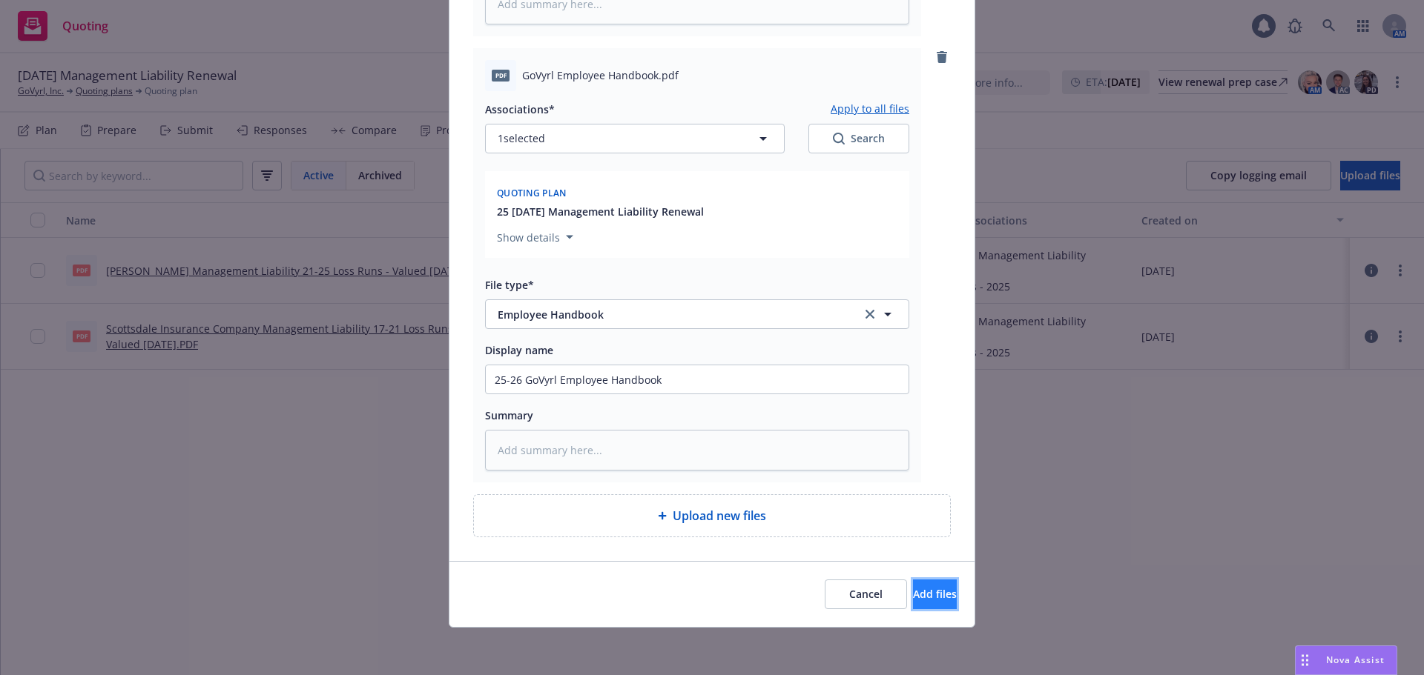
click at [919, 593] on span "Add files" at bounding box center [935, 594] width 44 height 14
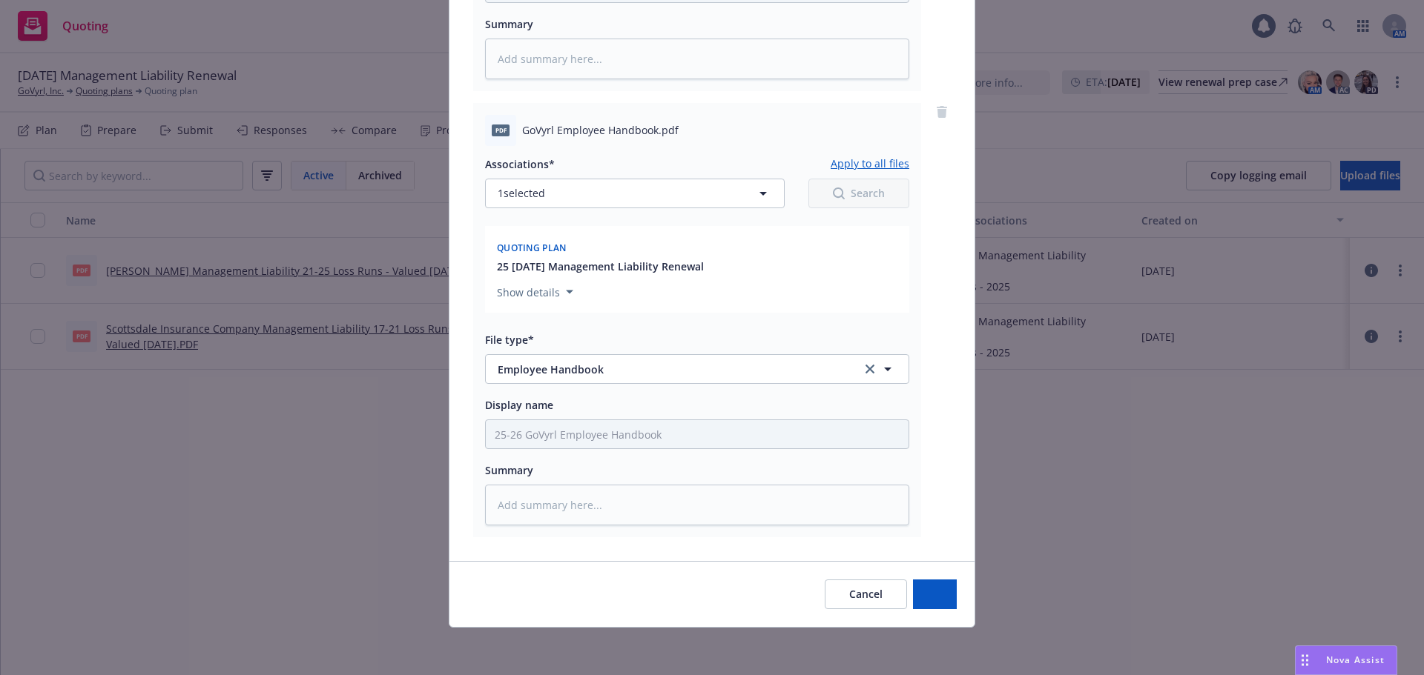
scroll to position [1411, 0]
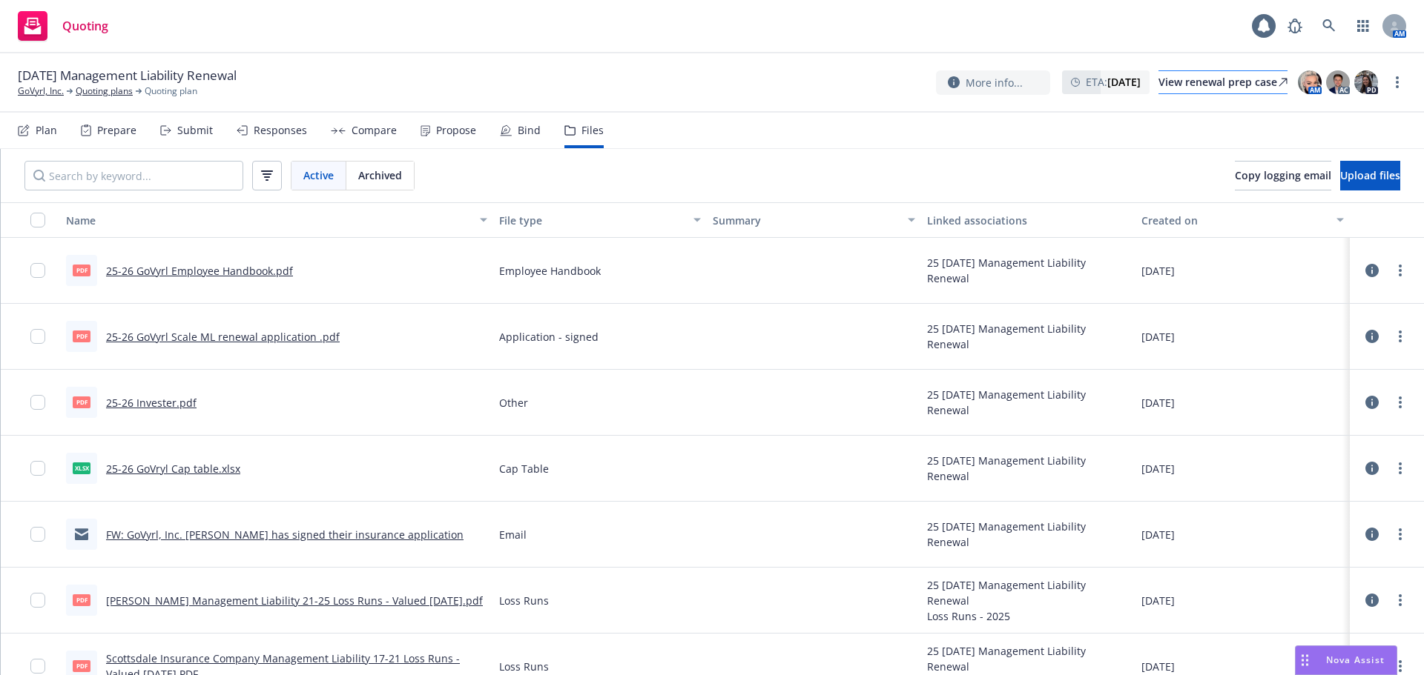
click at [1107, 86] on div "More info... ETA : [DATE] View renewal prep case AM AC PD" at bounding box center [1157, 82] width 443 height 27
